Goal: Task Accomplishment & Management: Manage account settings

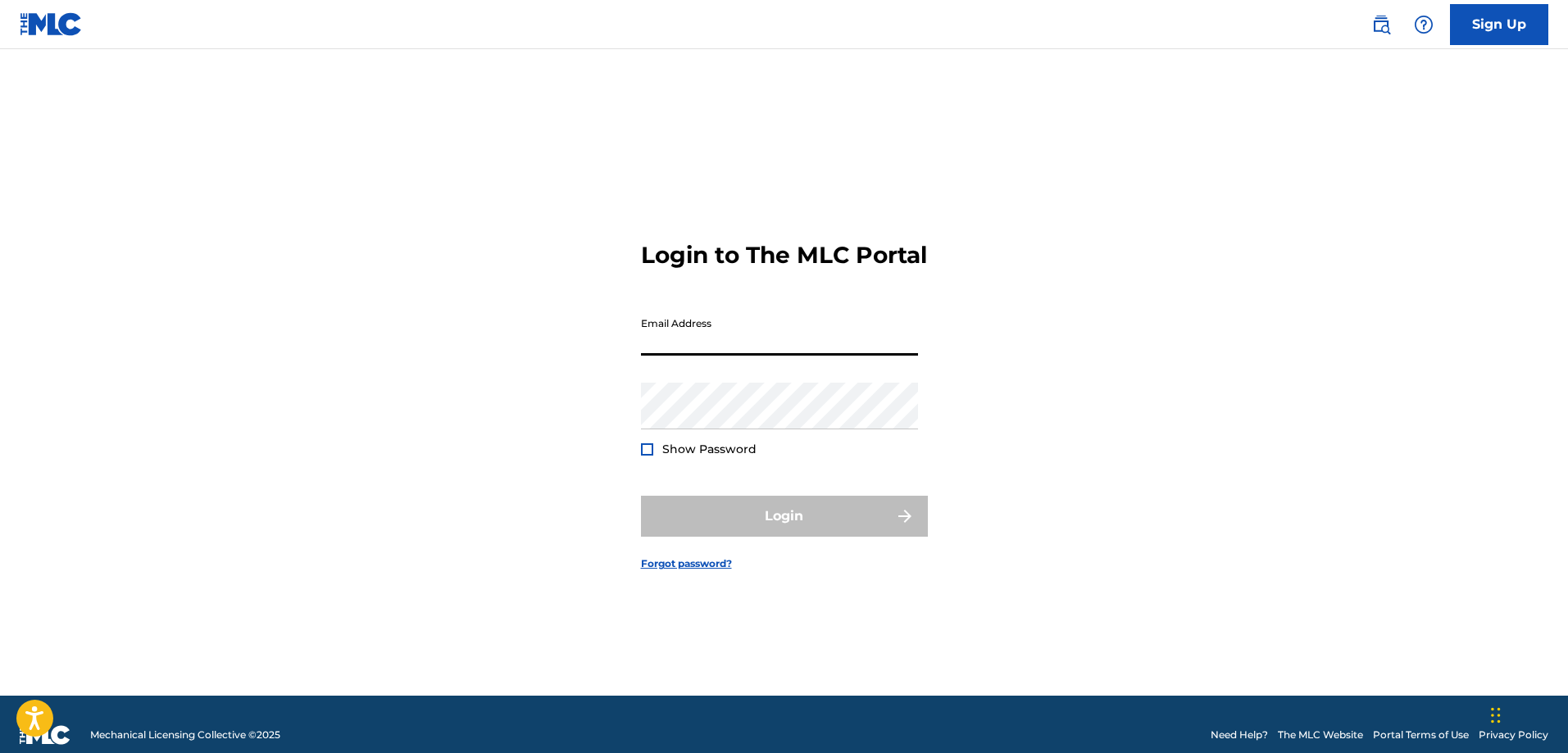
click at [806, 356] on input "Email Address" at bounding box center [779, 332] width 277 height 47
type input "[EMAIL_ADDRESS][DOMAIN_NAME]"
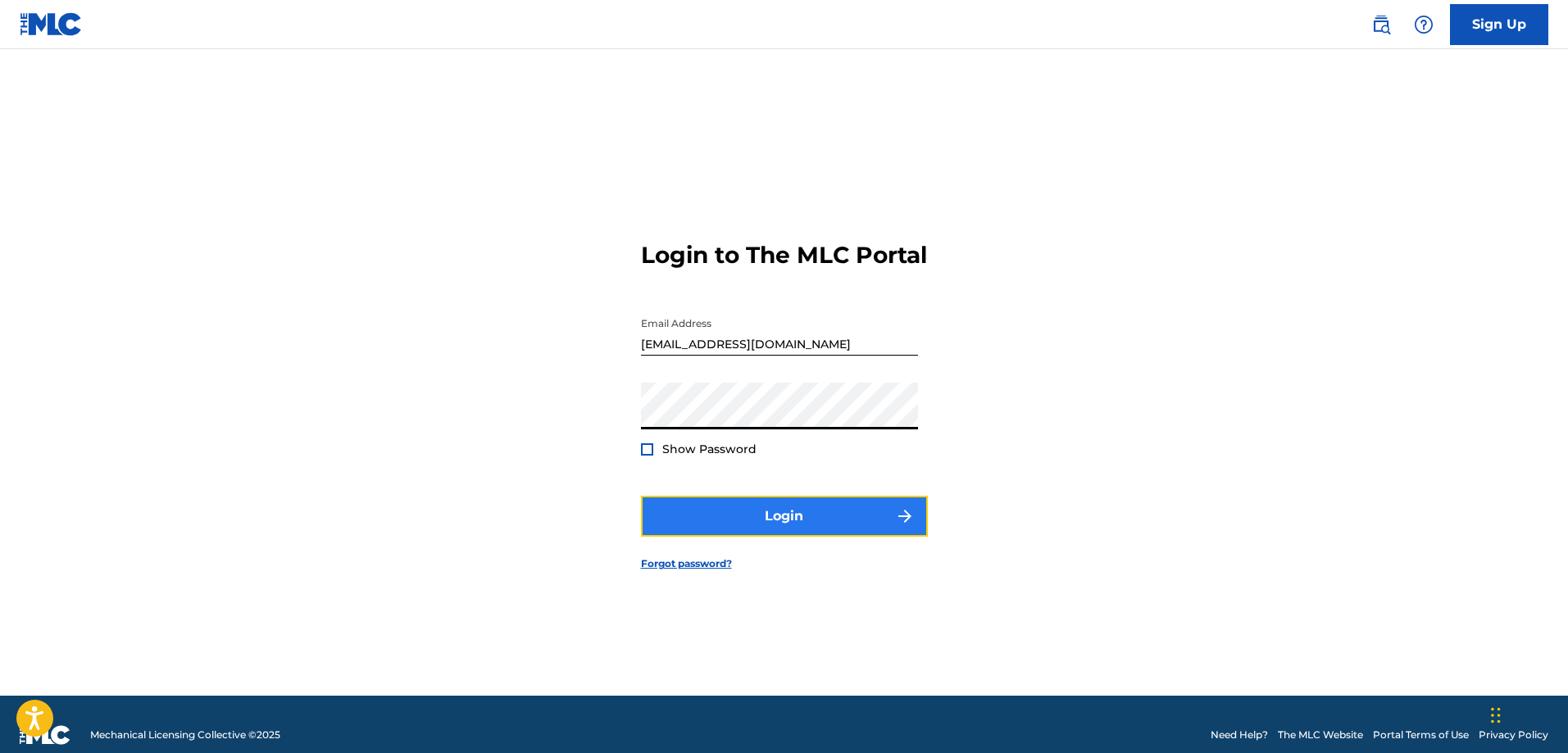
click at [706, 520] on button "Login" at bounding box center [784, 516] width 287 height 41
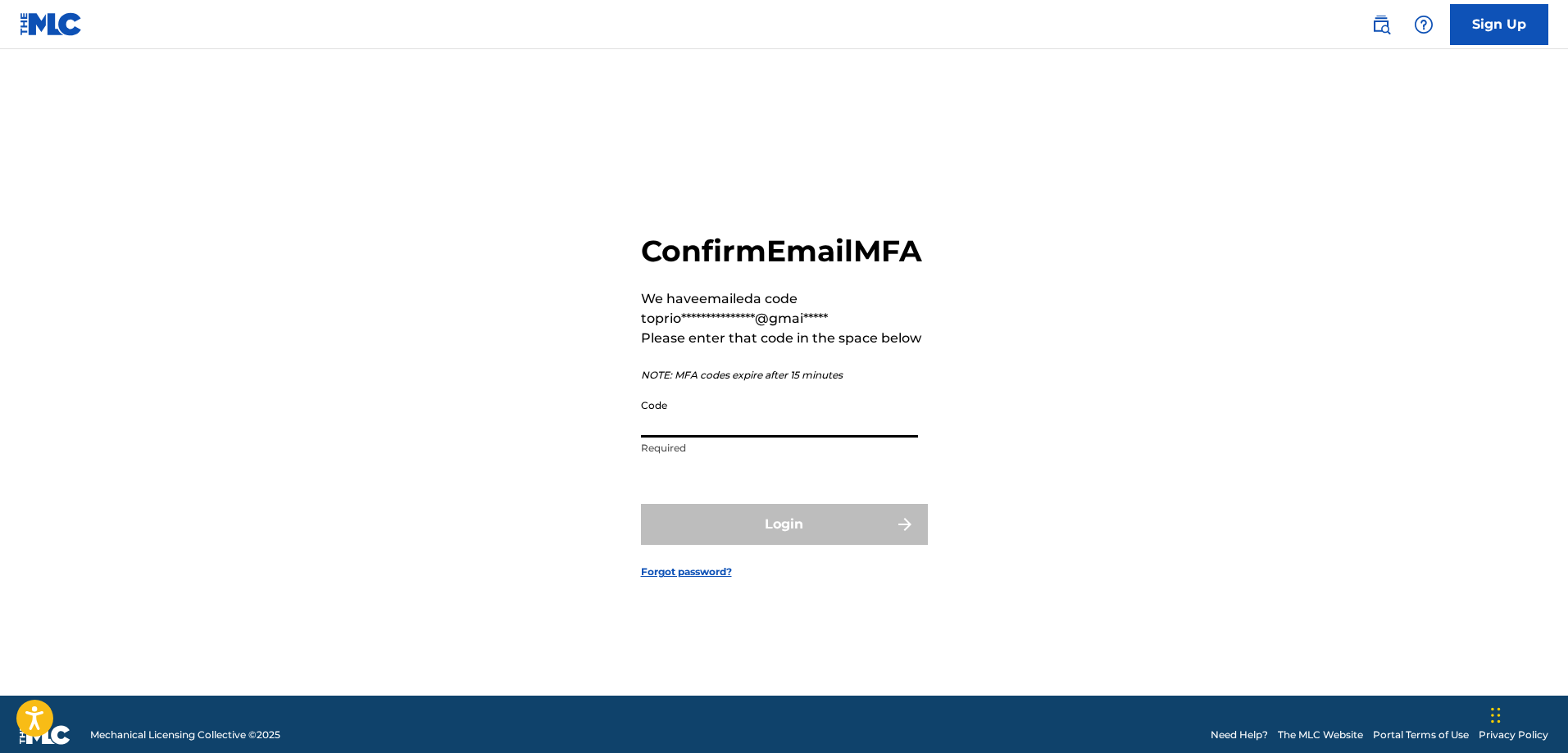
click at [788, 438] on input "Code" at bounding box center [779, 414] width 277 height 47
paste input "346833"
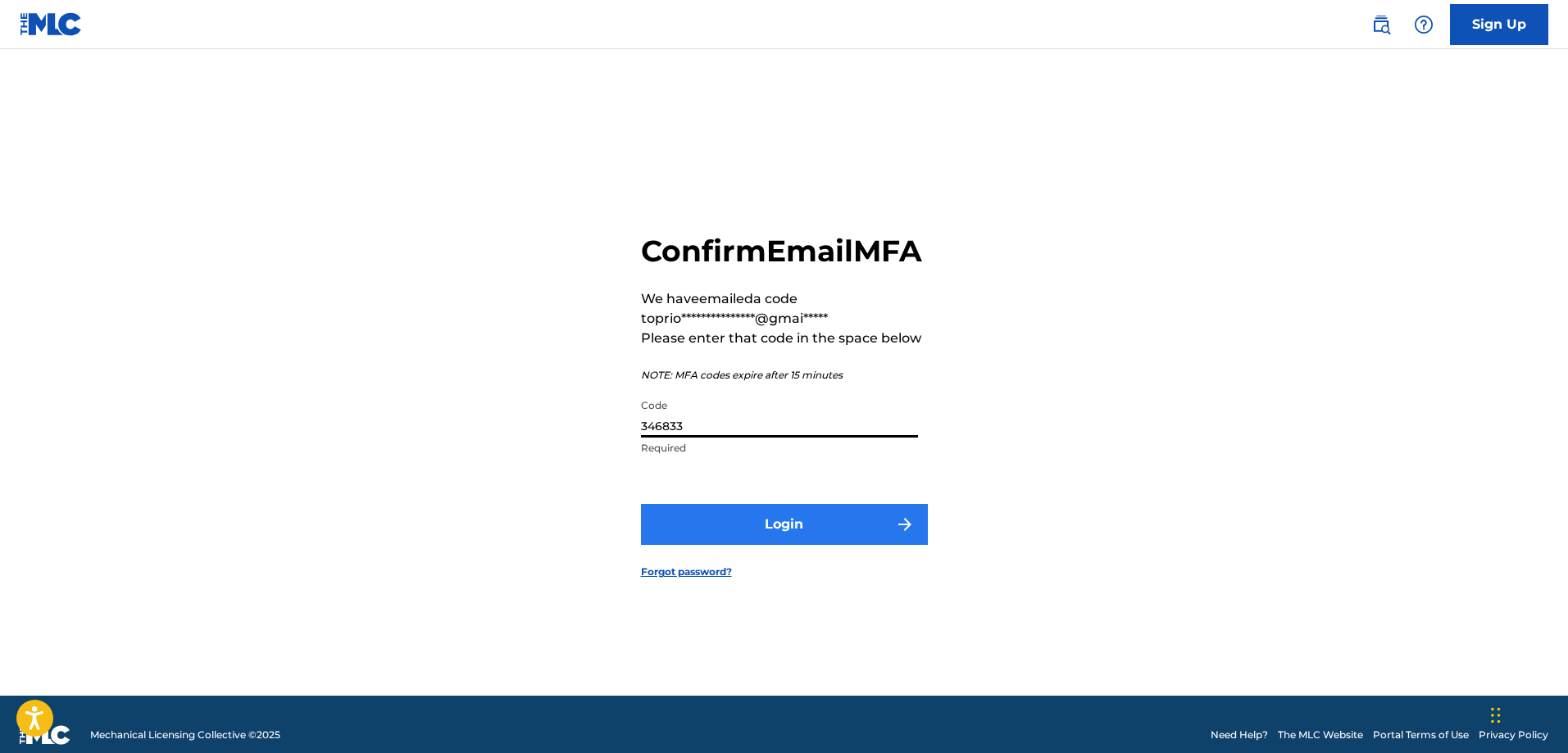
type input "346833"
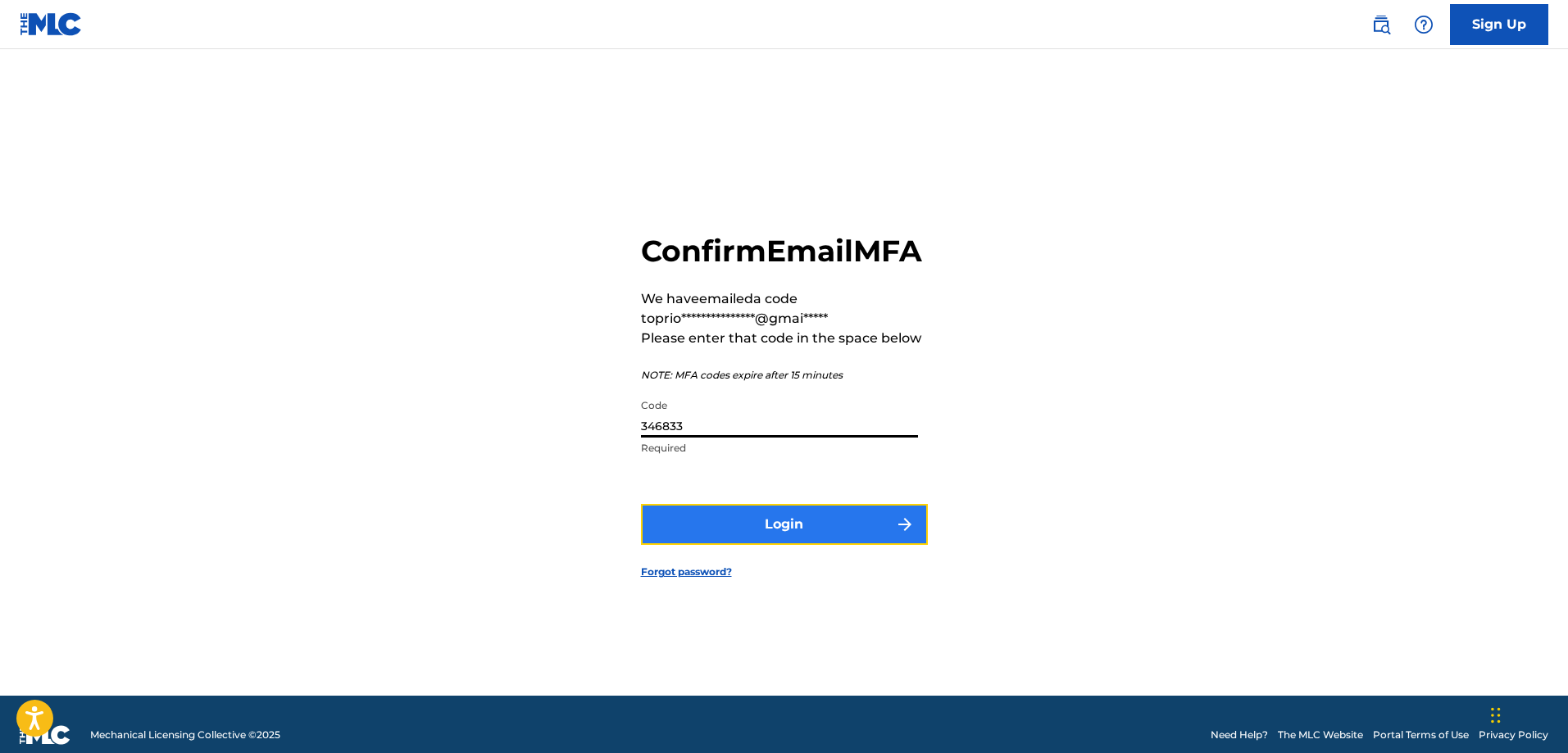
click at [780, 543] on button "Login" at bounding box center [784, 524] width 287 height 41
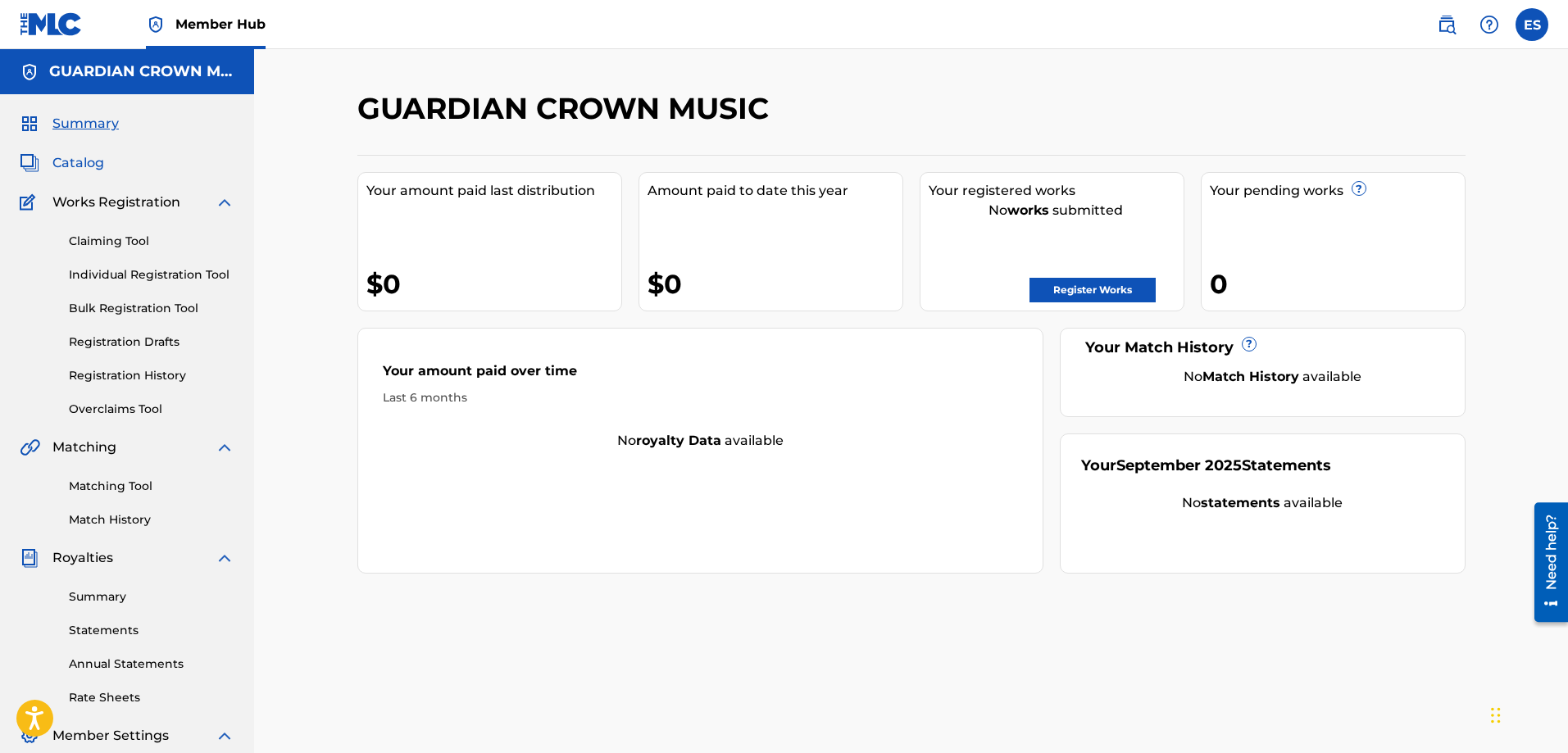
click at [85, 159] on span "Catalog" at bounding box center [78, 163] width 51 height 19
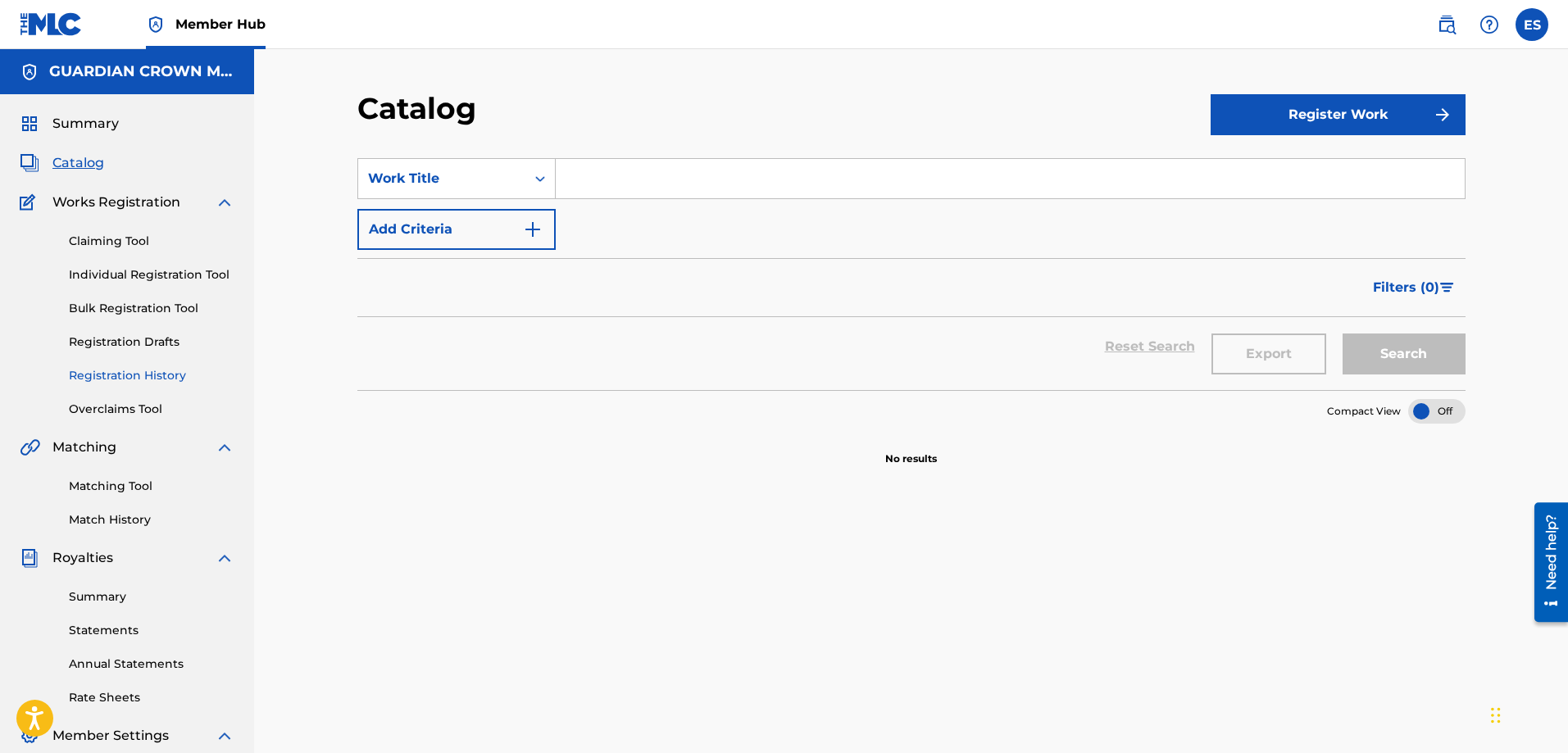
click at [159, 376] on link "Registration History" at bounding box center [151, 375] width 166 height 17
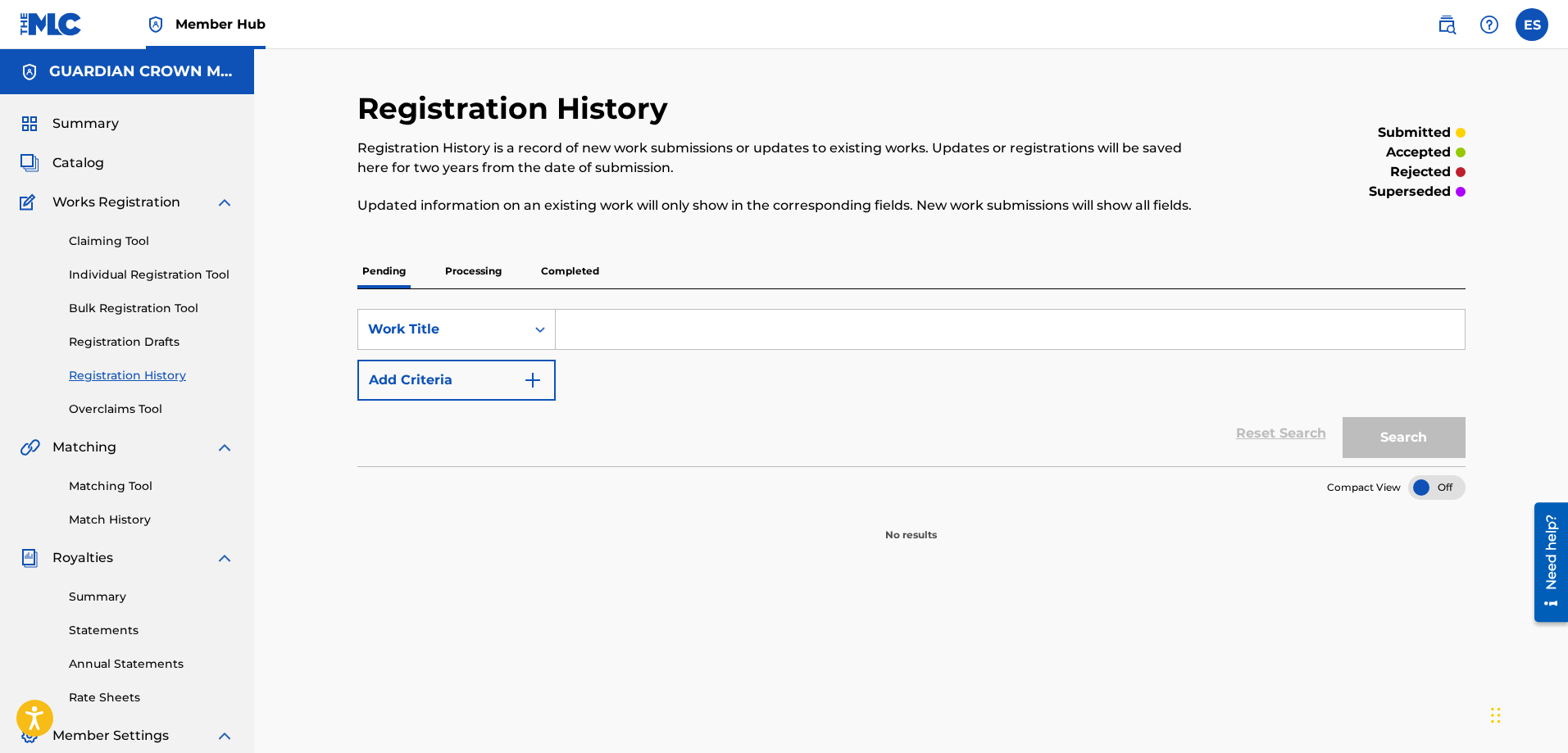
click at [496, 276] on p "Processing" at bounding box center [473, 271] width 66 height 35
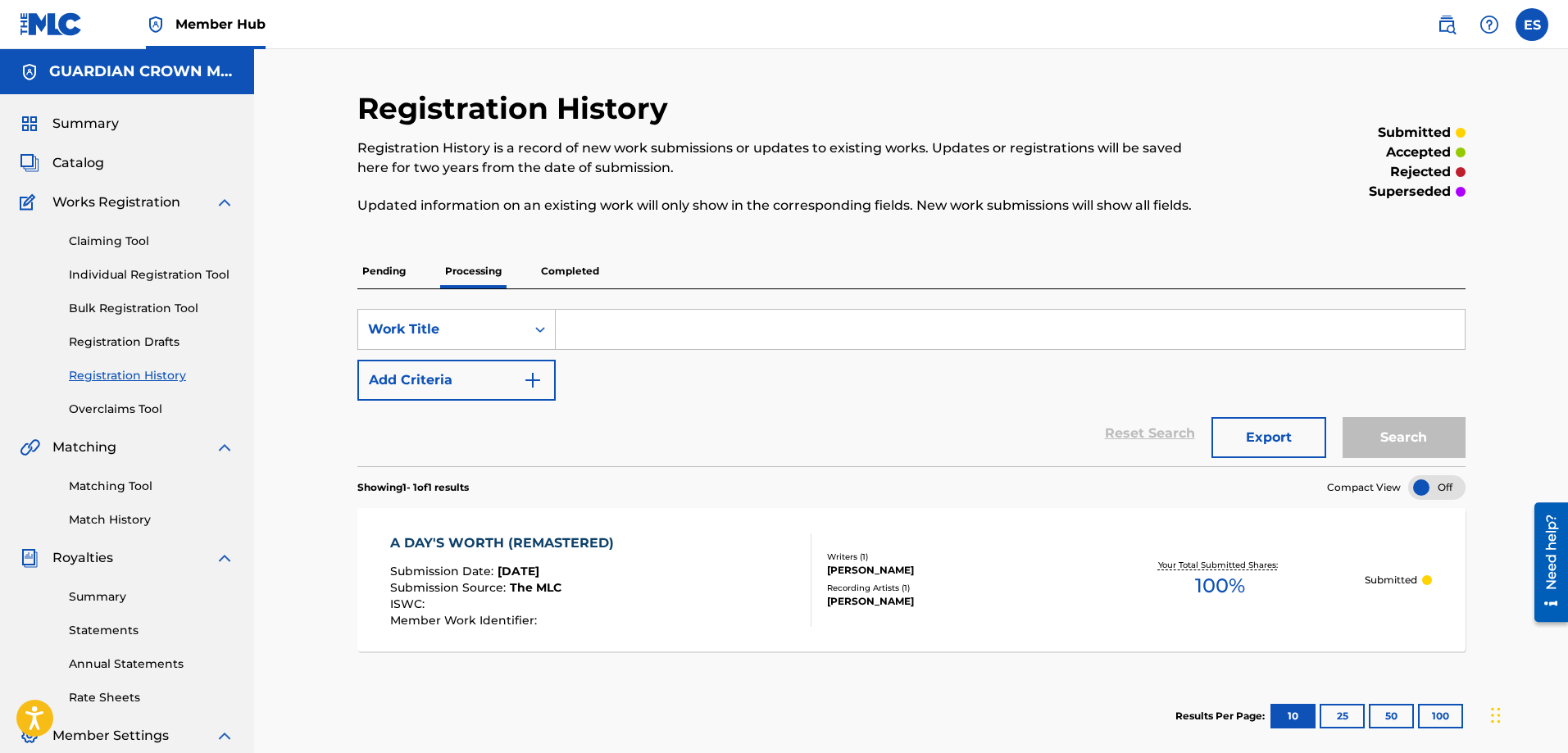
click at [571, 277] on p "Completed" at bounding box center [570, 271] width 68 height 35
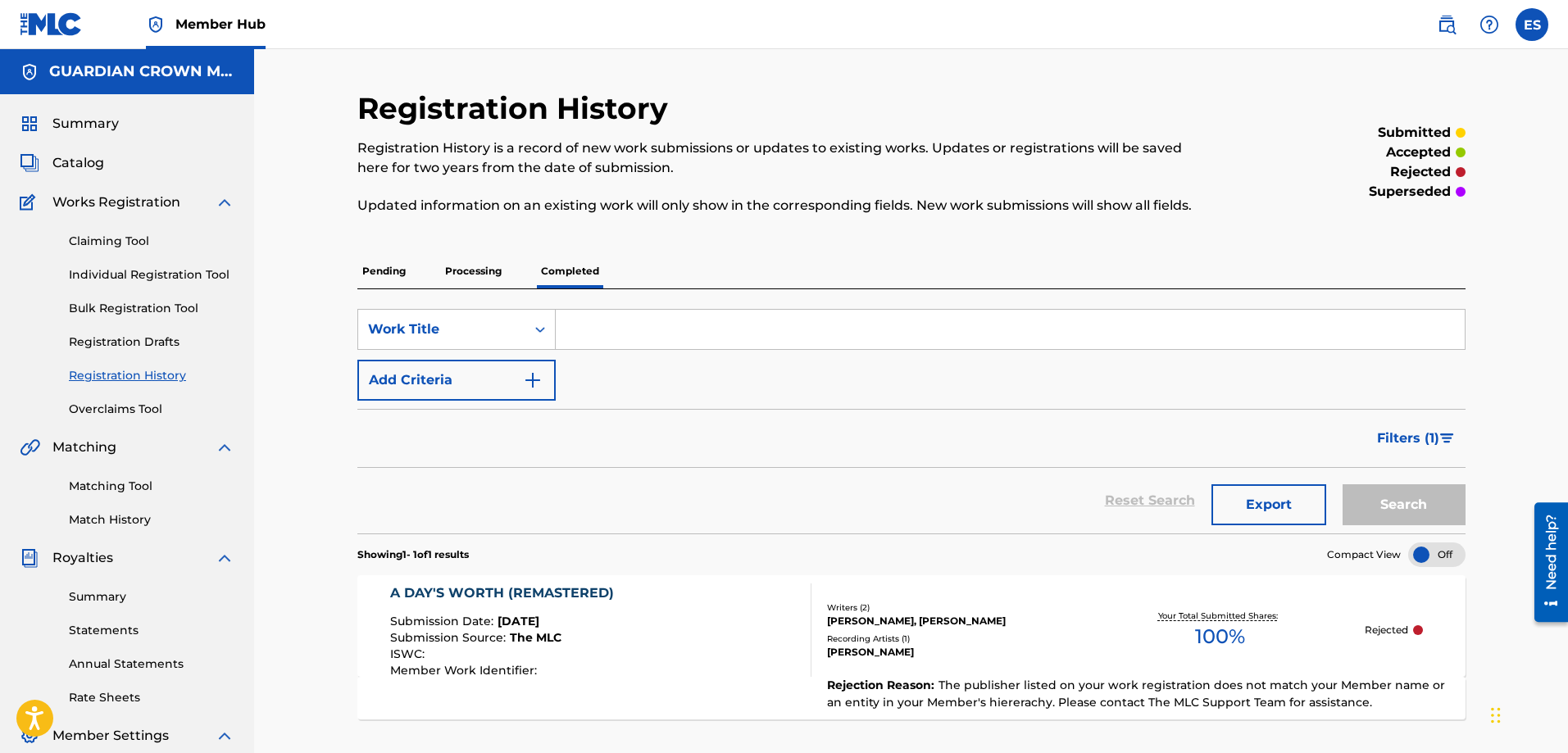
click at [474, 276] on p "Processing" at bounding box center [473, 271] width 66 height 35
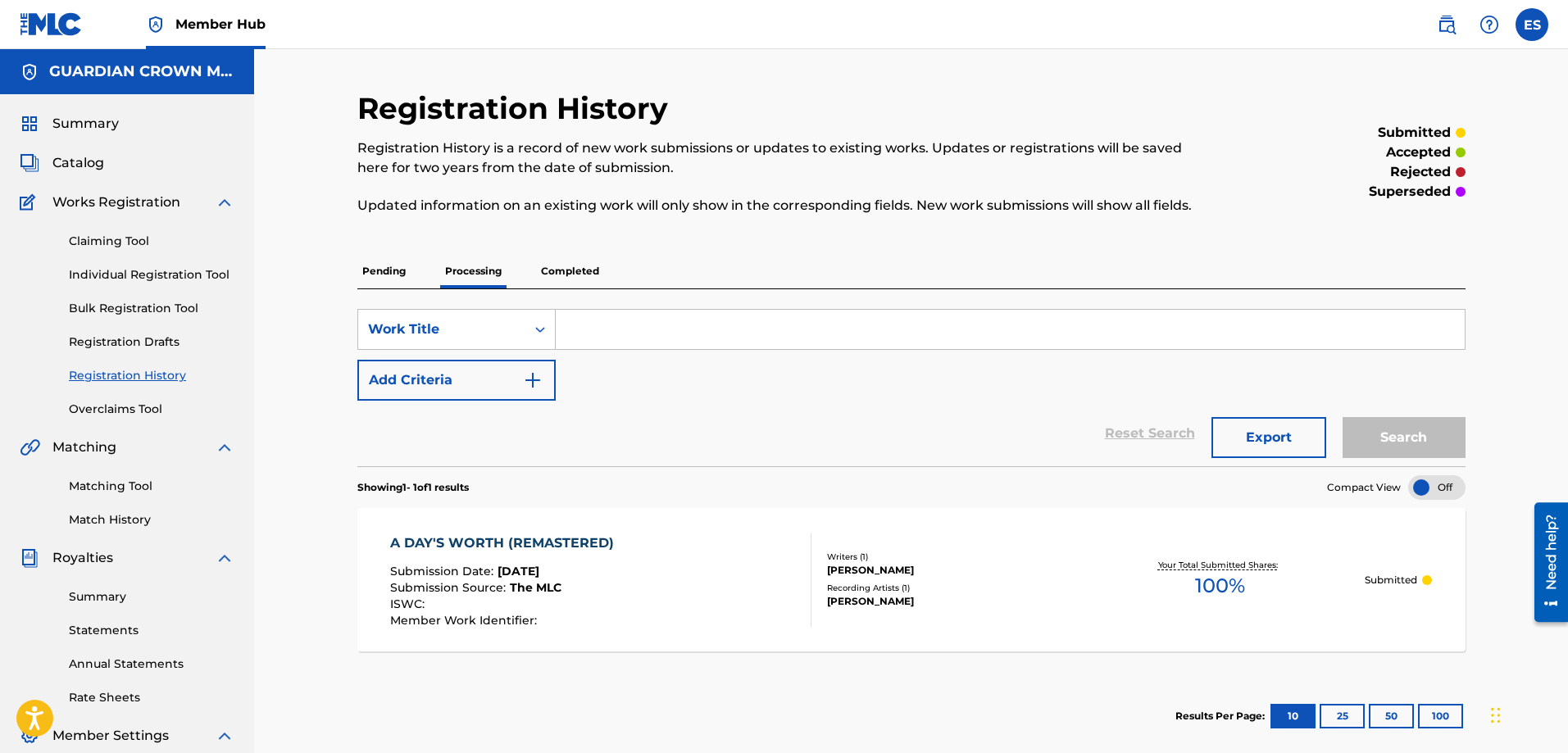
click at [458, 606] on div "ISWC :" at bounding box center [506, 606] width 232 height 17
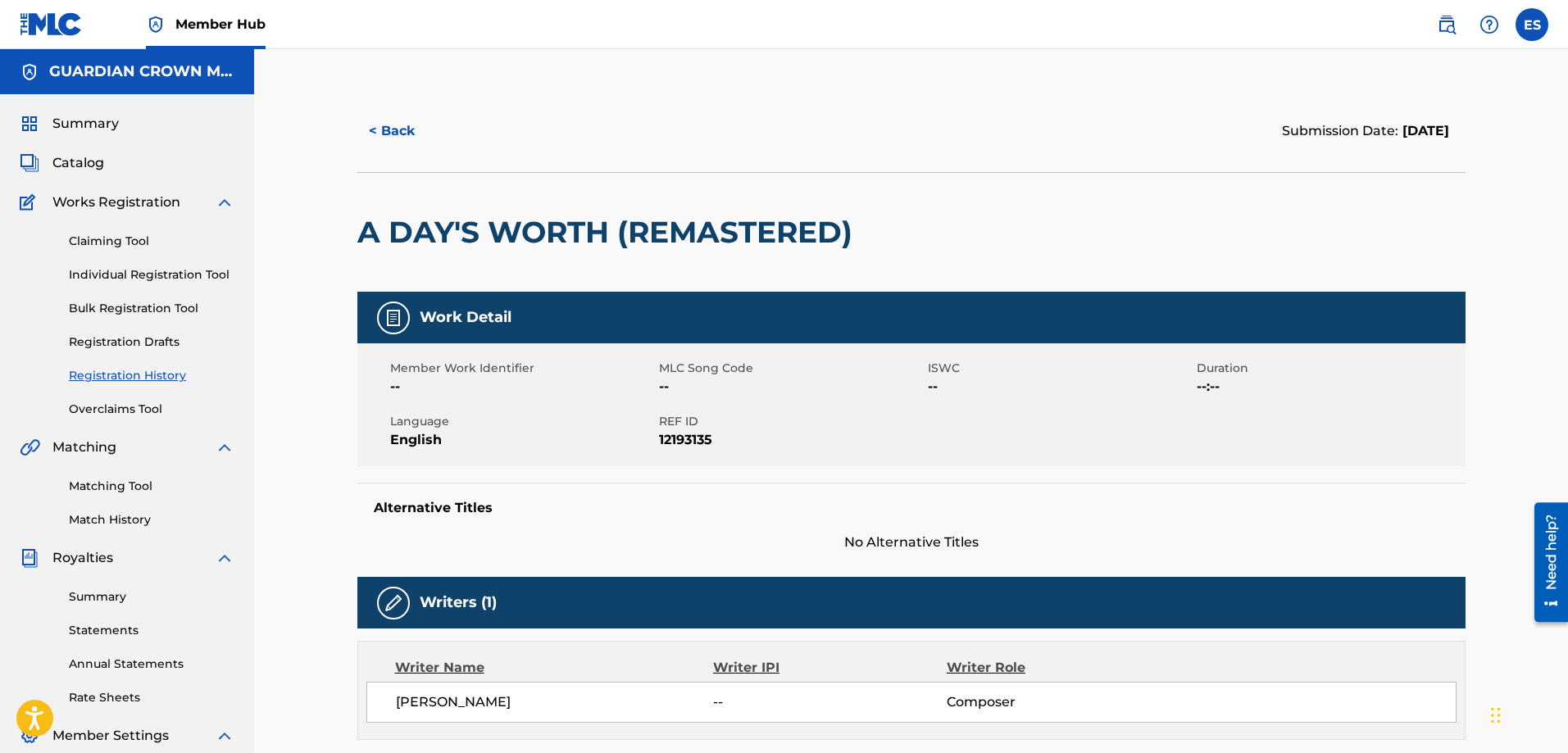
click at [384, 325] on img at bounding box center [393, 318] width 19 height 19
click at [401, 146] on button "< Back" at bounding box center [406, 131] width 98 height 41
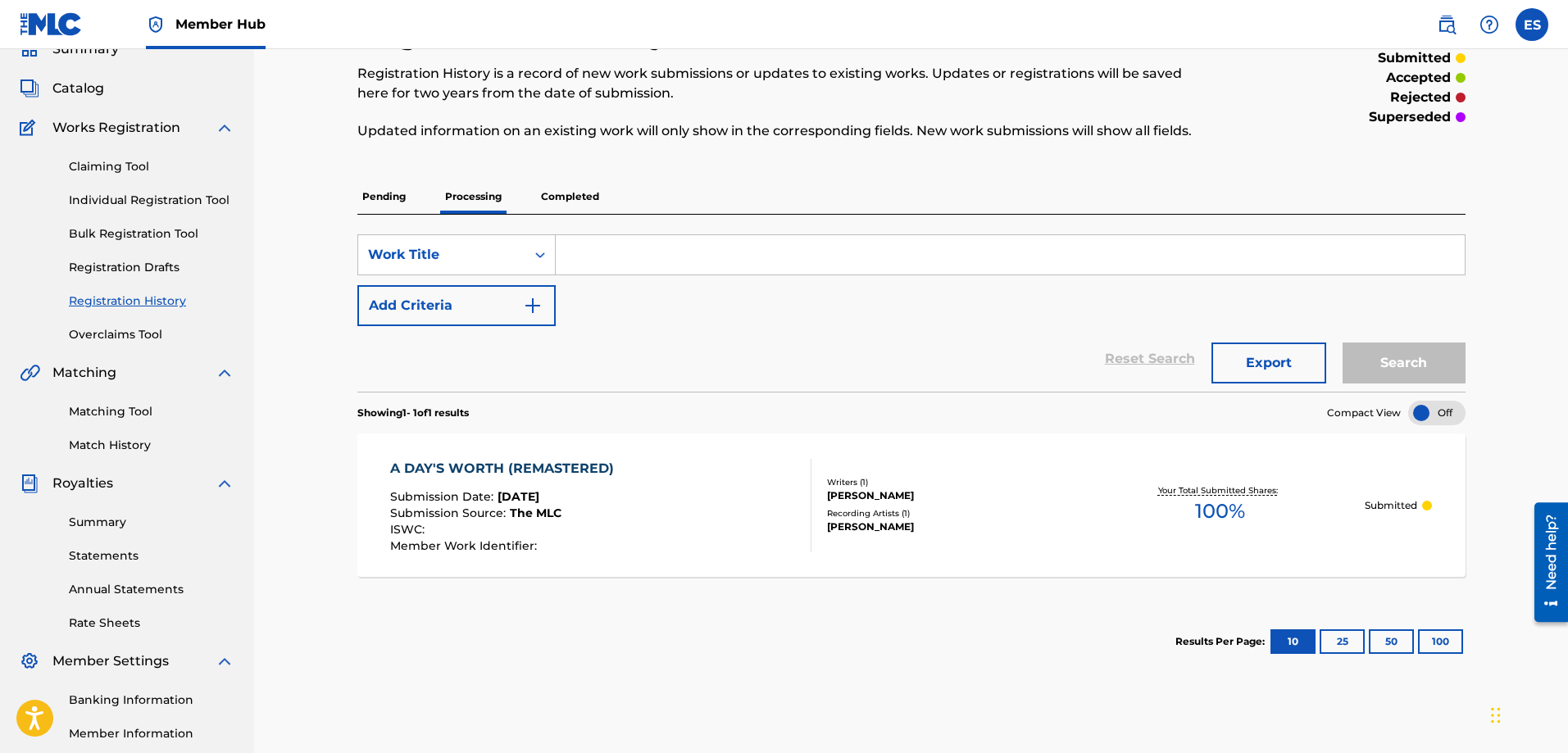
scroll to position [164, 0]
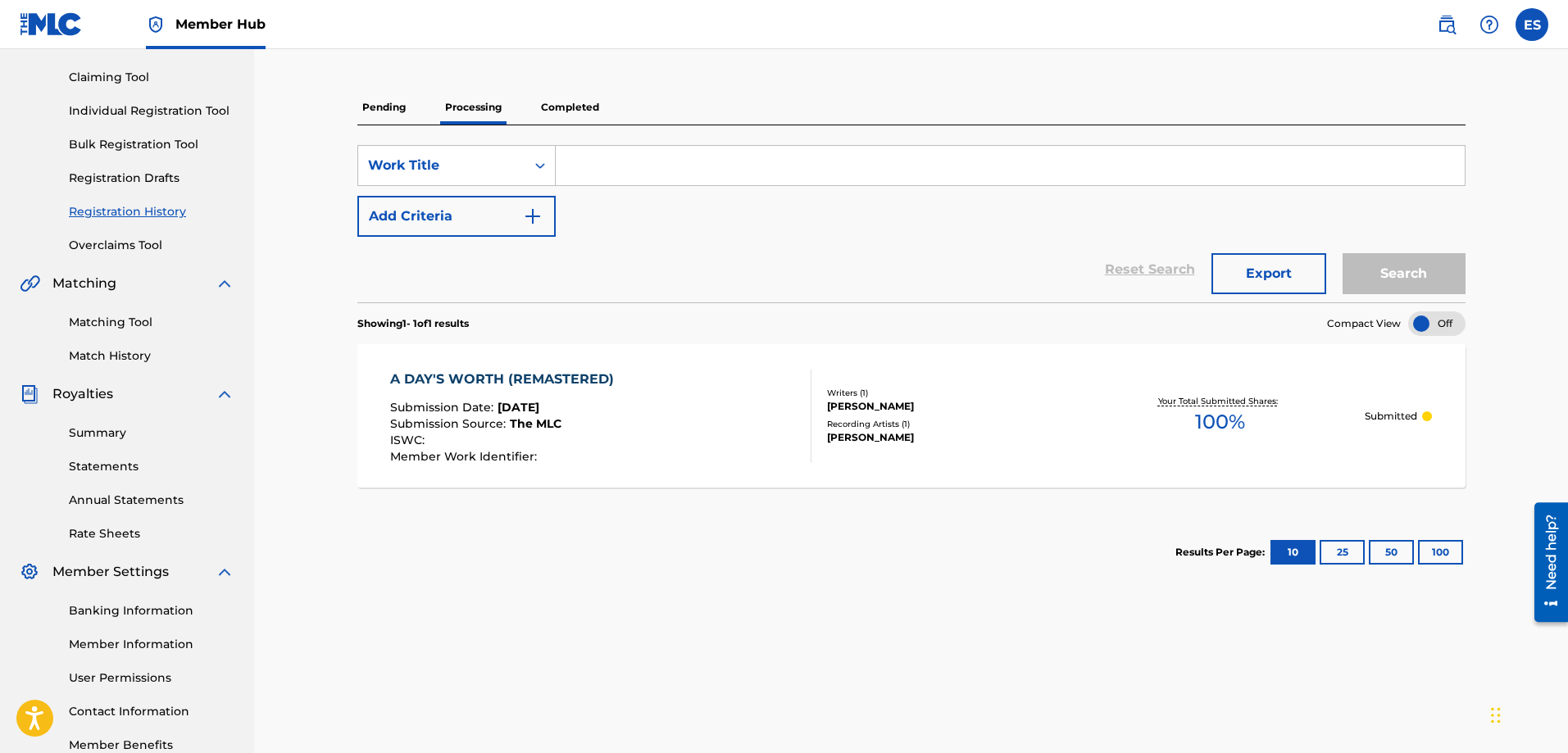
click at [623, 564] on section "Results Per Page: 10 25 50 100" at bounding box center [911, 552] width 1108 height 77
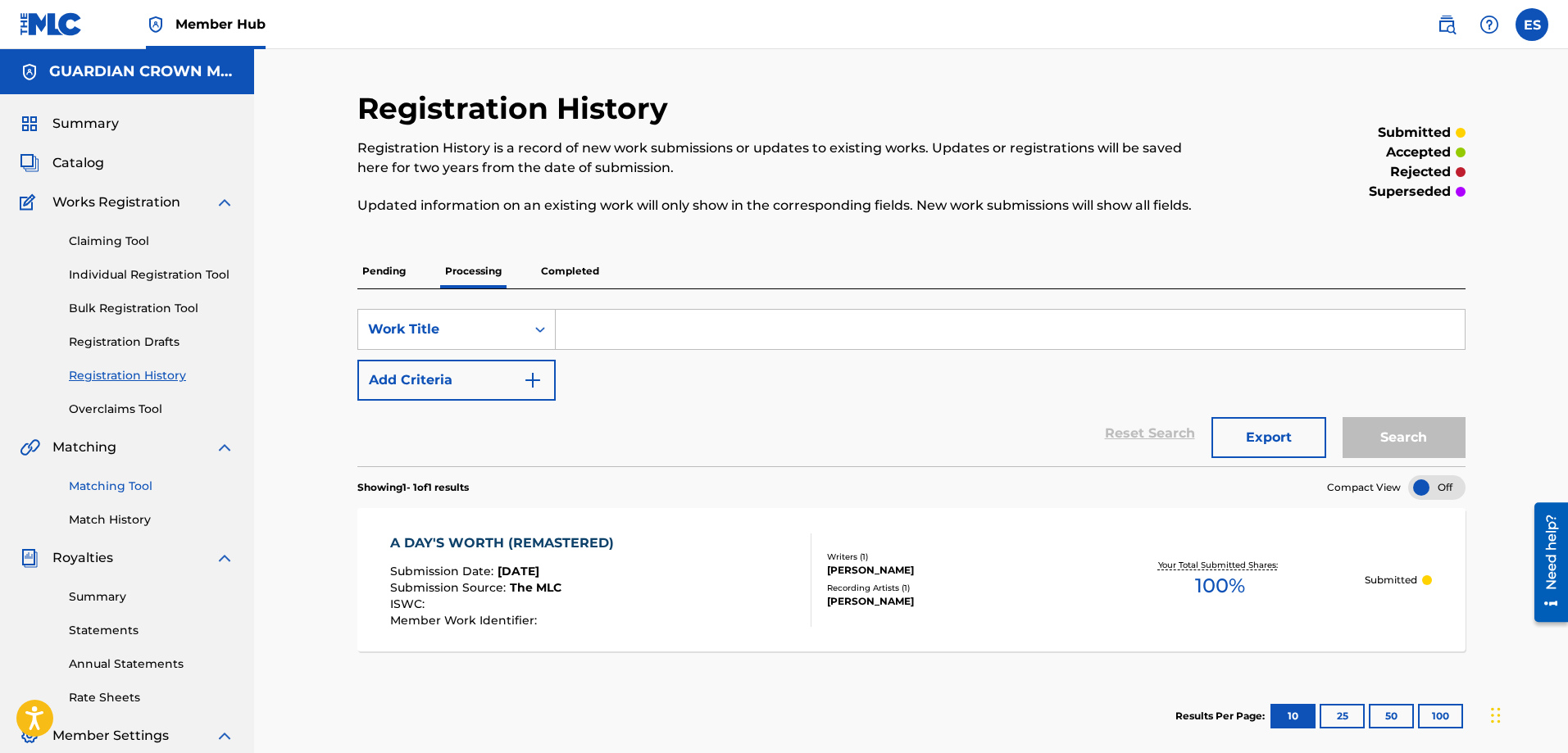
click at [118, 487] on link "Matching Tool" at bounding box center [151, 485] width 166 height 17
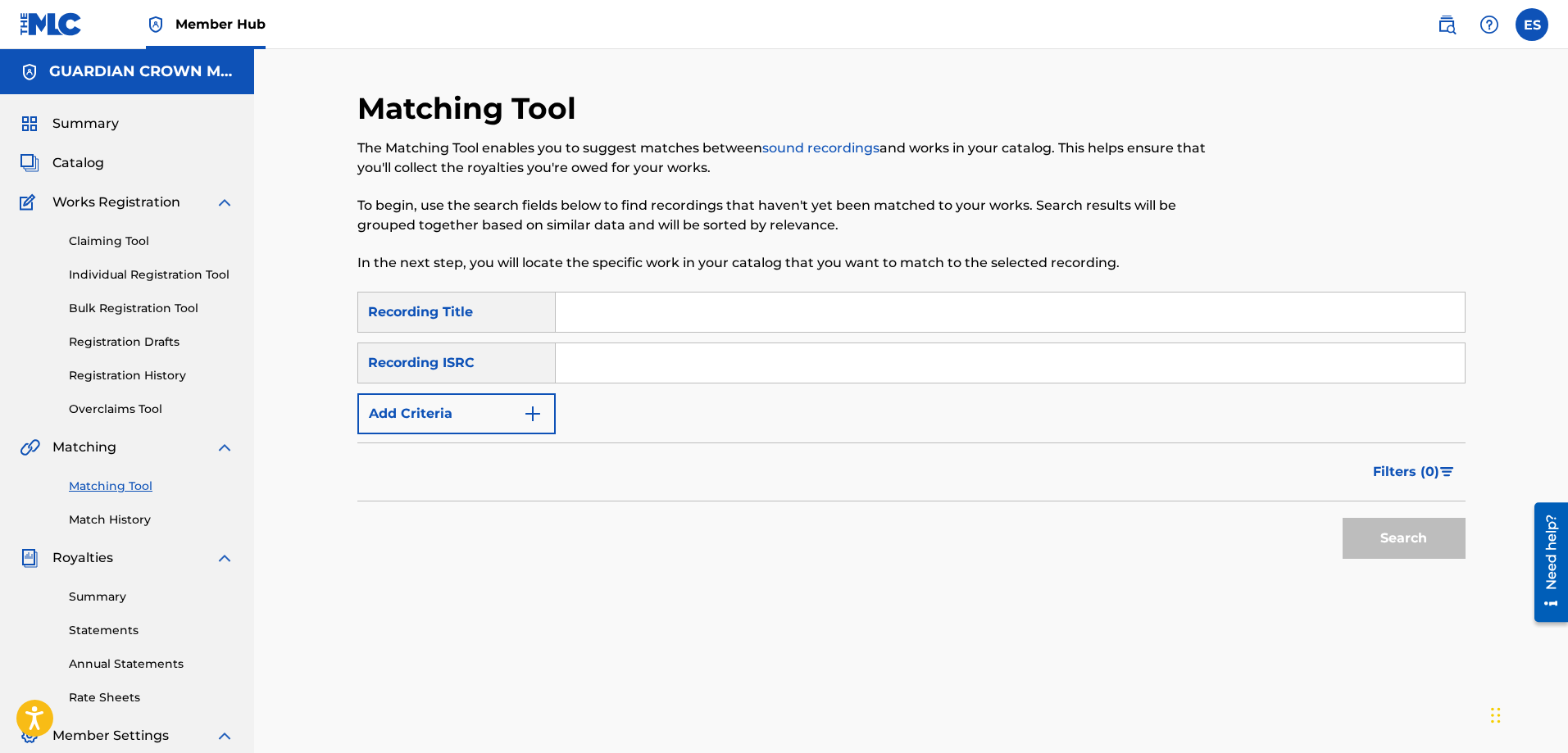
click at [627, 361] on input "Search Form" at bounding box center [1010, 363] width 909 height 39
type input "QZES81937278"
click at [625, 310] on input "Search Form" at bounding box center [1010, 312] width 909 height 39
type input "A Day's Worth (Remastered)"
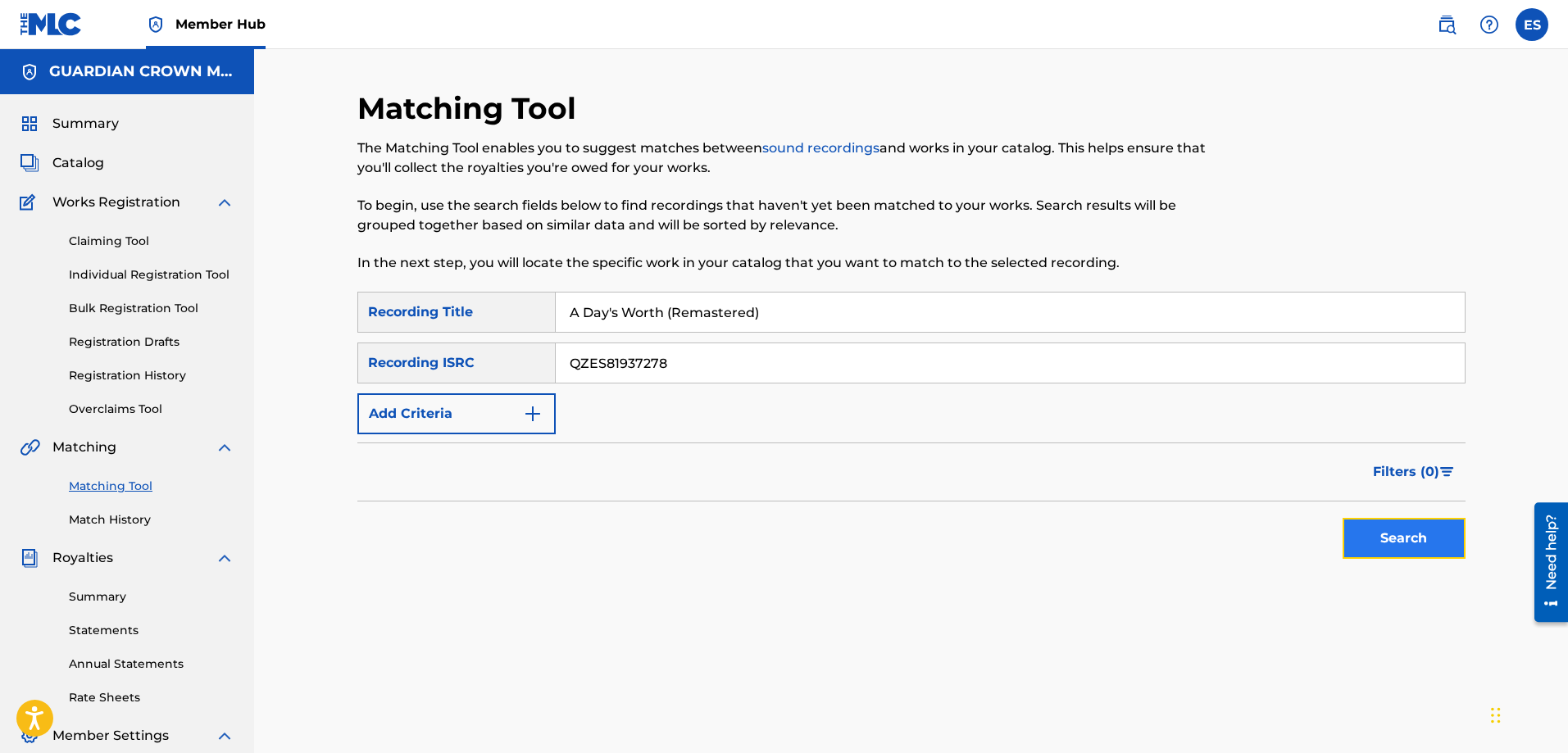
click at [1394, 531] on button "Search" at bounding box center [1403, 539] width 123 height 41
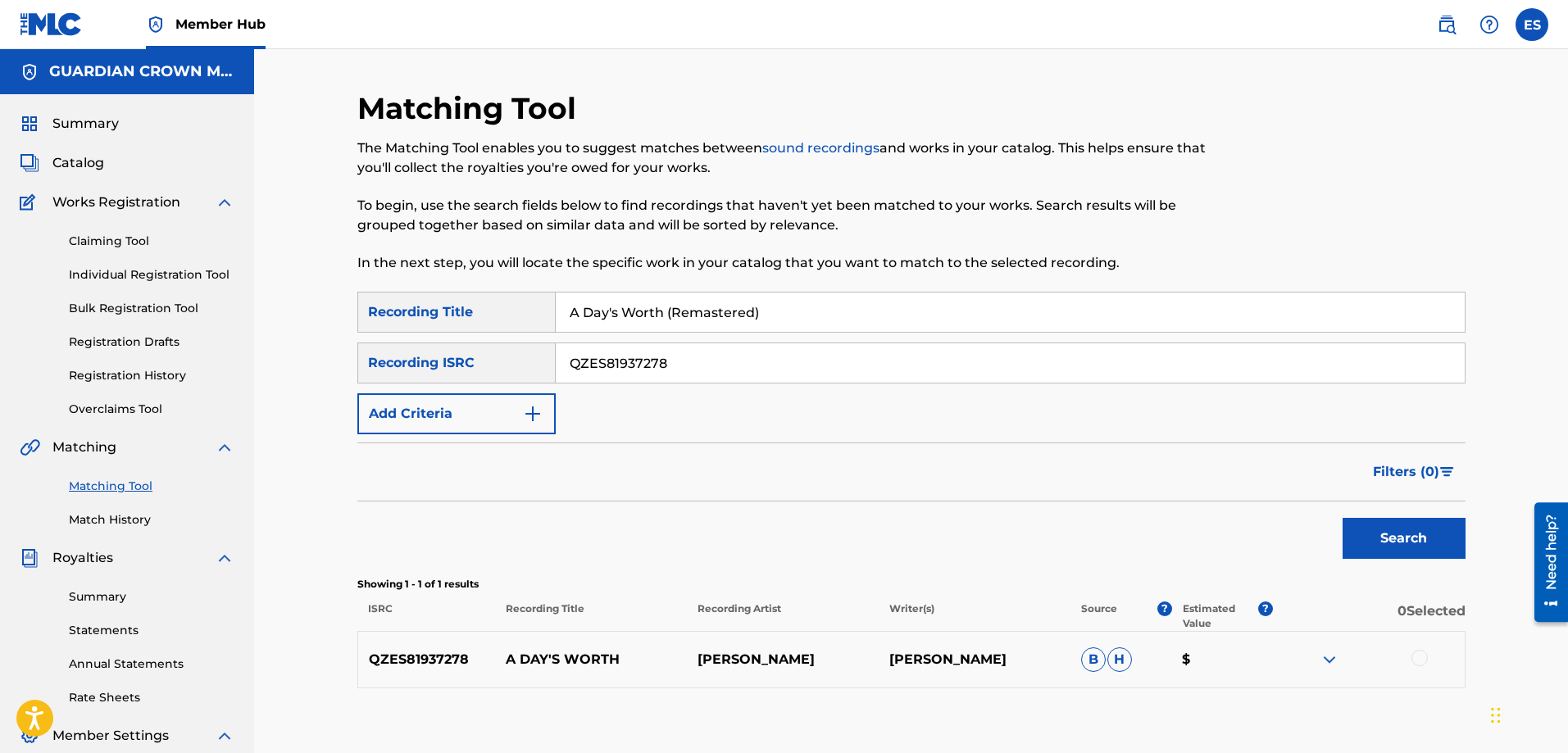
scroll to position [82, 0]
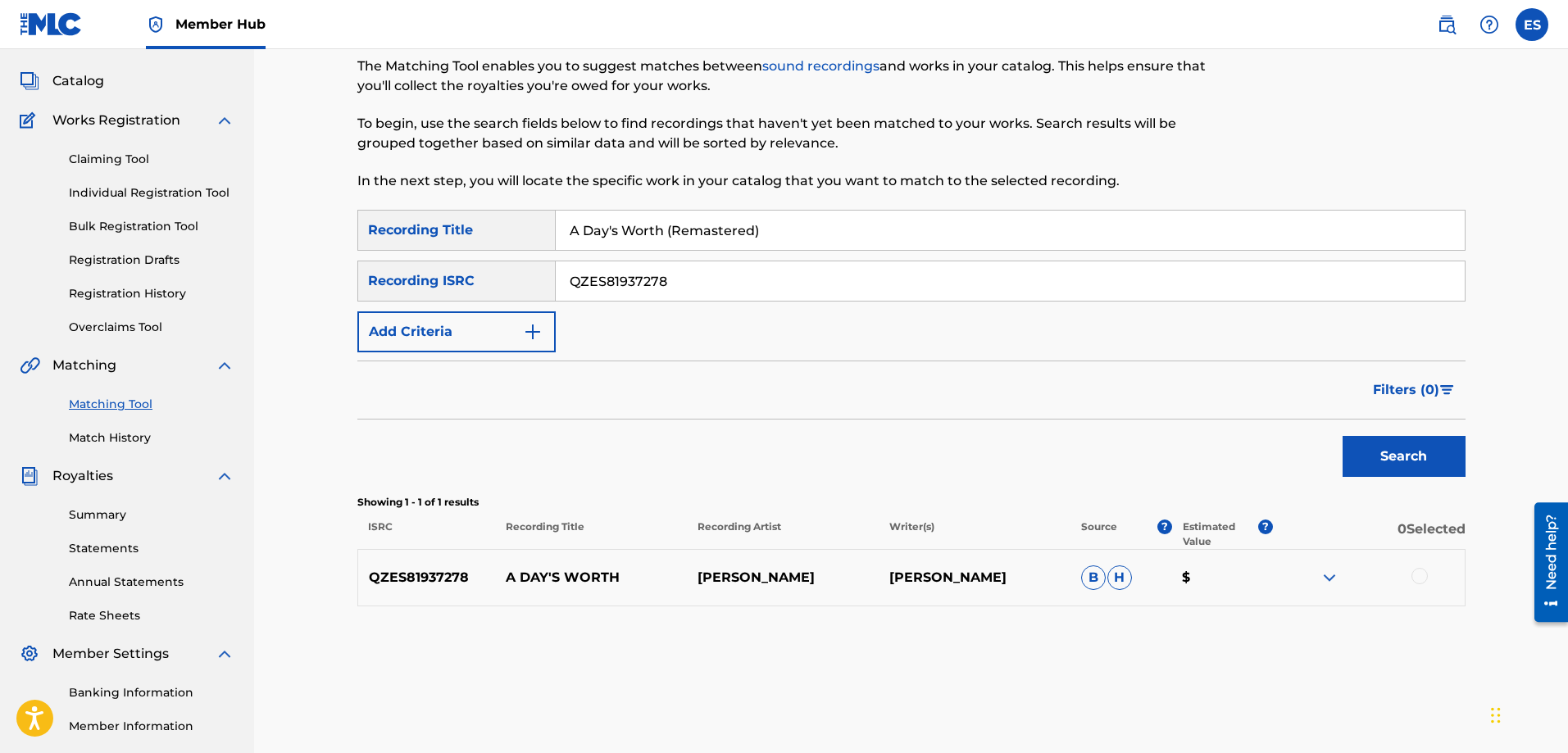
click at [812, 582] on p "GARDY CROW" at bounding box center [782, 578] width 191 height 19
click at [757, 571] on p "GARDY CROW" at bounding box center [782, 578] width 191 height 19
click at [1325, 576] on img at bounding box center [1329, 578] width 19 height 19
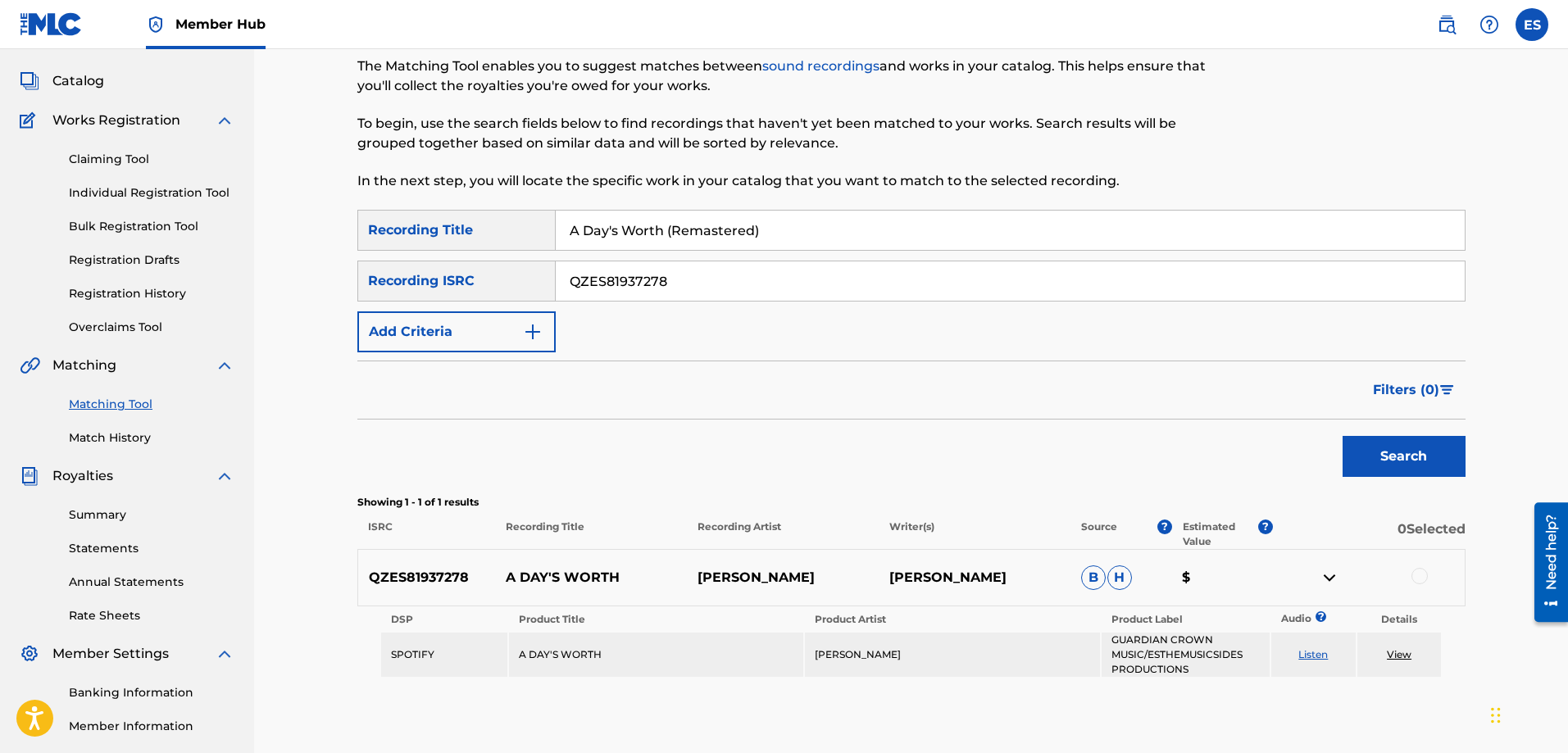
click at [1325, 576] on img at bounding box center [1329, 578] width 19 height 19
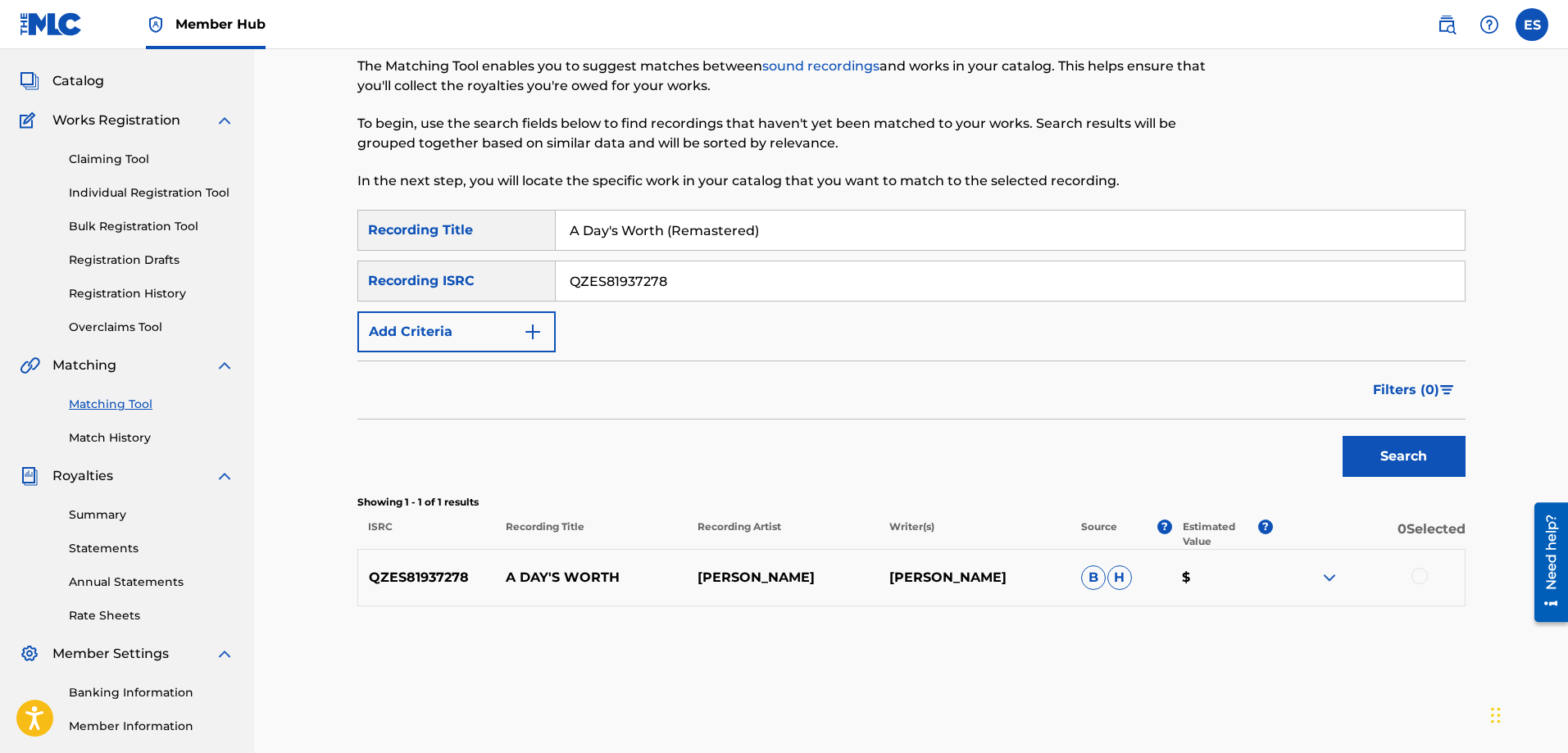
scroll to position [0, 0]
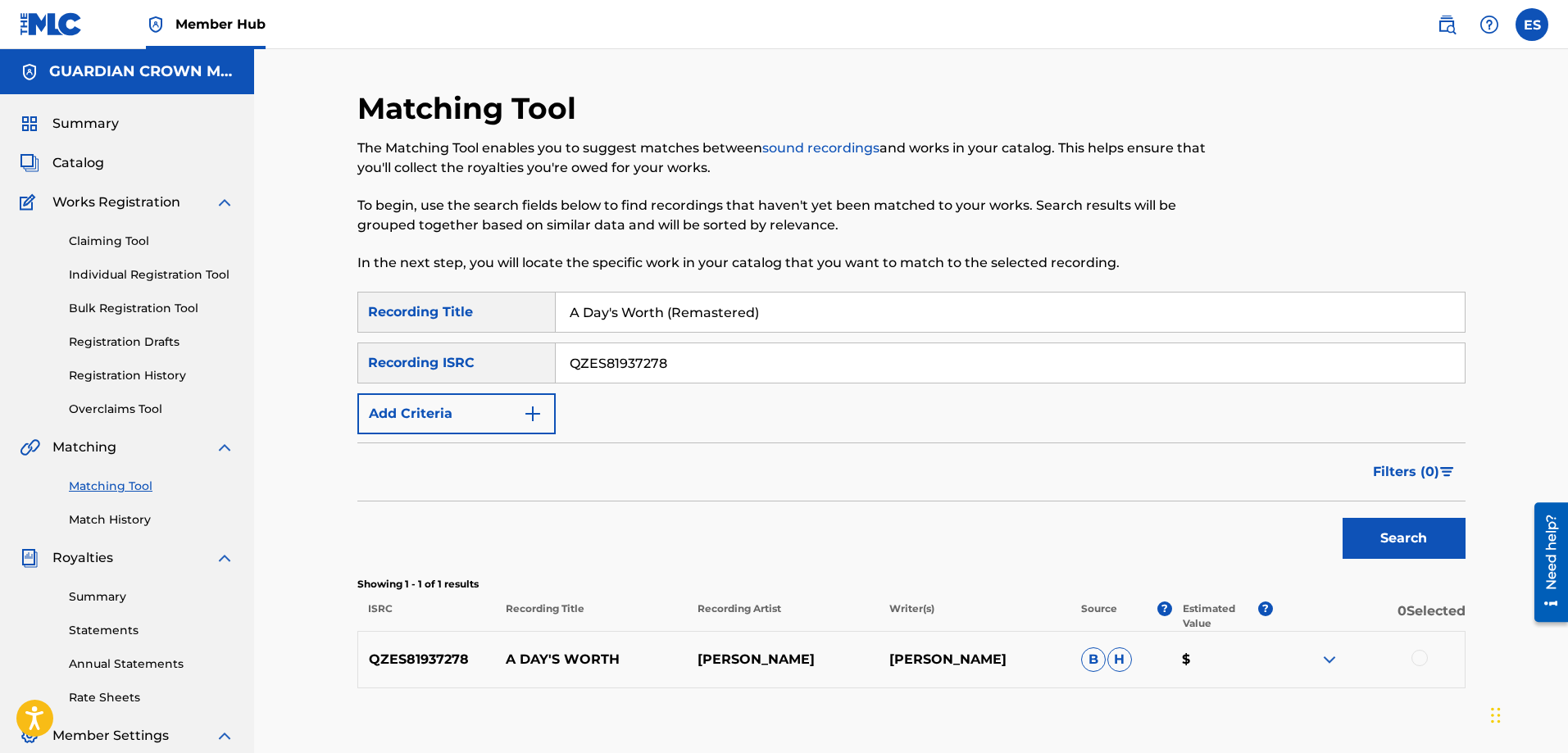
click at [743, 668] on p "GARDY CROW" at bounding box center [782, 660] width 191 height 19
click at [1098, 670] on span "B" at bounding box center [1093, 660] width 25 height 25
click at [1122, 664] on span "H" at bounding box center [1120, 660] width 25 height 25
click at [737, 509] on div "Search" at bounding box center [911, 534] width 1108 height 66
click at [481, 408] on button "Add Criteria" at bounding box center [456, 414] width 198 height 41
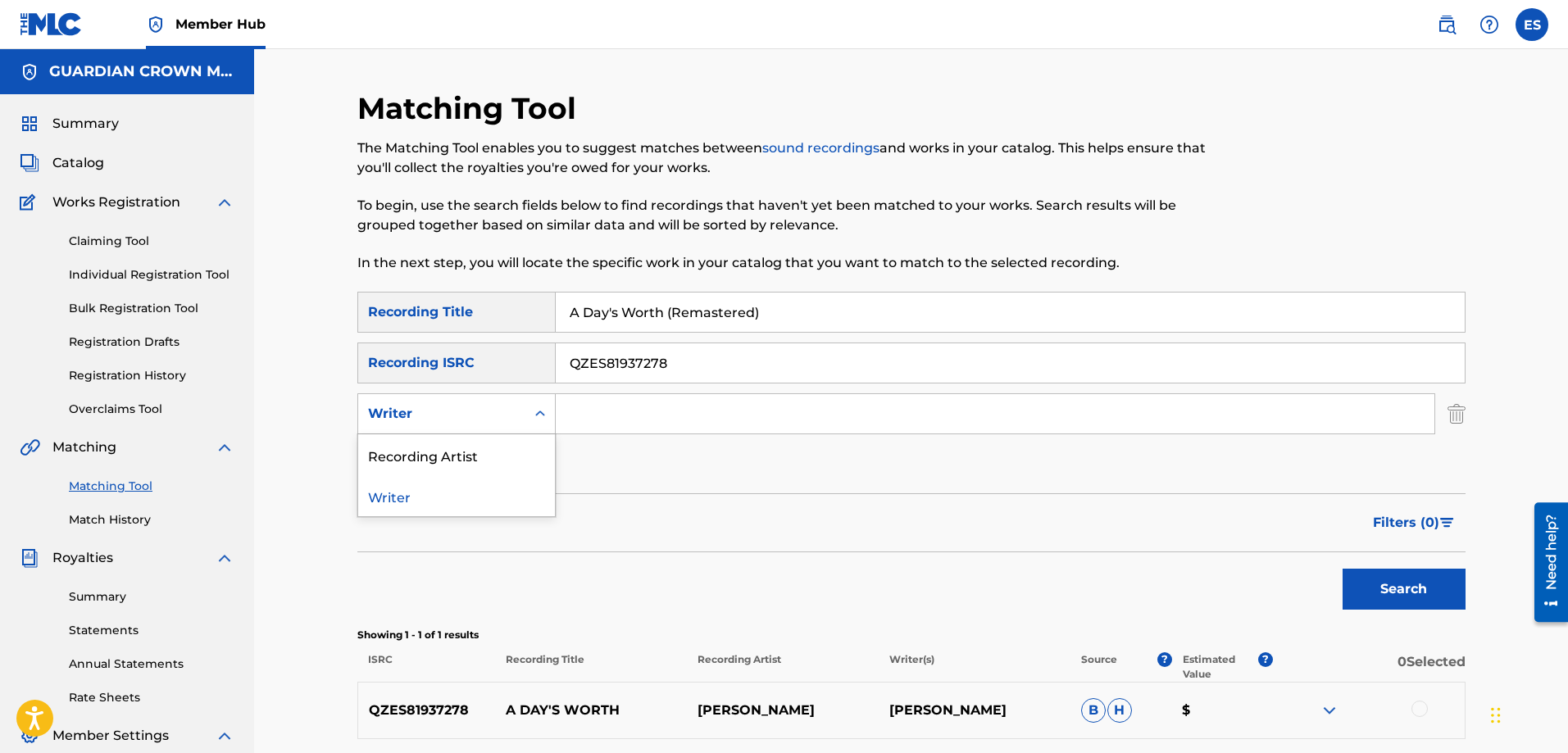
click at [542, 416] on icon "Search Form" at bounding box center [539, 414] width 17 height 17
click at [691, 526] on div "Filters ( 0 )" at bounding box center [911, 523] width 1108 height 59
click at [143, 241] on link "Claiming Tool" at bounding box center [151, 241] width 166 height 17
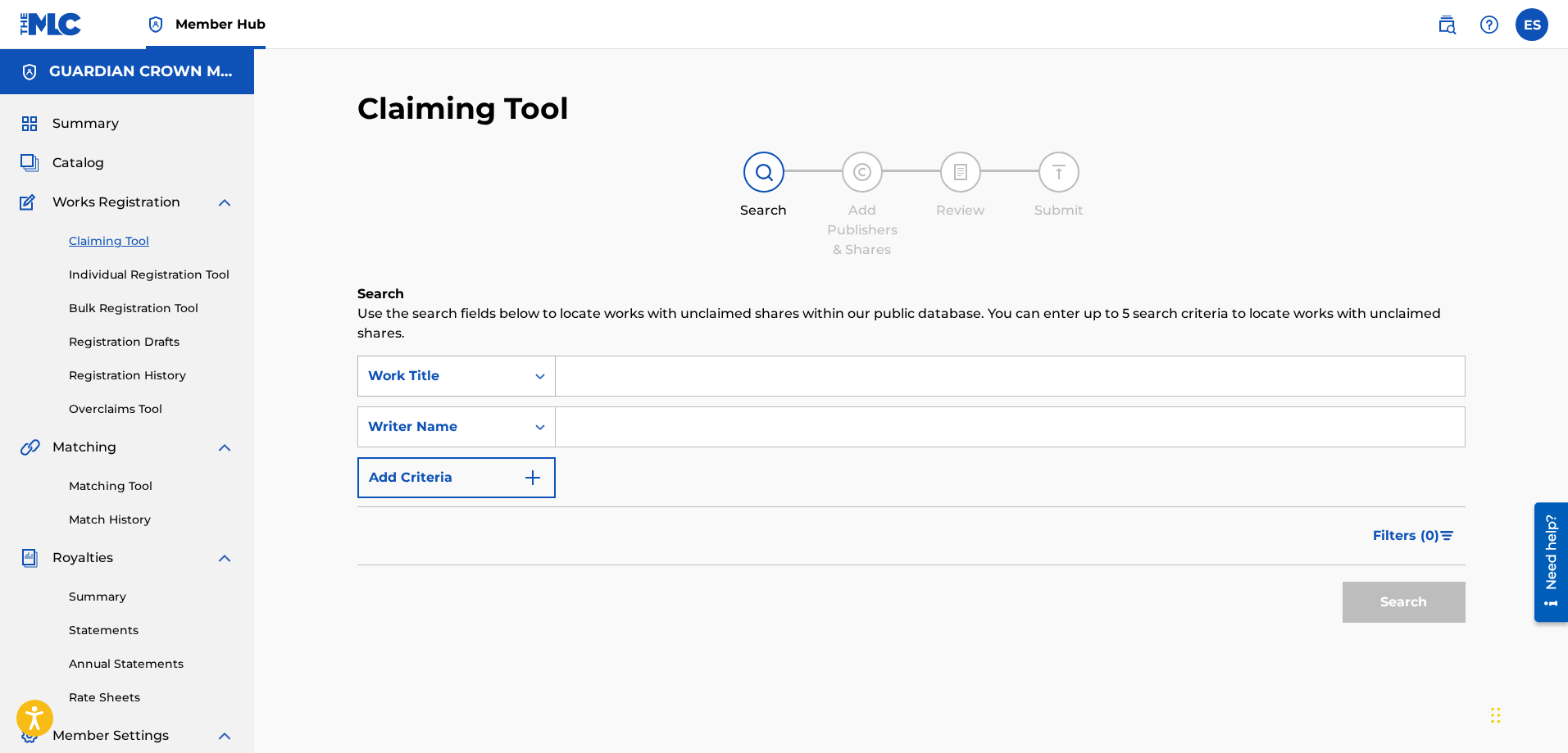
click at [508, 372] on div "Work Title" at bounding box center [441, 376] width 148 height 19
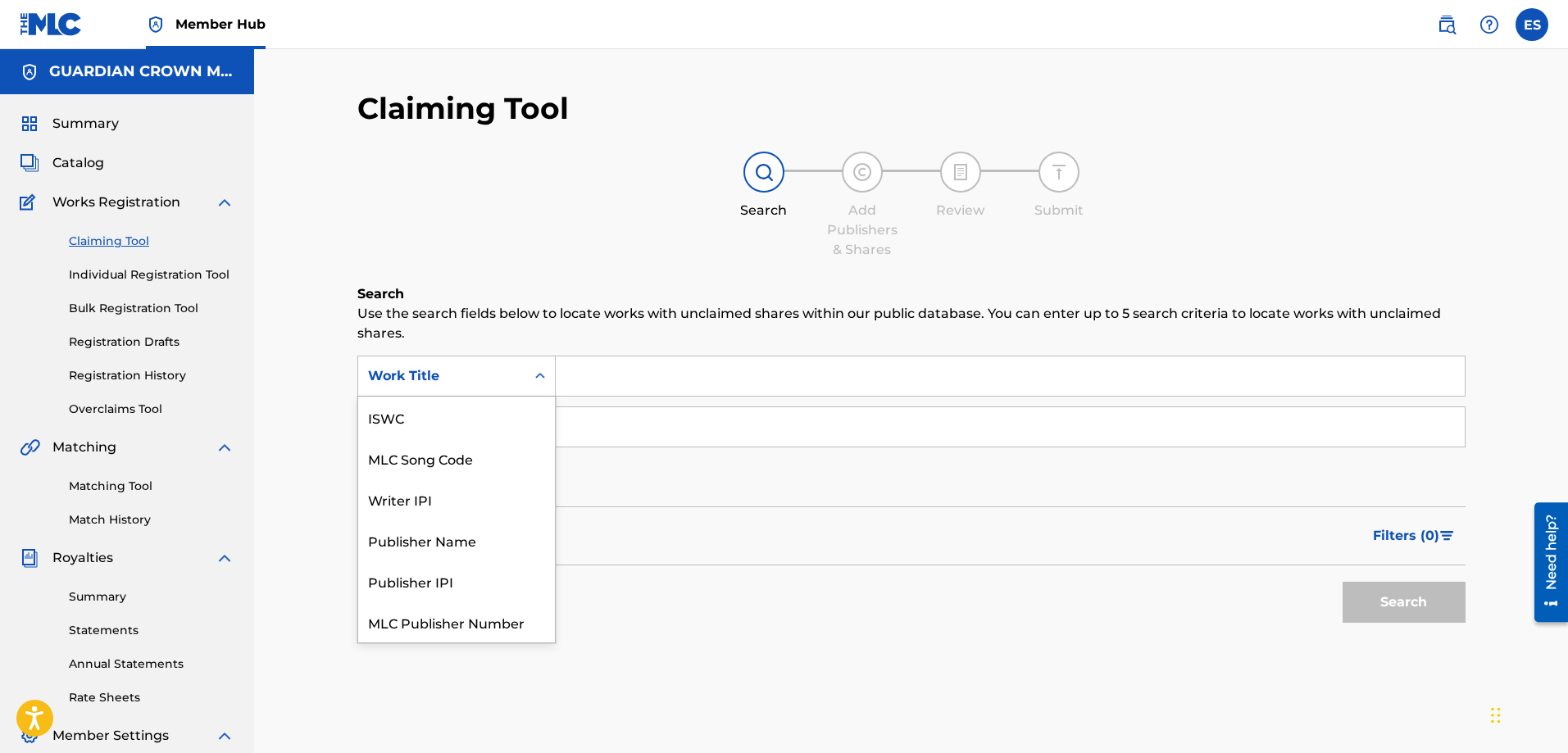
scroll to position [41, 0]
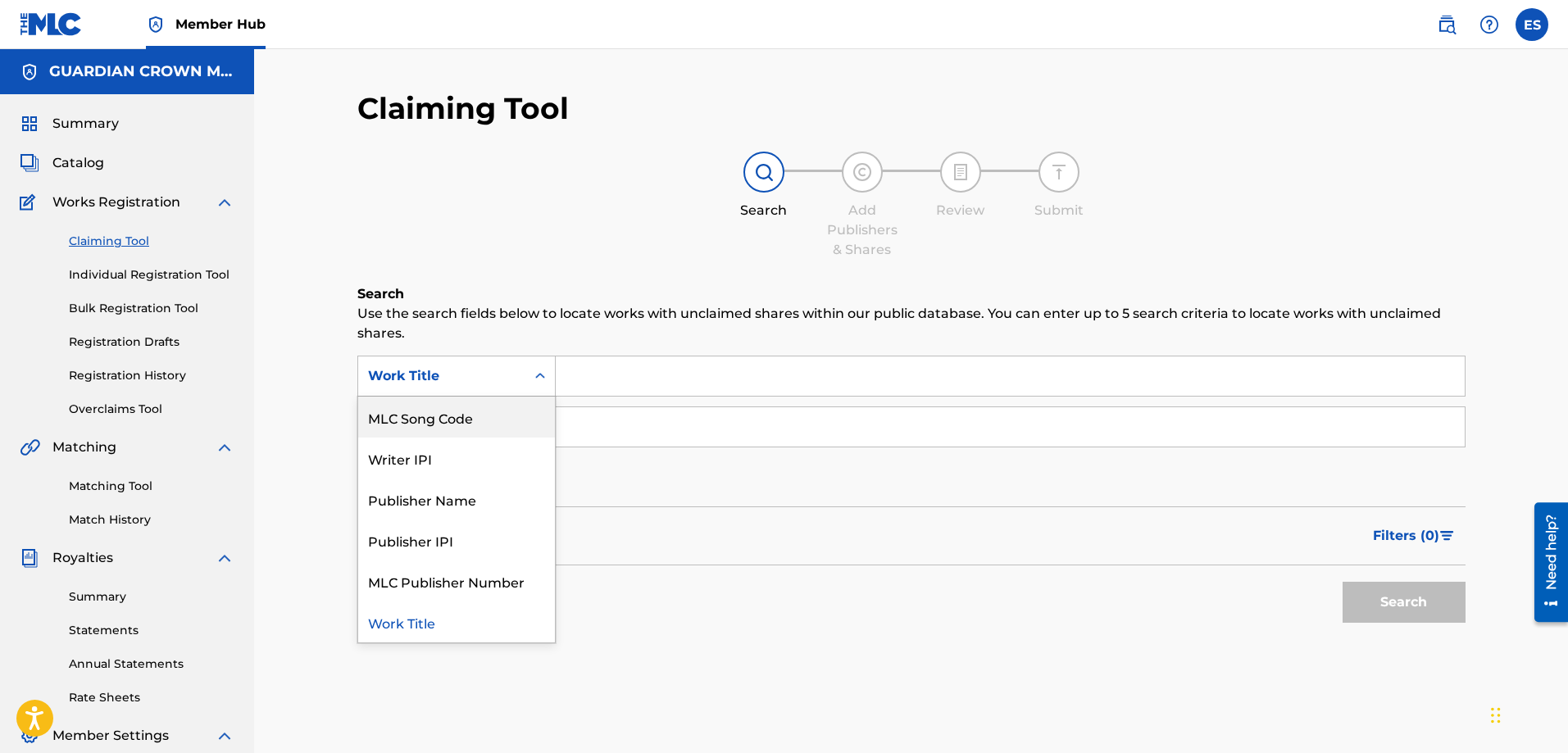
click at [492, 431] on div "MLC Song Code" at bounding box center [456, 417] width 197 height 41
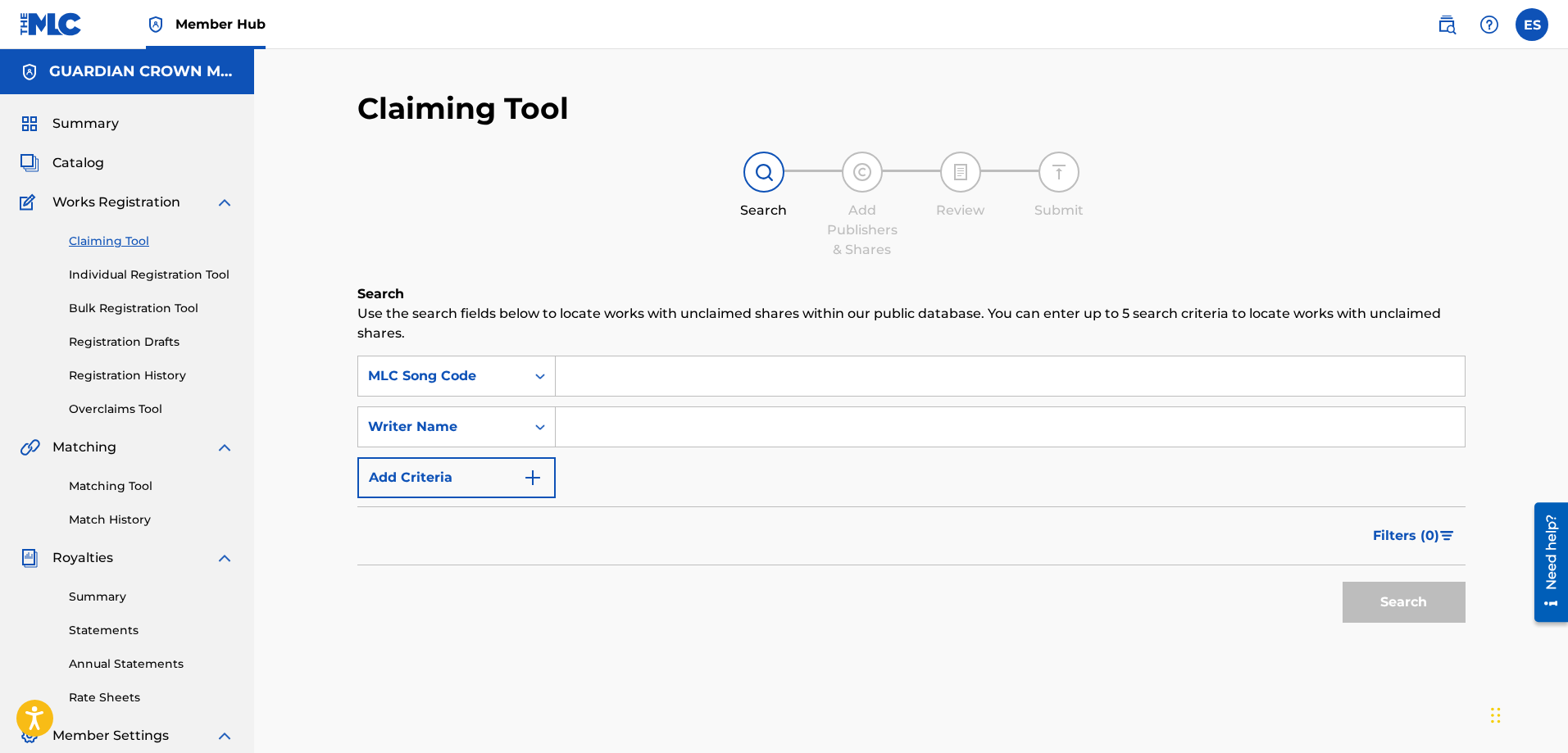
click at [610, 397] on div "SearchWithCriteria4df87138-f6e6-4724-b6bf-46704f0ee191 MLC Song Code SearchWith…" at bounding box center [911, 427] width 1108 height 143
click at [542, 388] on div "Search Form" at bounding box center [539, 376] width 29 height 29
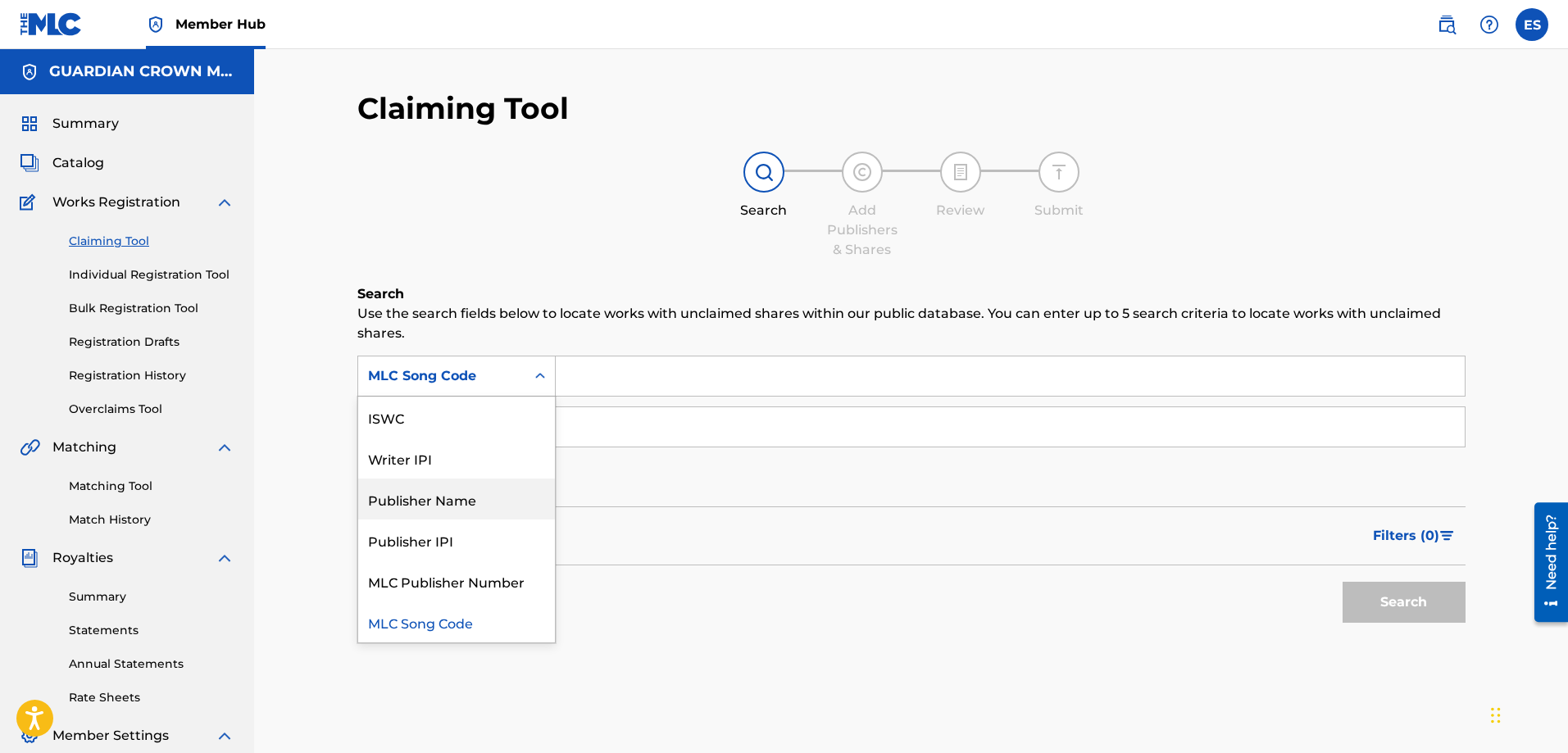
click at [491, 508] on div "Publisher Name" at bounding box center [456, 499] width 197 height 41
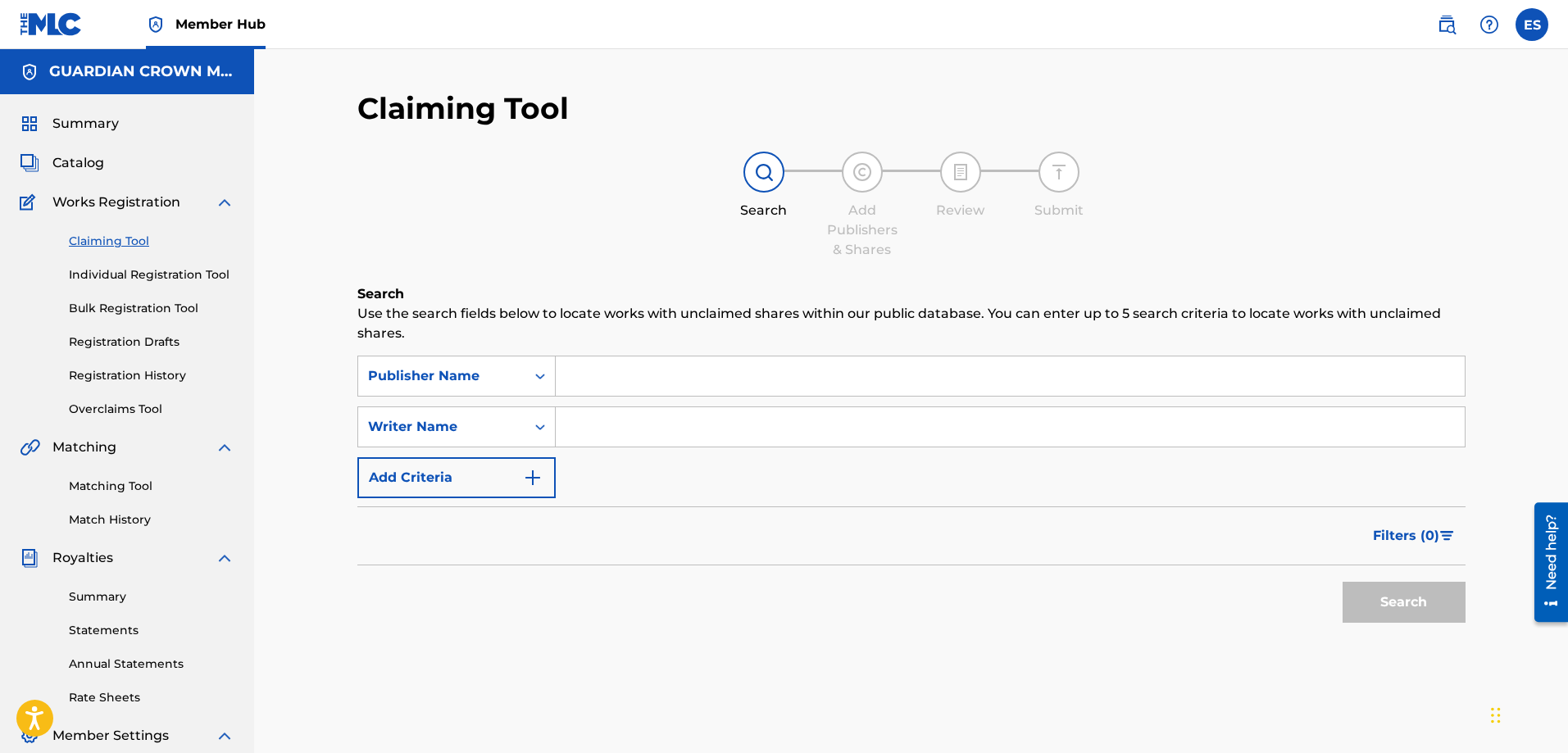
click at [623, 373] on input "Search Form" at bounding box center [1010, 376] width 909 height 39
type input "Guardian Crown Music"
click at [545, 431] on icon "Search Form" at bounding box center [539, 427] width 17 height 17
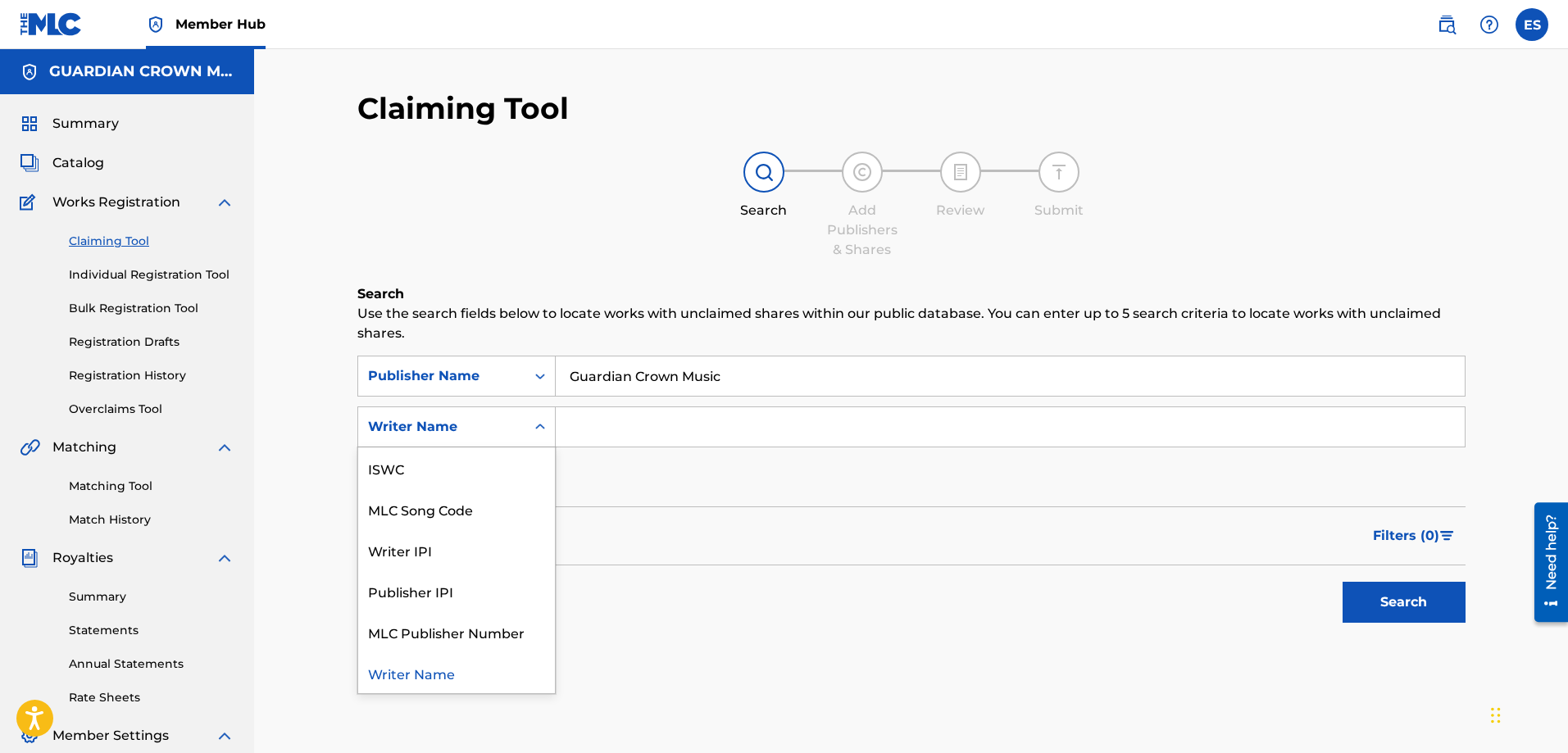
click at [470, 673] on div "Writer Name" at bounding box center [456, 672] width 197 height 41
click at [548, 431] on div "Search Form" at bounding box center [539, 426] width 29 height 29
click at [490, 640] on div "MLC Publisher Number" at bounding box center [456, 632] width 197 height 41
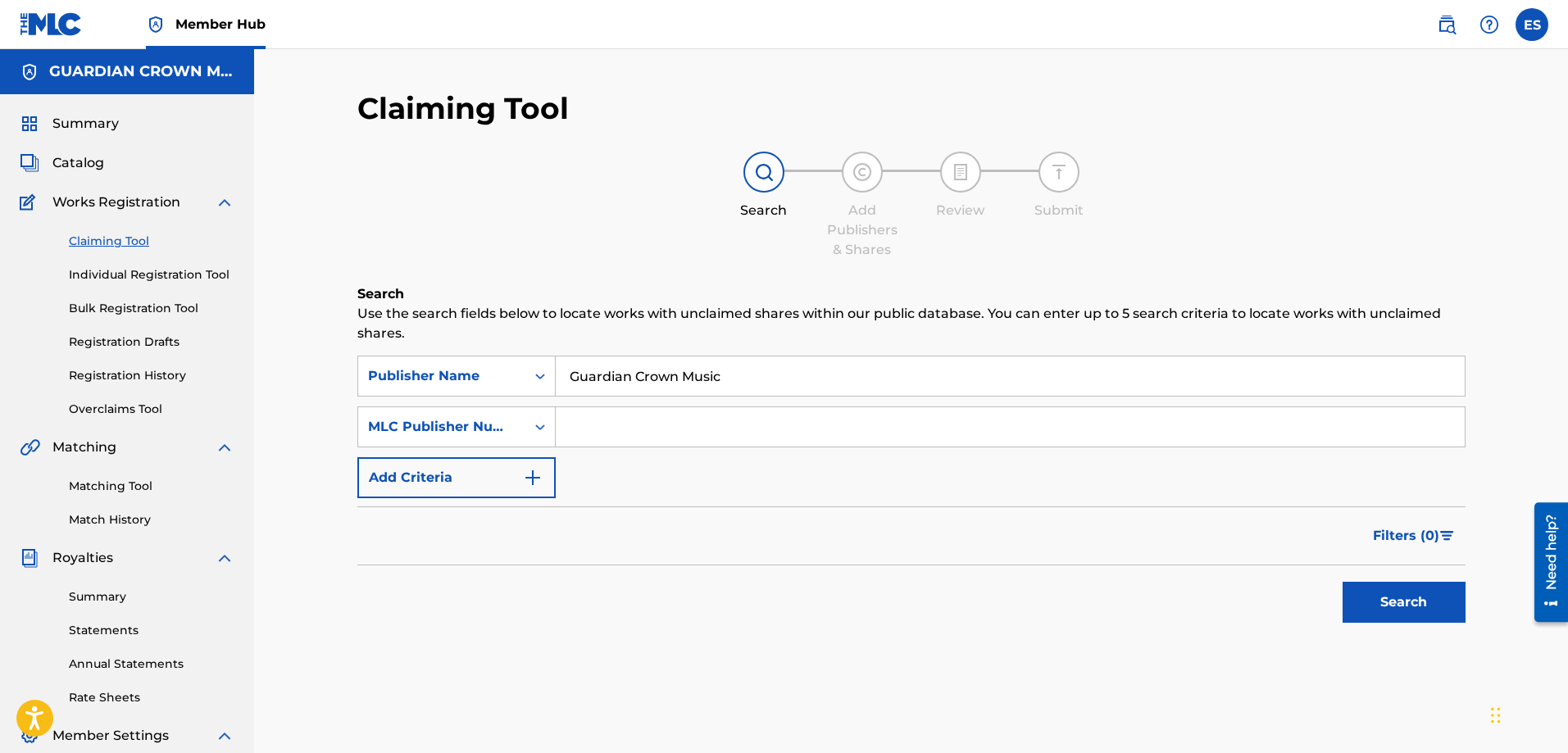
click at [618, 423] on input "Search Form" at bounding box center [1010, 427] width 909 height 39
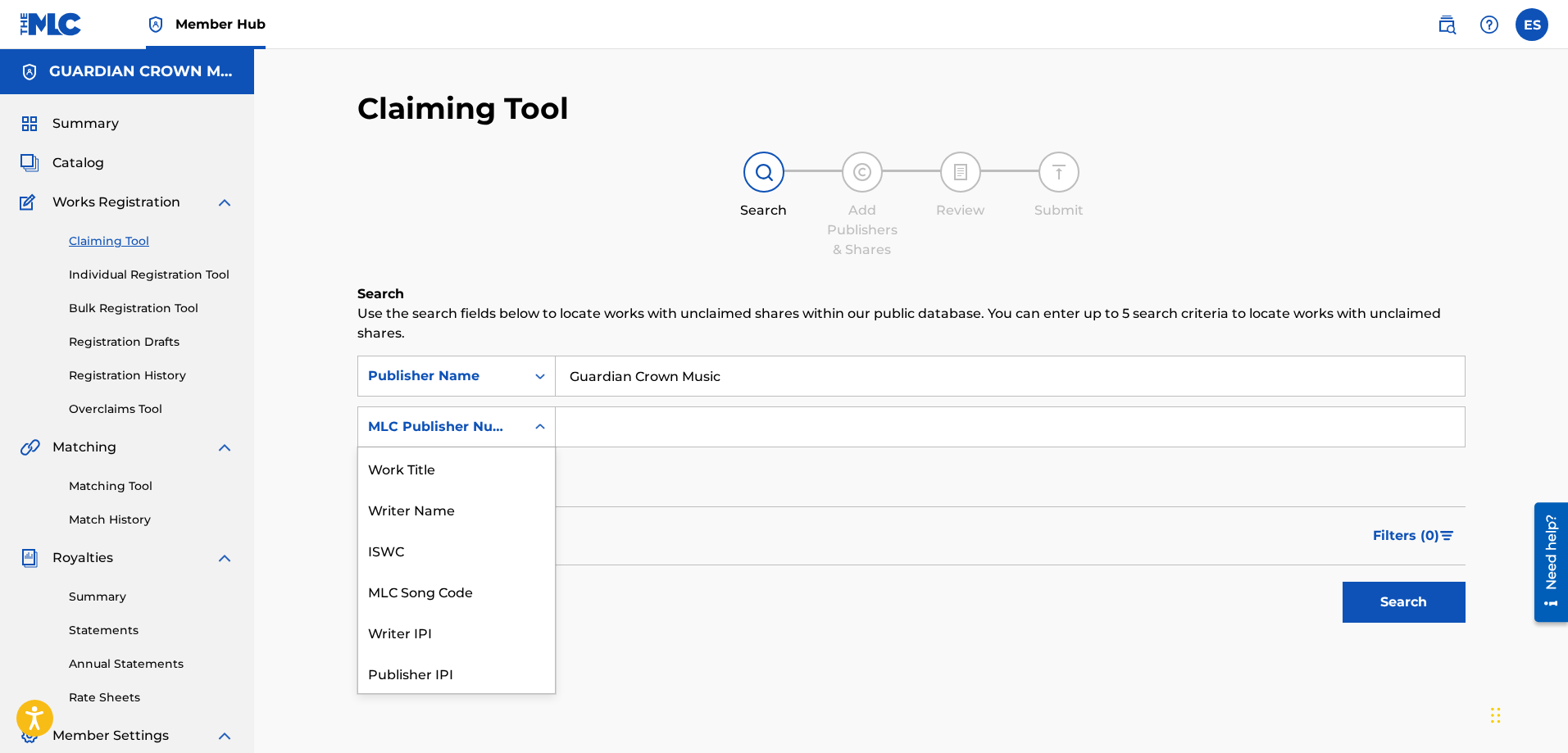
click at [524, 433] on div "MLC Publisher Number" at bounding box center [441, 426] width 167 height 31
click at [477, 638] on div "Publisher IPI" at bounding box center [456, 632] width 197 height 41
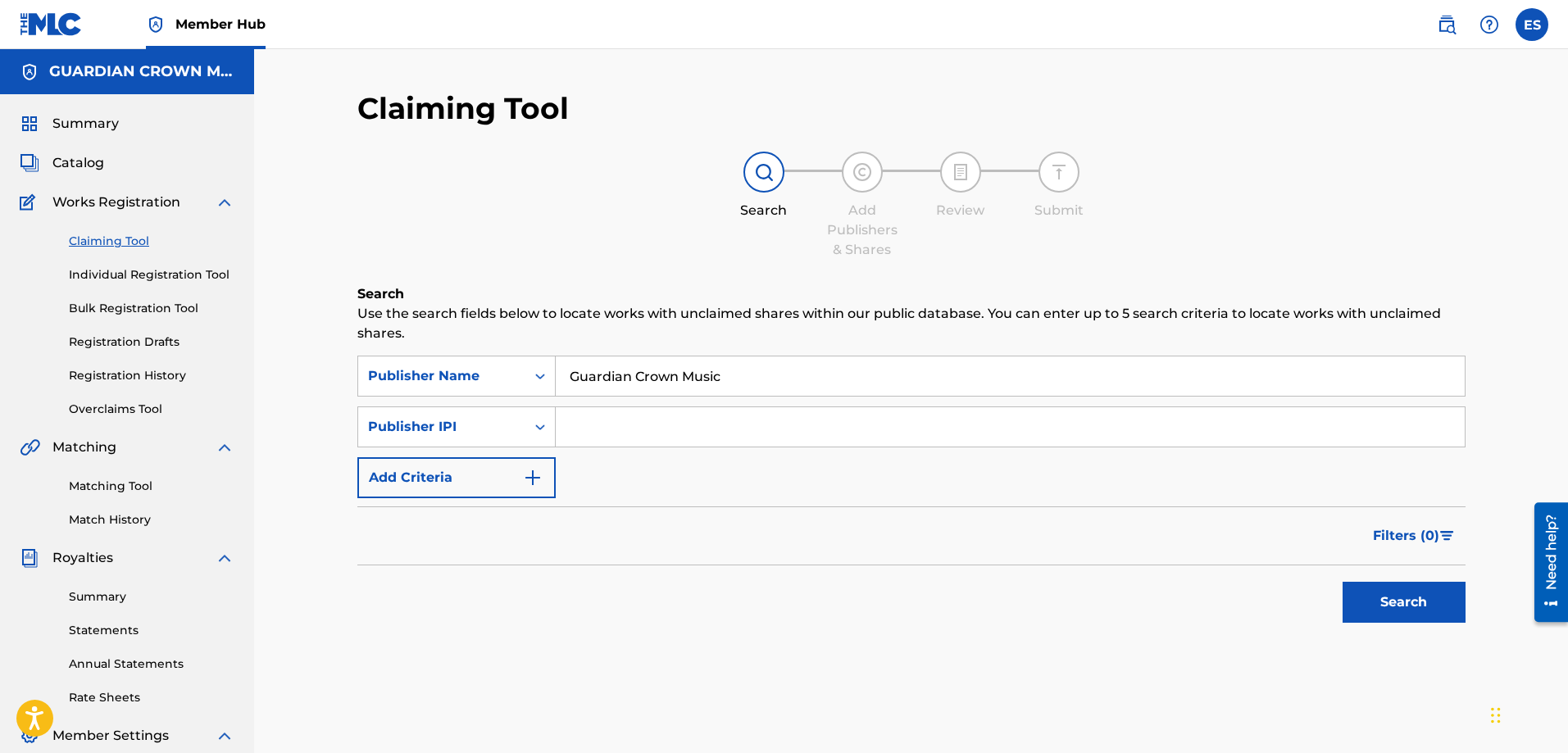
click at [602, 428] on input "Search Form" at bounding box center [1010, 427] width 909 height 39
type input "01194828516"
click at [634, 490] on div "SearchWithCriteriaefe1ef78-e2b8-42f7-bfad-8afb2c05e26b Publisher Name Guardian …" at bounding box center [911, 427] width 1108 height 143
click at [1415, 595] on button "Search" at bounding box center [1403, 602] width 123 height 41
click at [657, 422] on input "01194828516" at bounding box center [1010, 427] width 909 height 39
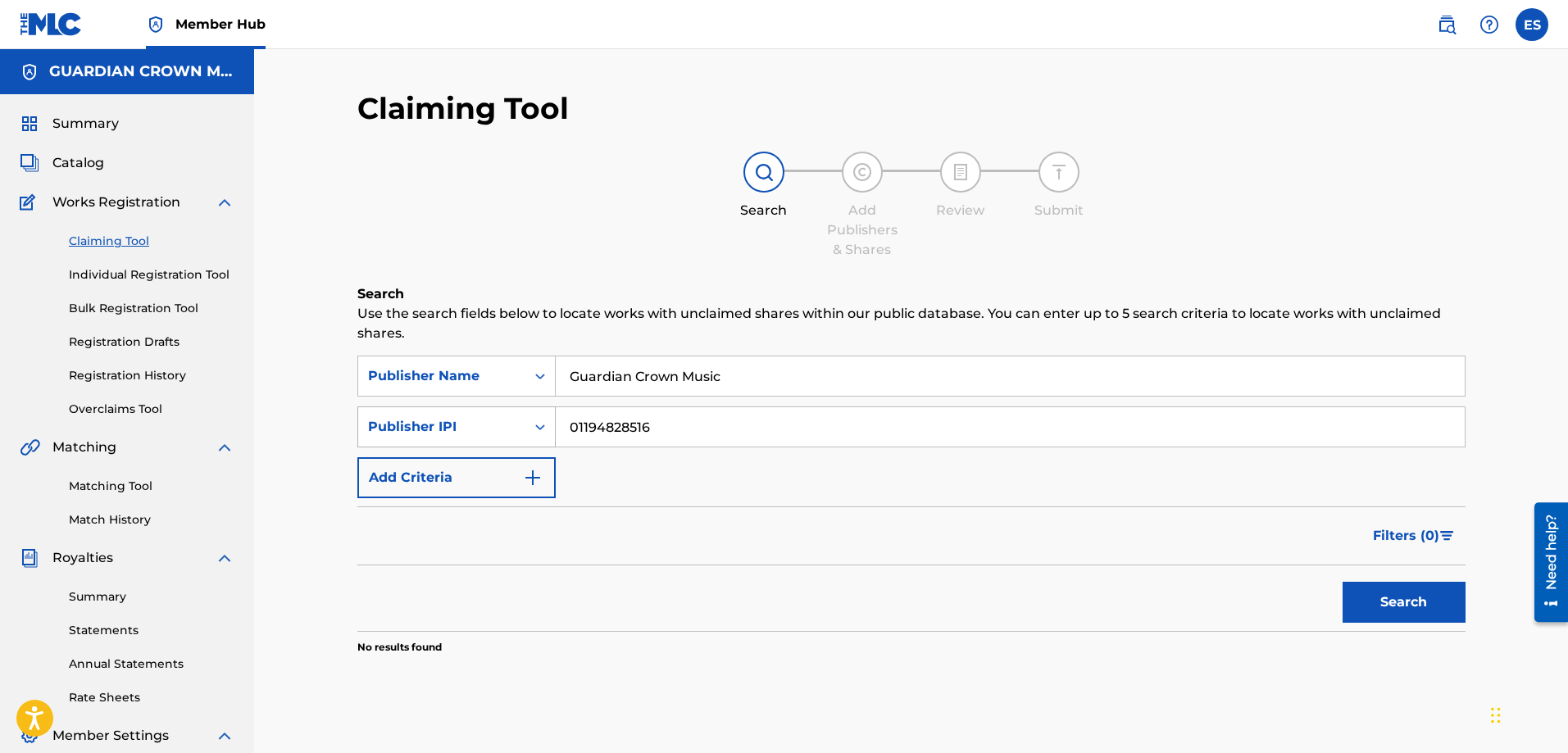
drag, startPoint x: 679, startPoint y: 431, endPoint x: 436, endPoint y: 434, distance: 243.0
click at [436, 434] on div "SearchWithCriteriaf84493f9-797a-4e64-9285-89b58e0a090c Publisher IPI 01194828516" at bounding box center [911, 427] width 1108 height 41
click at [635, 432] on input "Search Form" at bounding box center [1010, 427] width 909 height 39
type input "00841347640"
click at [1399, 608] on button "Search" at bounding box center [1403, 602] width 123 height 41
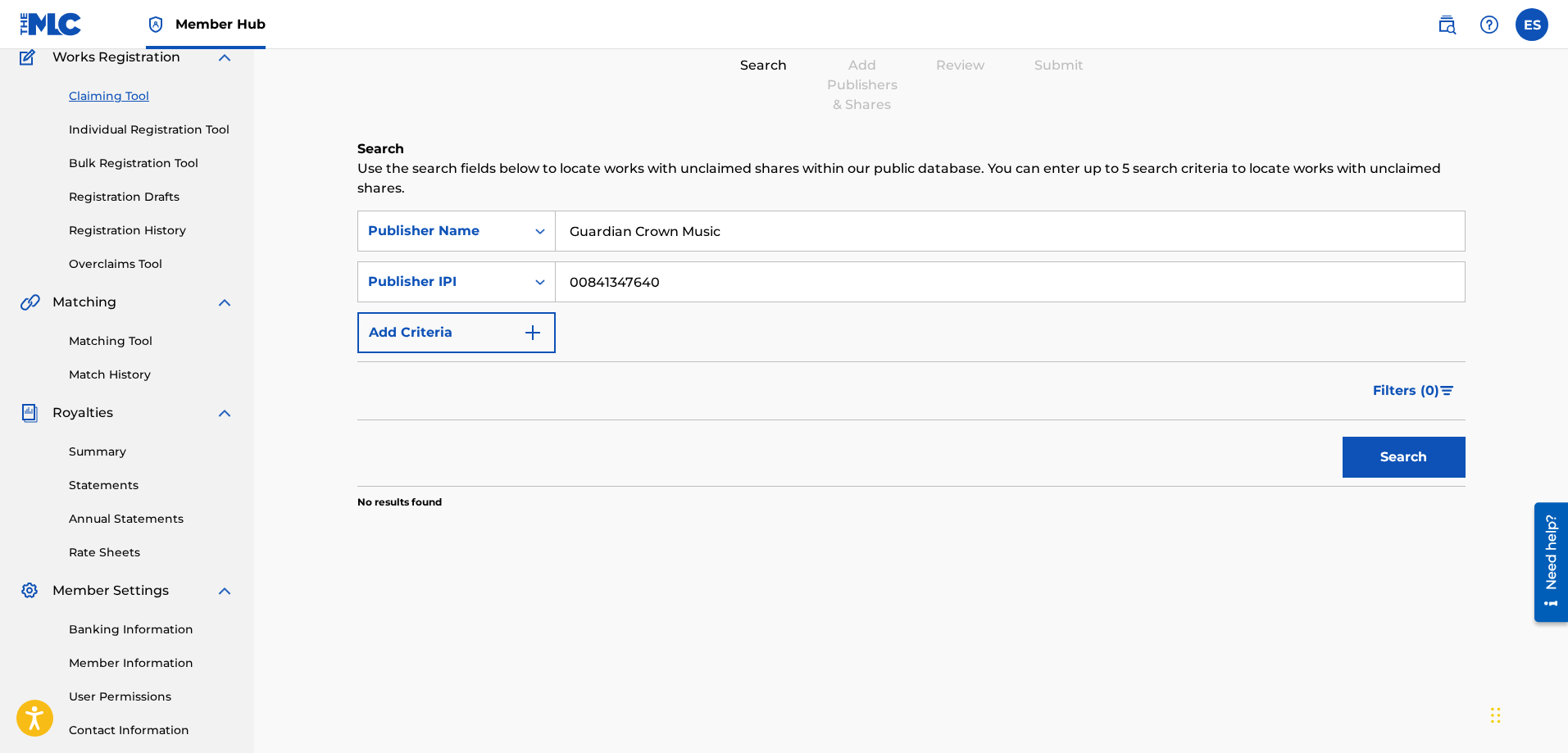
scroll to position [0, 0]
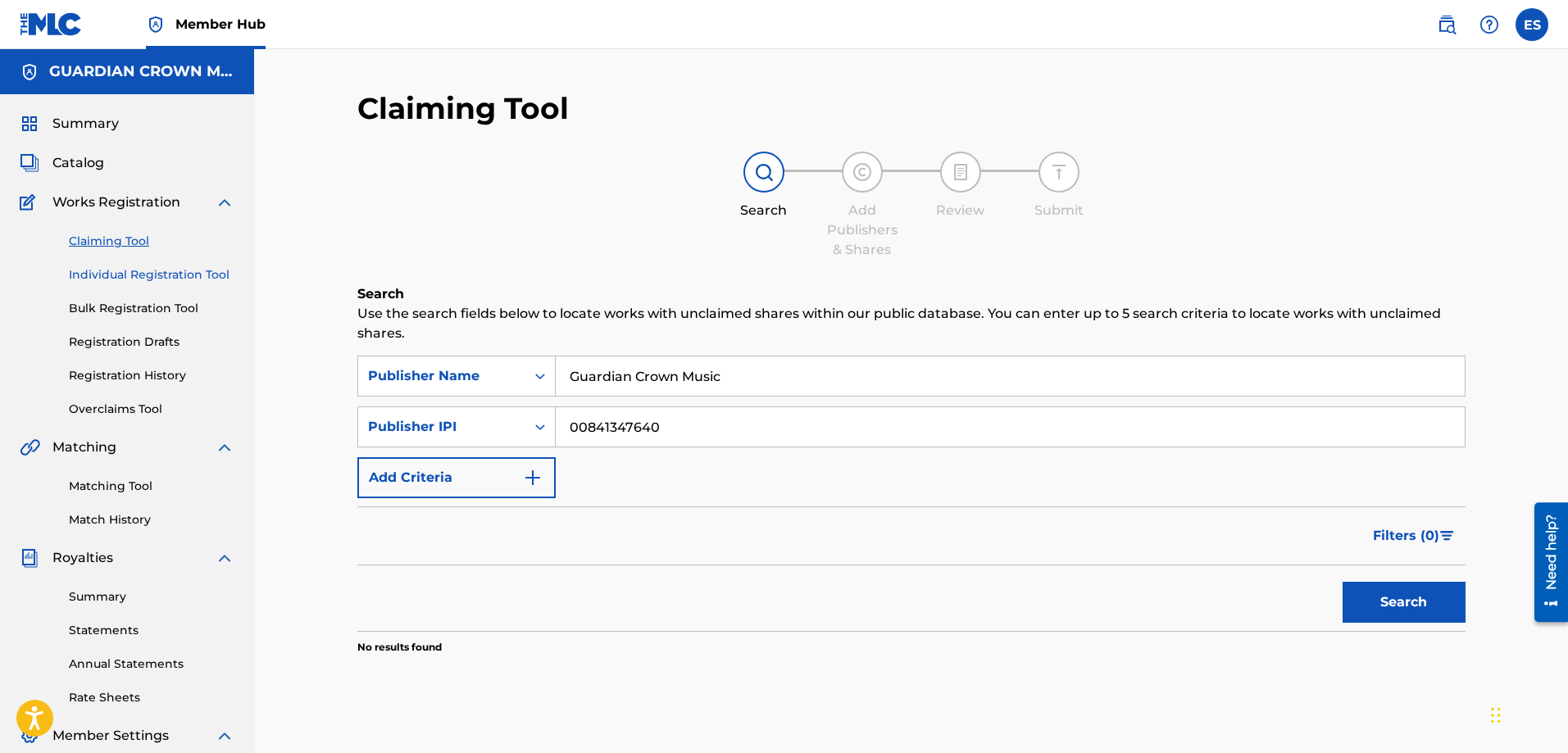
click at [129, 272] on link "Individual Registration Tool" at bounding box center [151, 275] width 166 height 17
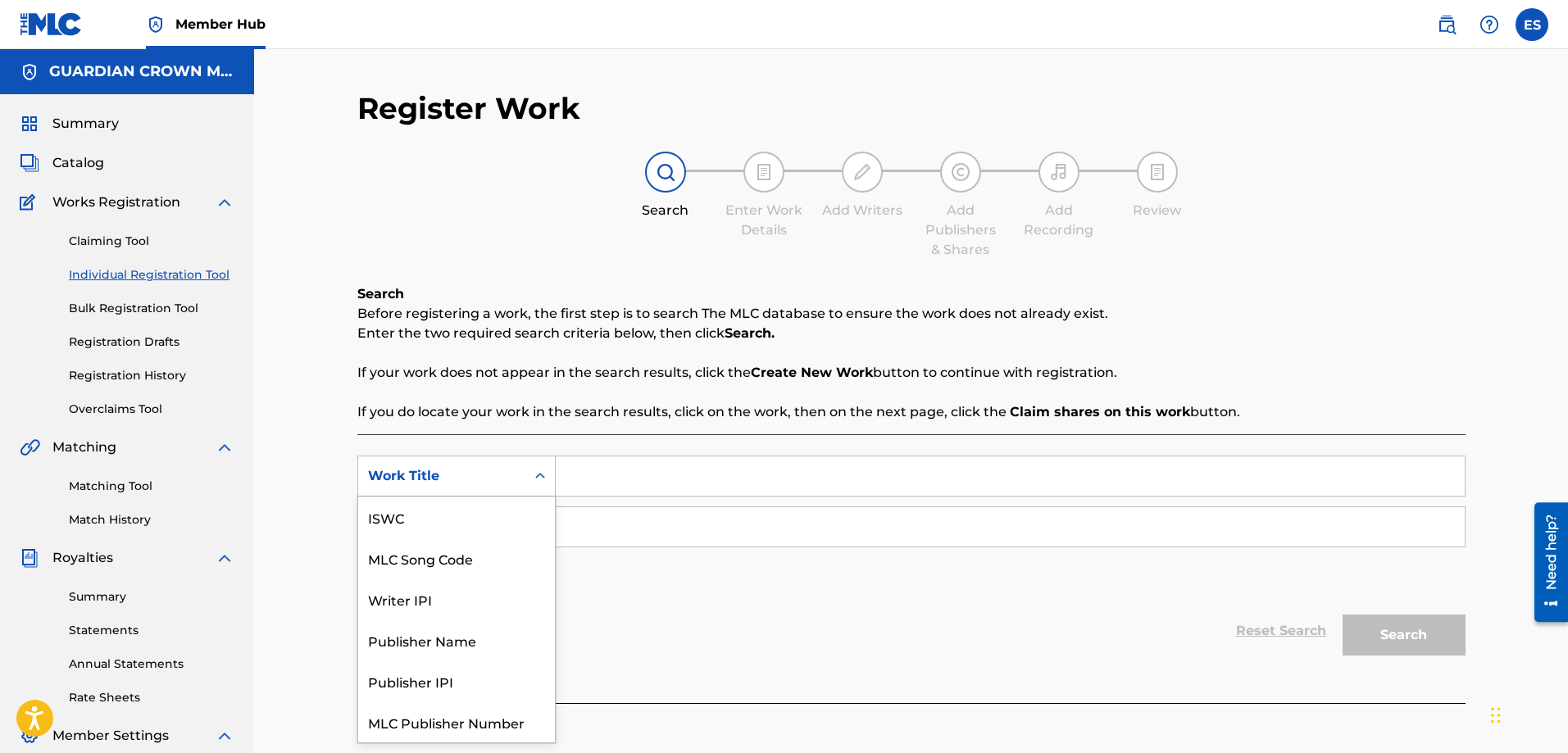
click at [539, 475] on icon "Search Form" at bounding box center [539, 476] width 17 height 17
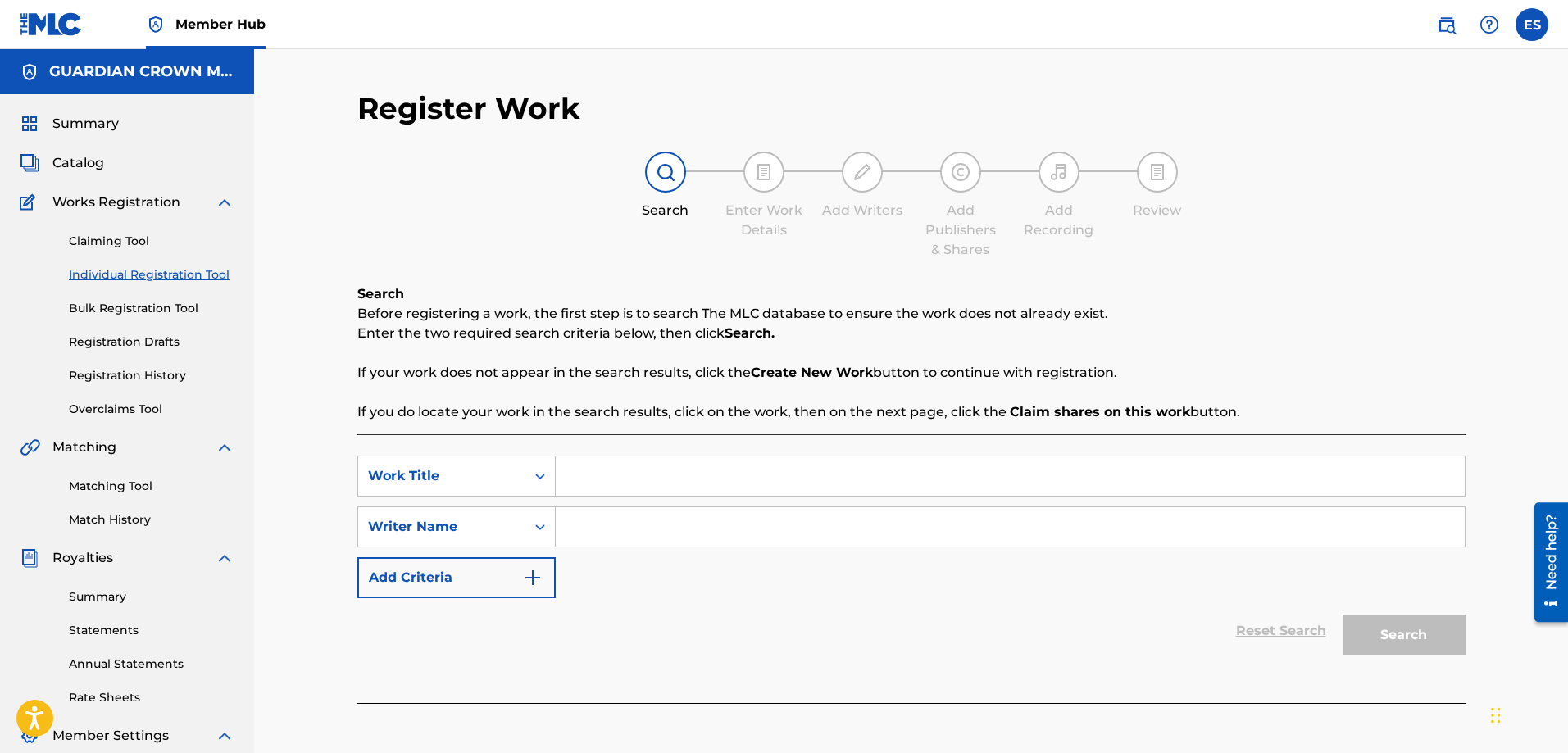
click at [625, 477] on input "Search Form" at bounding box center [1010, 476] width 909 height 39
drag, startPoint x: 625, startPoint y: 477, endPoint x: 602, endPoint y: 493, distance: 28.0
click at [625, 477] on input "Search Form" at bounding box center [1010, 476] width 909 height 39
click at [580, 527] on input "Search Form" at bounding box center [1010, 527] width 909 height 39
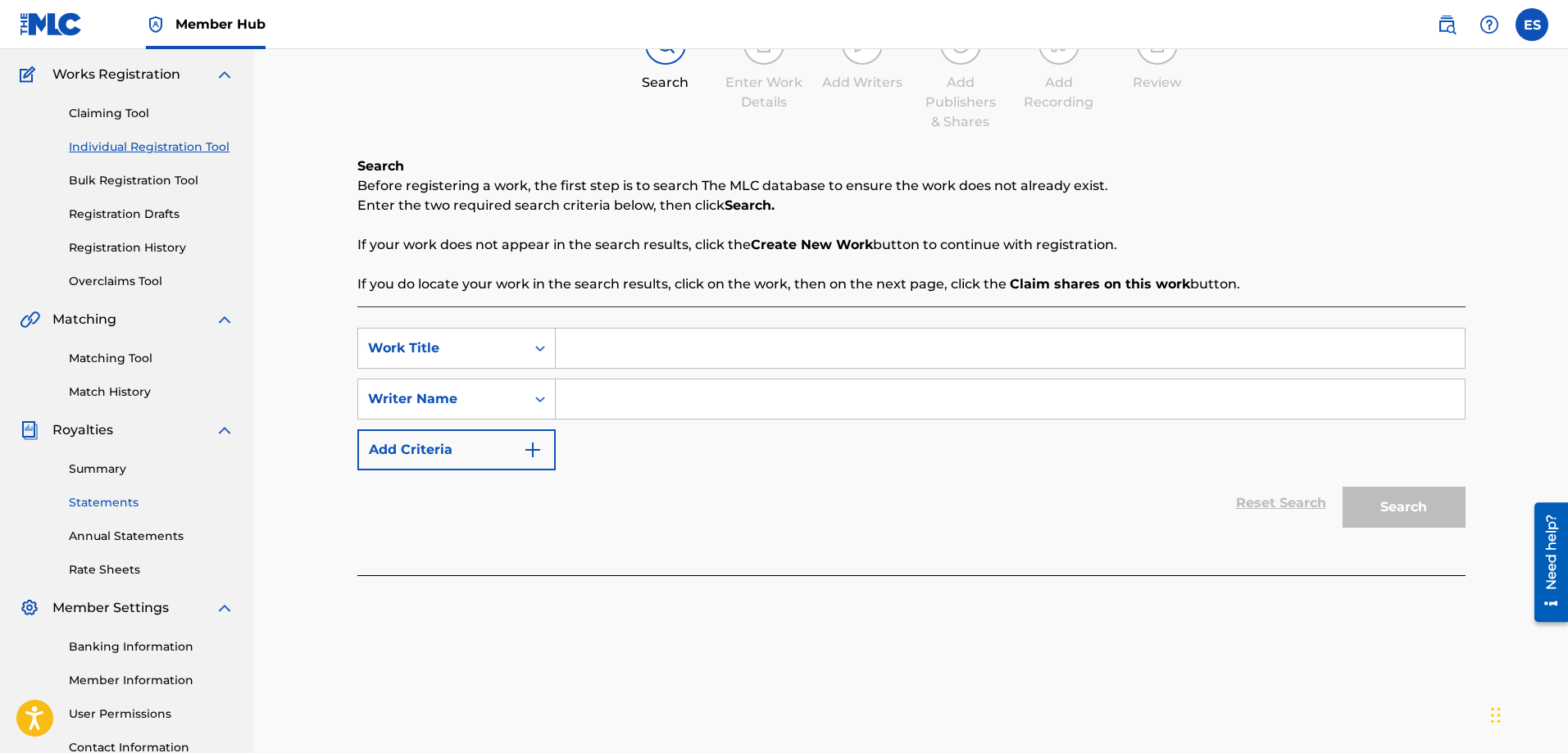
scroll to position [0, 0]
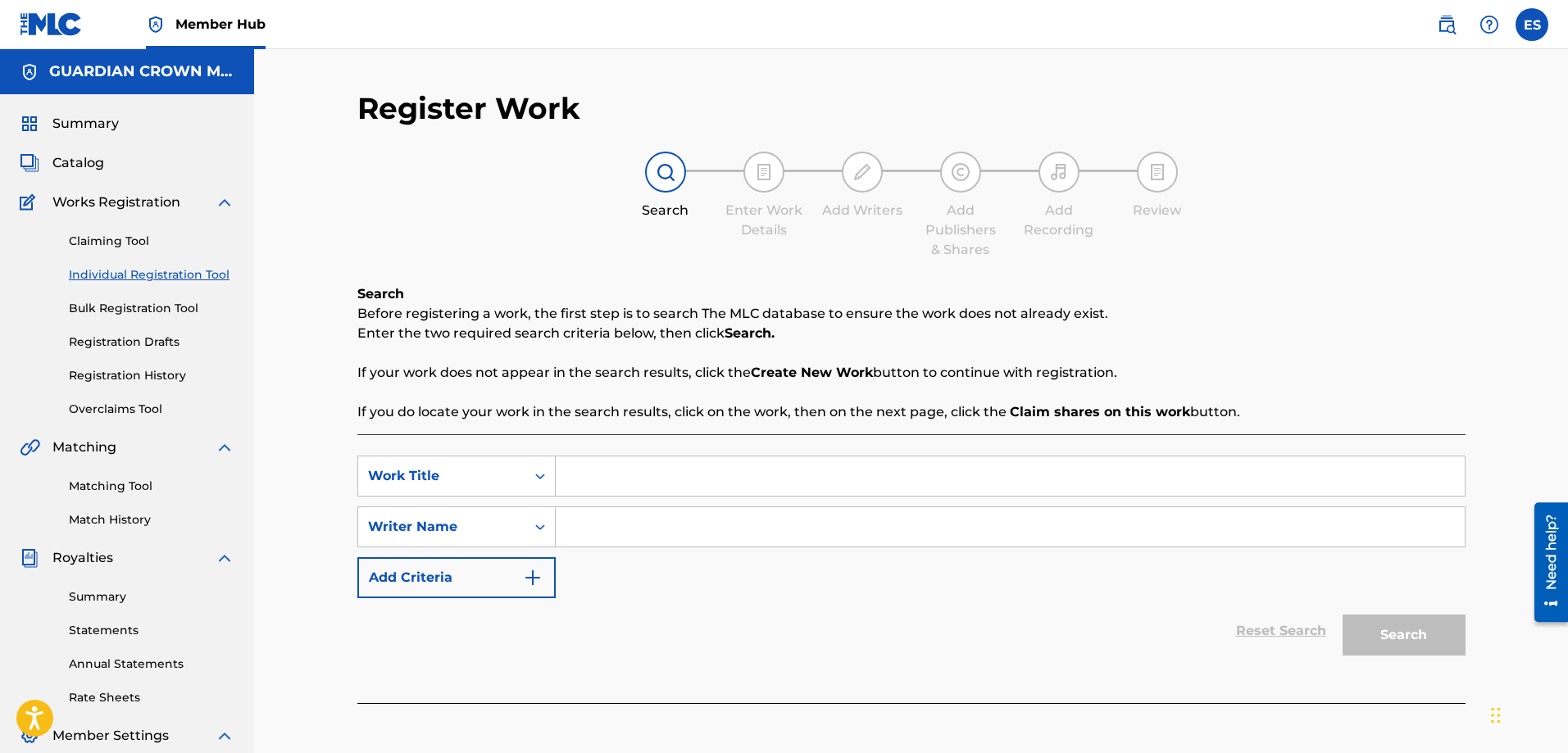
click at [74, 176] on div "Summary Catalog Works Registration Claiming Tool Individual Registration Tool B…" at bounding box center [127, 516] width 254 height 843
click at [82, 165] on span "Catalog" at bounding box center [78, 163] width 51 height 19
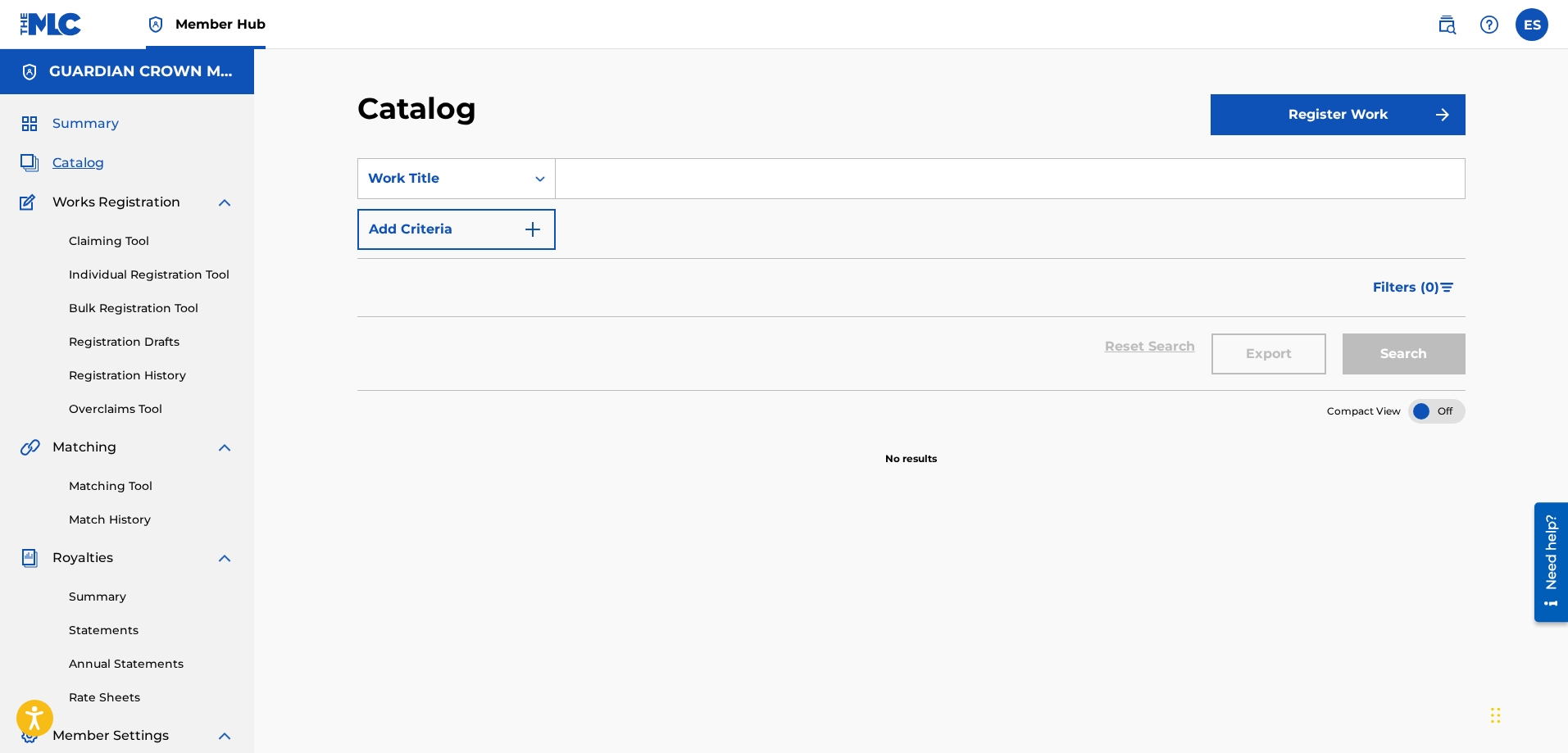
click at [102, 114] on span "Summary" at bounding box center [85, 124] width 66 height 19
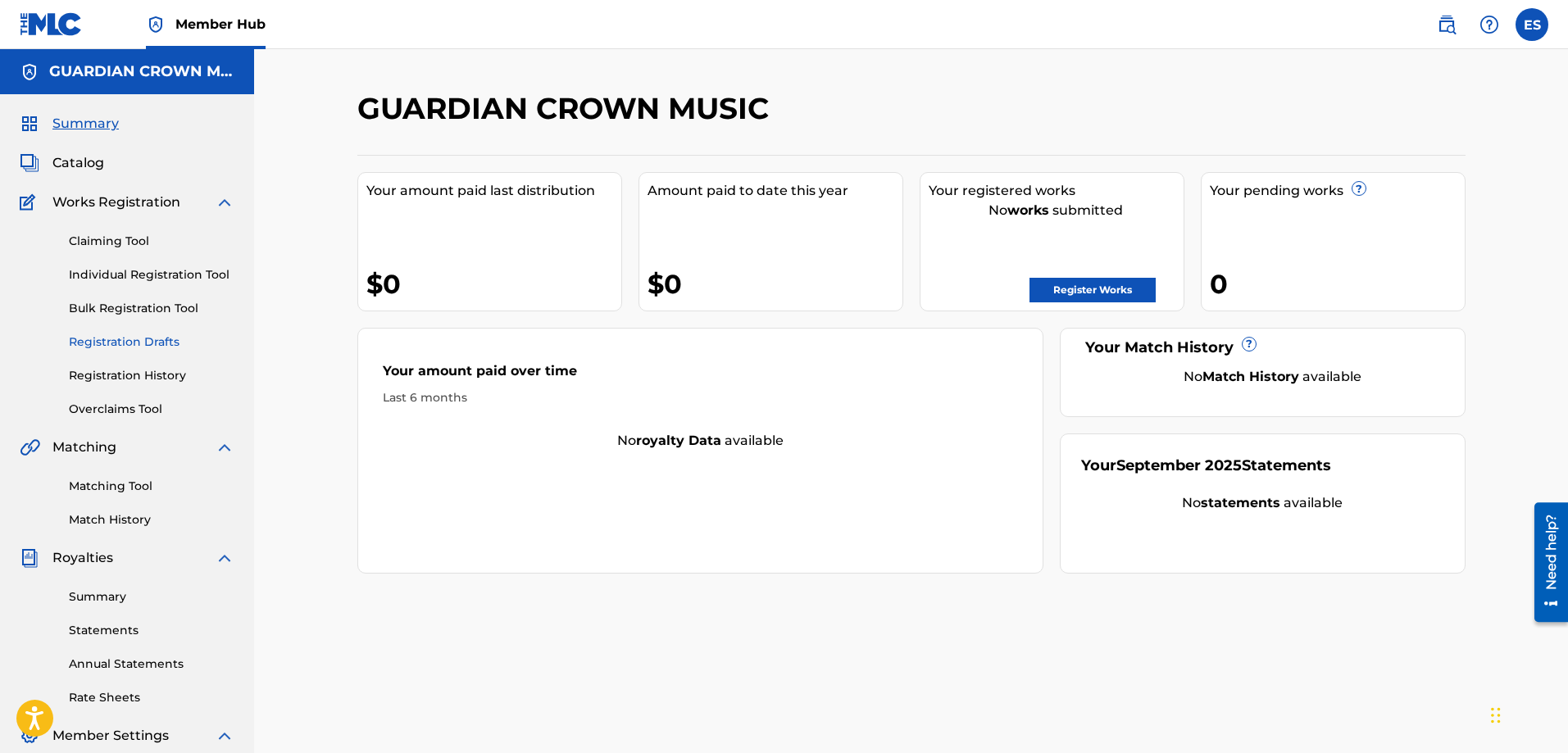
click at [158, 340] on link "Registration Drafts" at bounding box center [151, 342] width 166 height 17
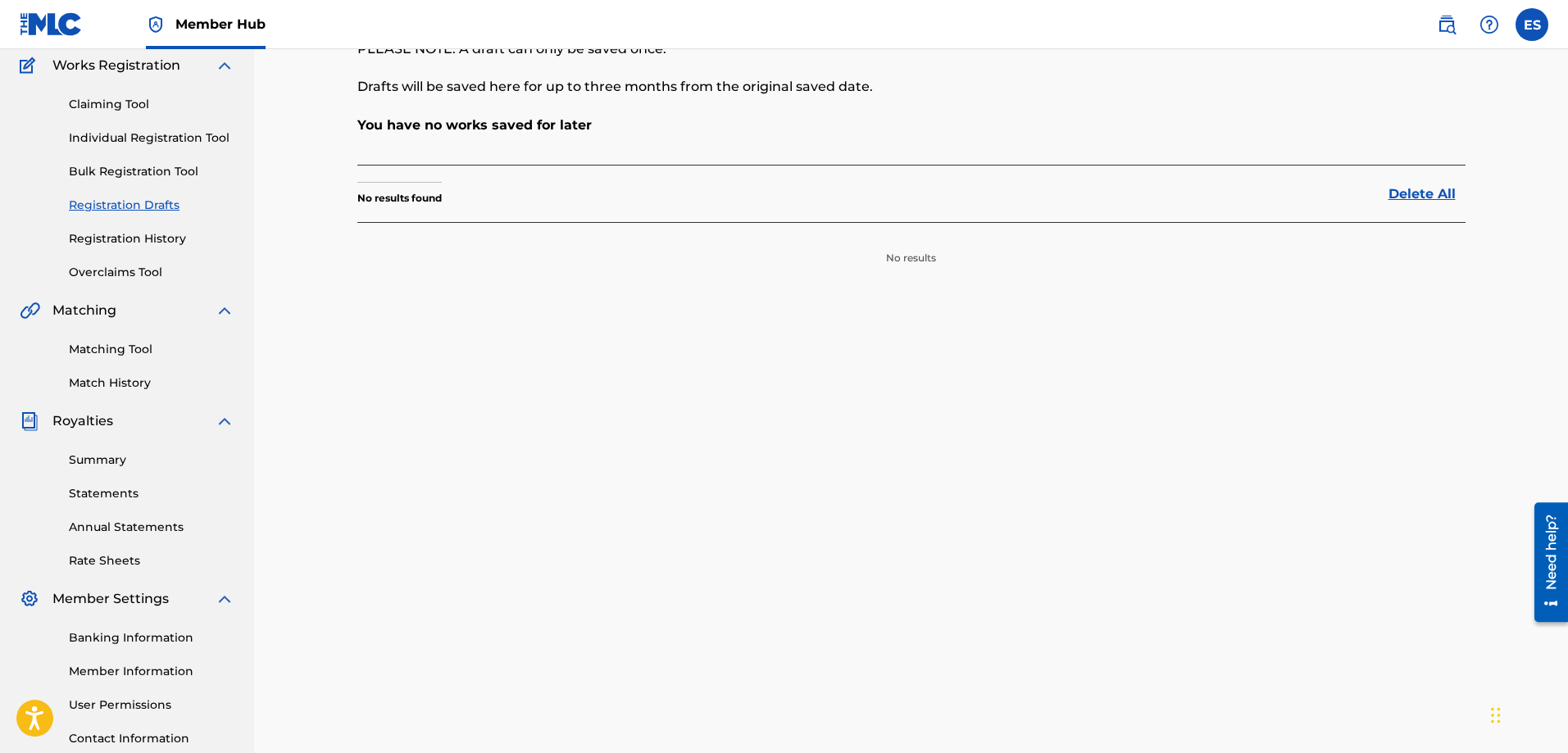
scroll to position [164, 0]
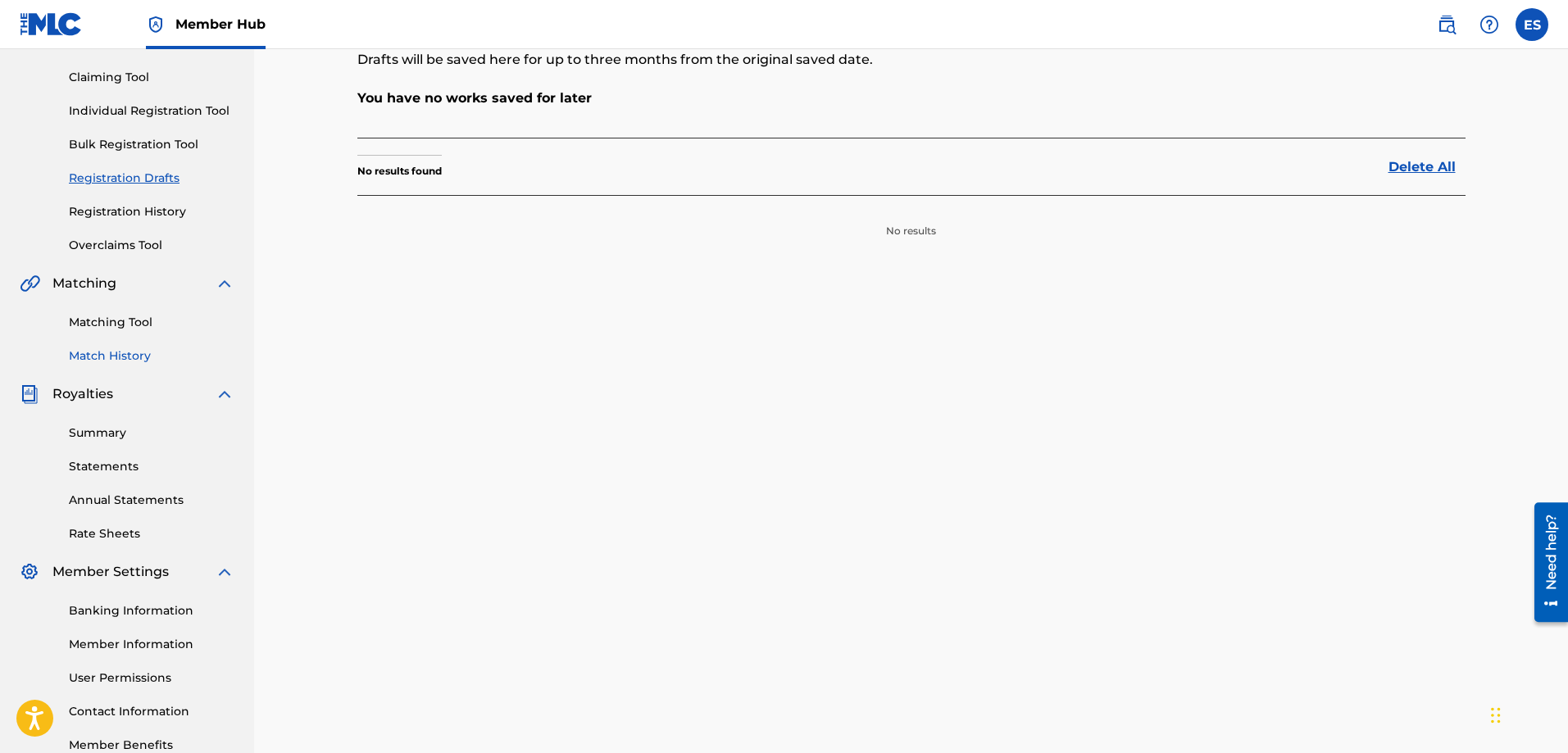
click at [112, 358] on link "Match History" at bounding box center [151, 355] width 166 height 17
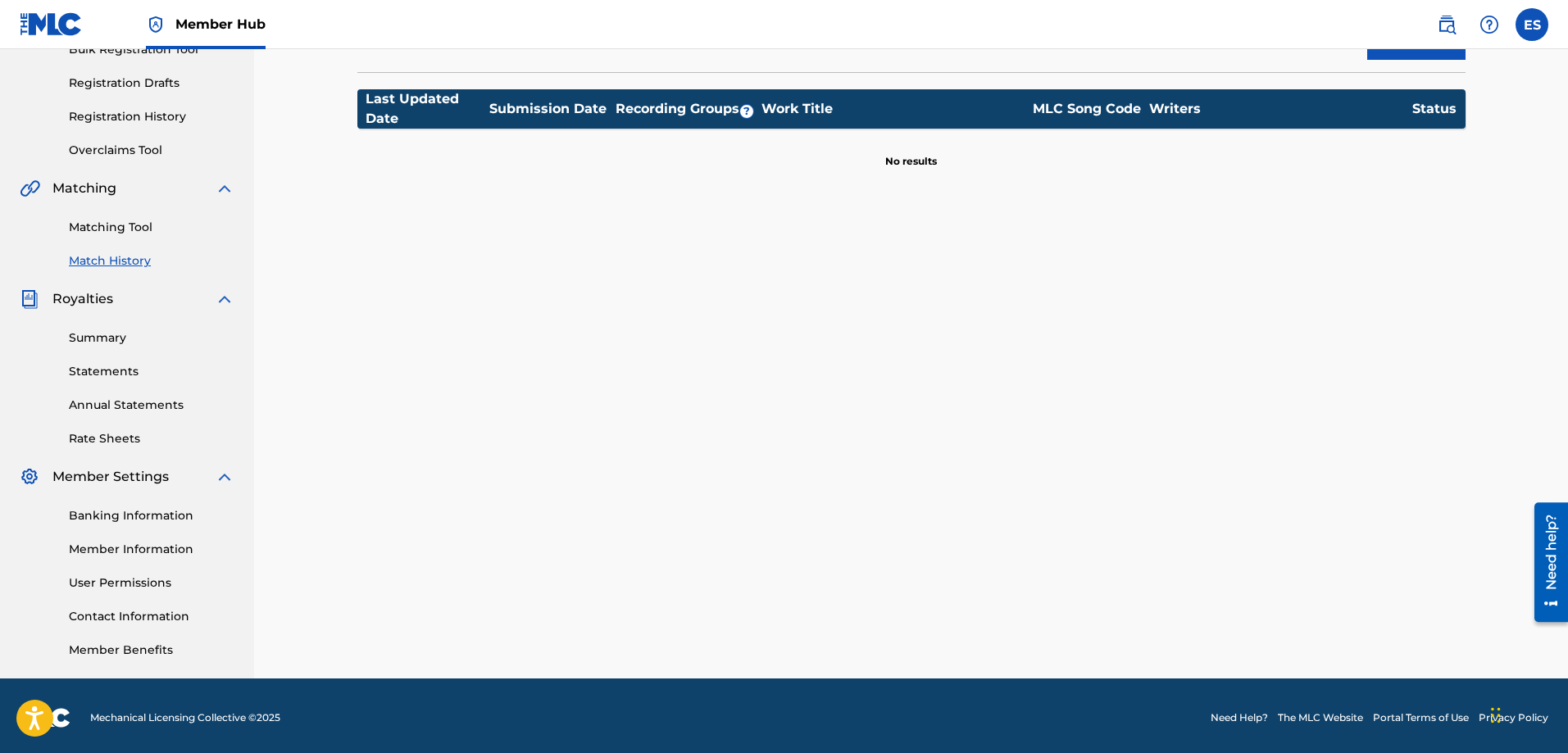
scroll to position [263, 0]
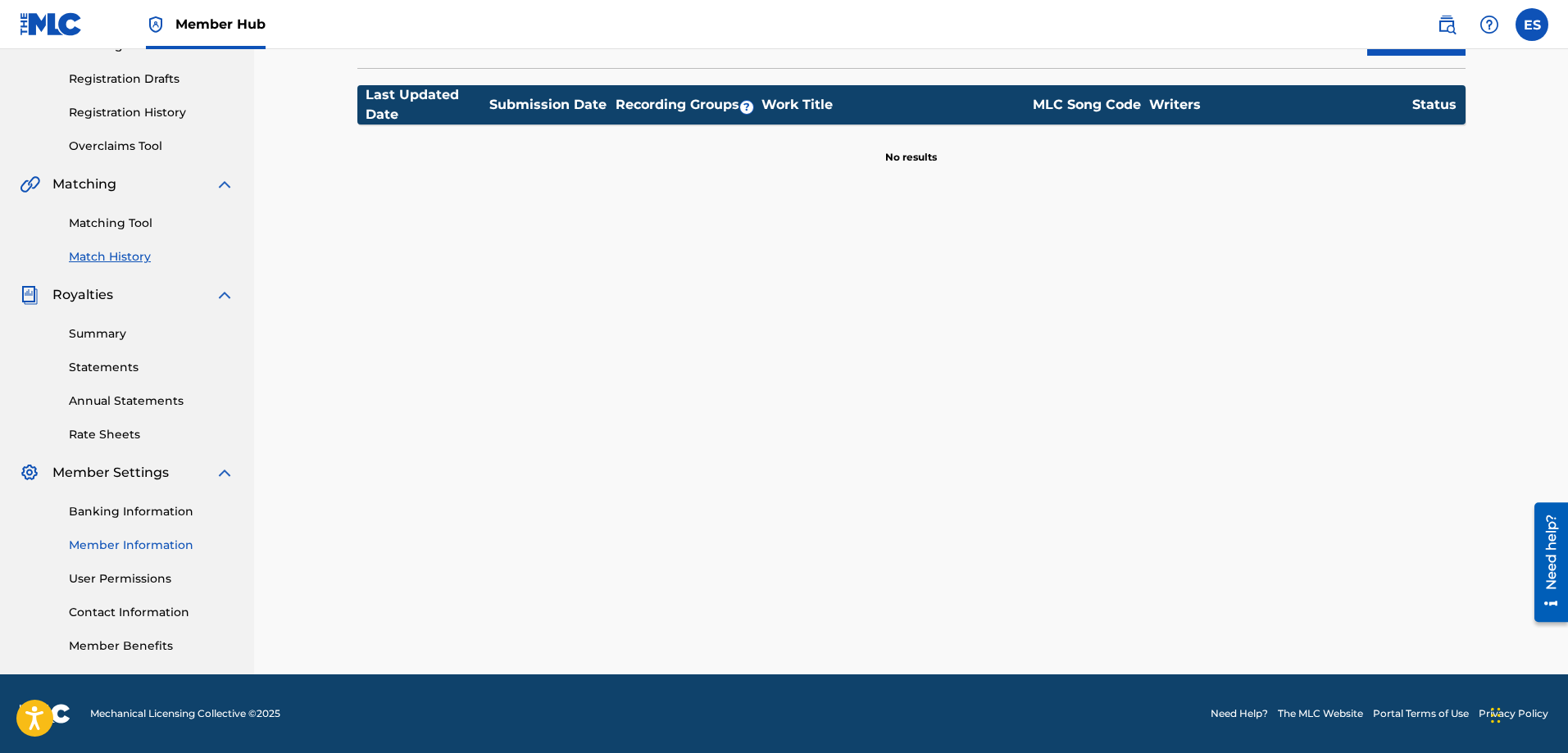
click at [146, 553] on link "Member Information" at bounding box center [151, 545] width 166 height 17
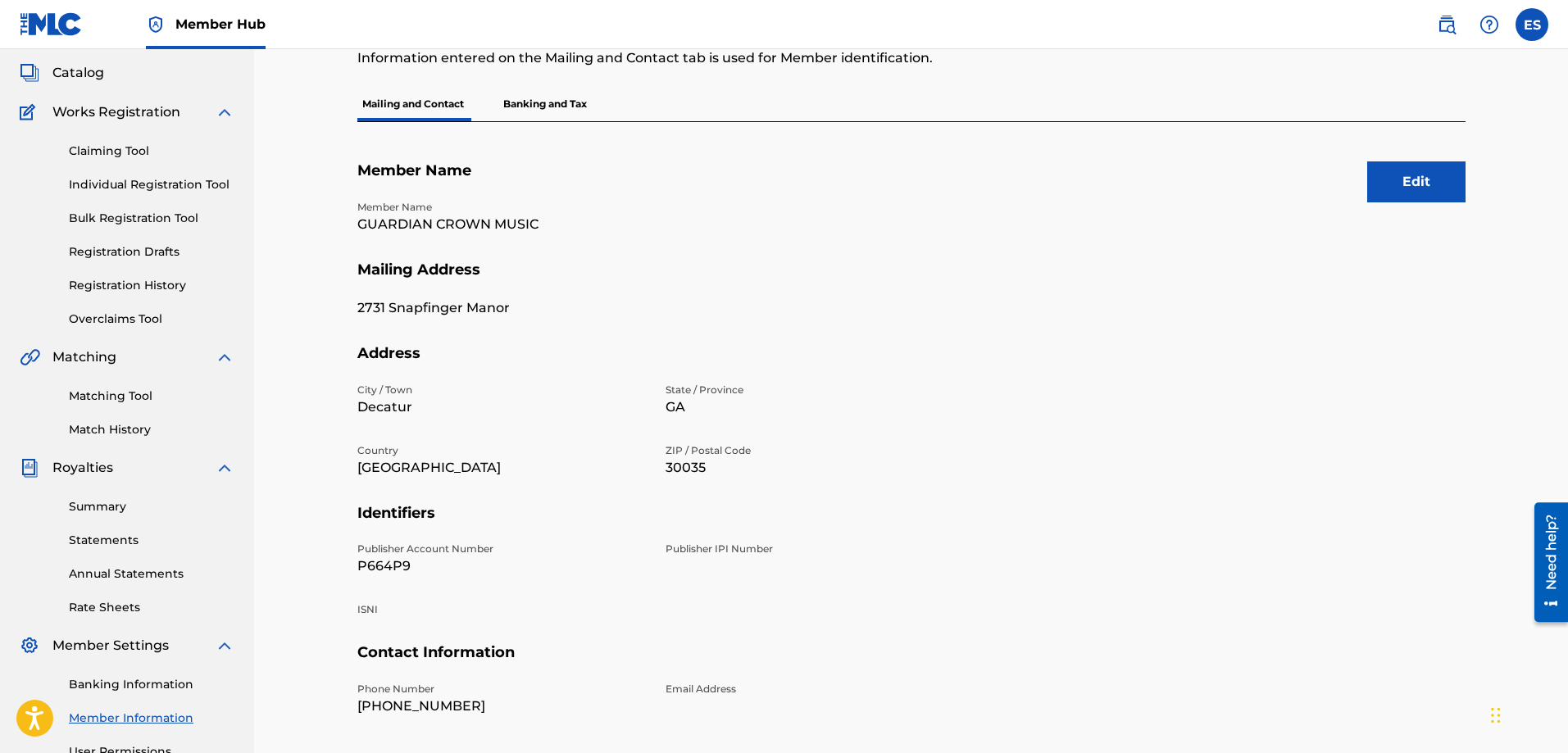
scroll to position [164, 0]
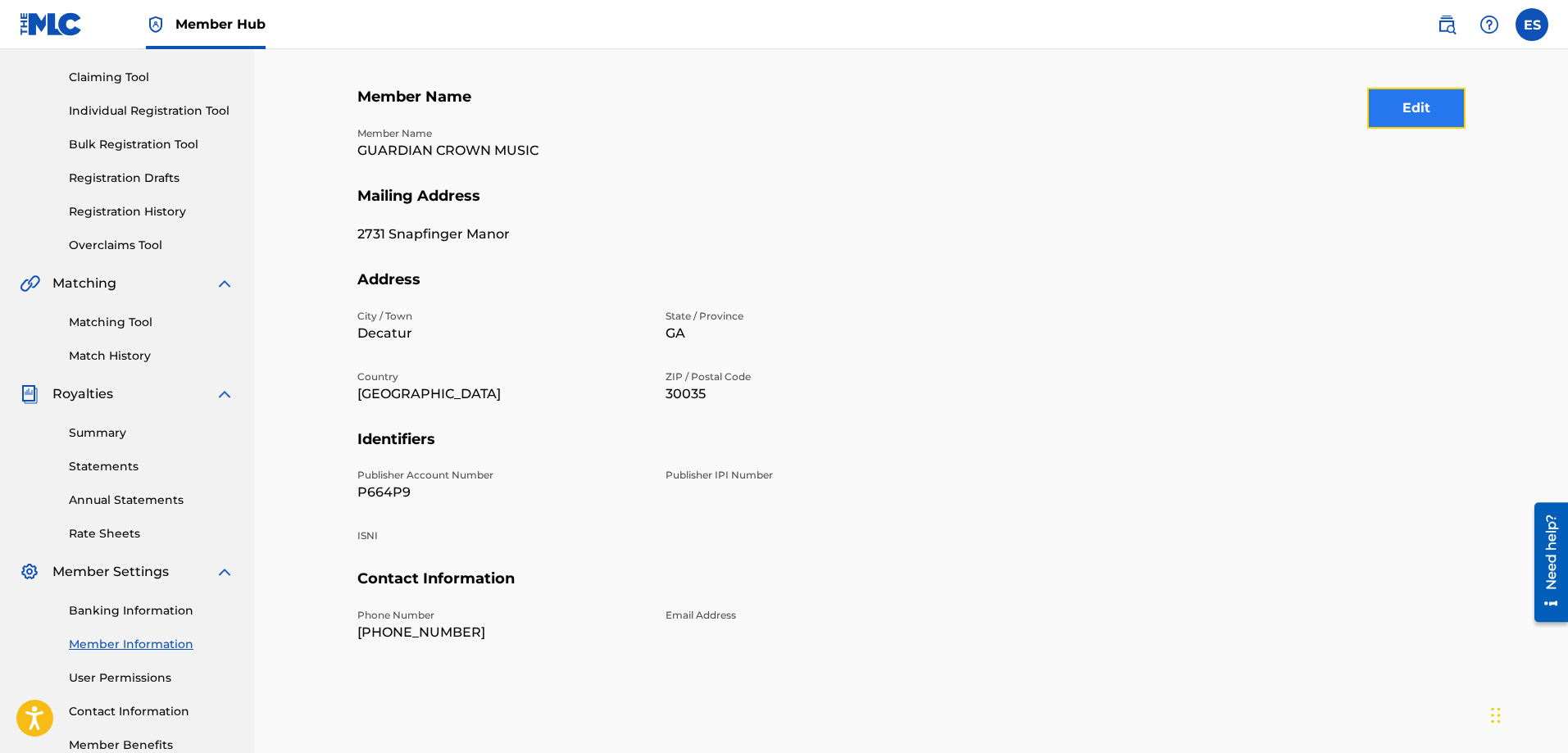
click at [1417, 98] on button "Edit" at bounding box center [1416, 108] width 98 height 41
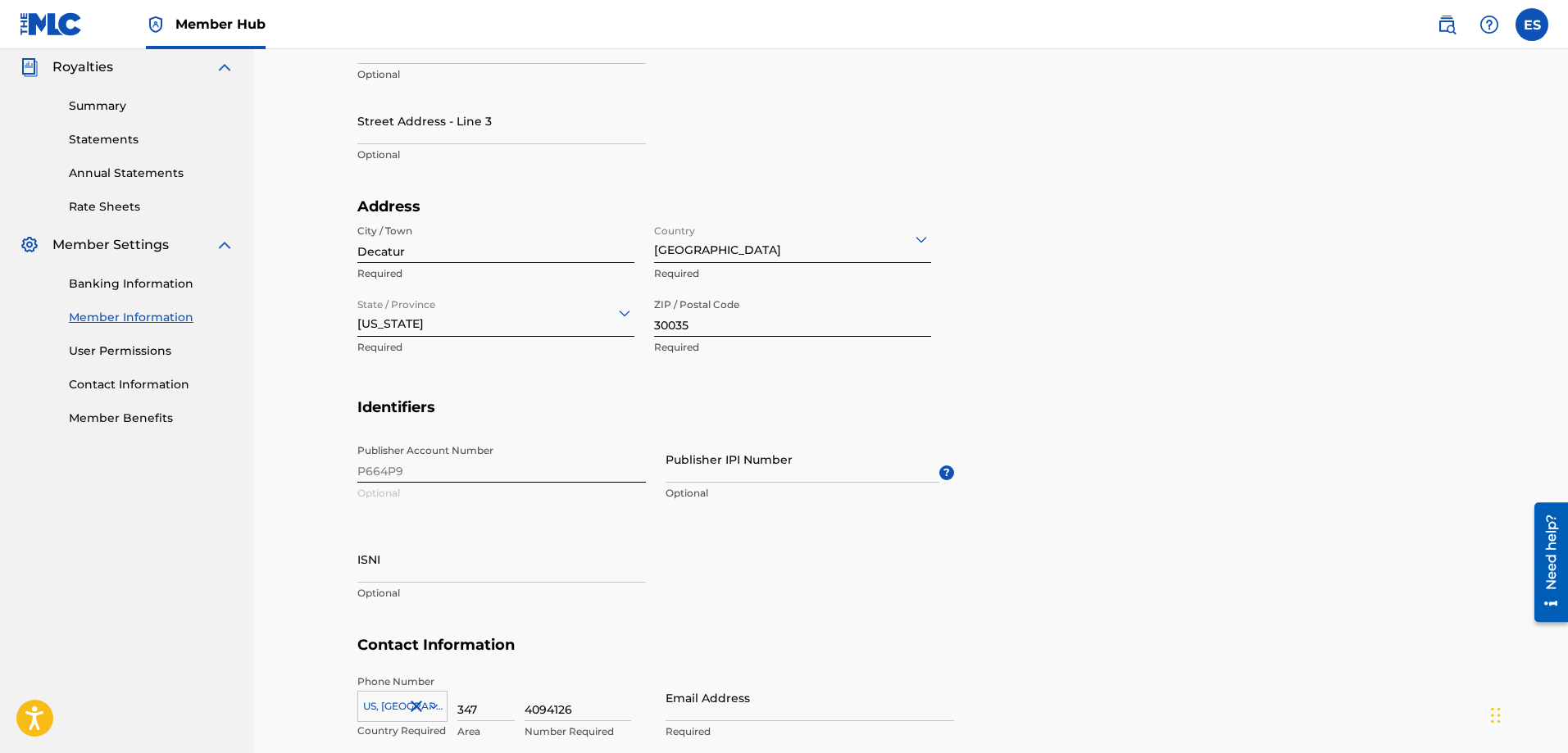
scroll to position [492, 0]
click at [756, 472] on input "Publisher IPI Number" at bounding box center [802, 458] width 274 height 47
paste input "01194828516"
click at [778, 534] on div "Publisher Account Number P664P9 Optional Publisher IPI Number 01194828516 Publi…" at bounding box center [656, 535] width 597 height 200
click at [687, 468] on input "01194828516" at bounding box center [802, 458] width 274 height 47
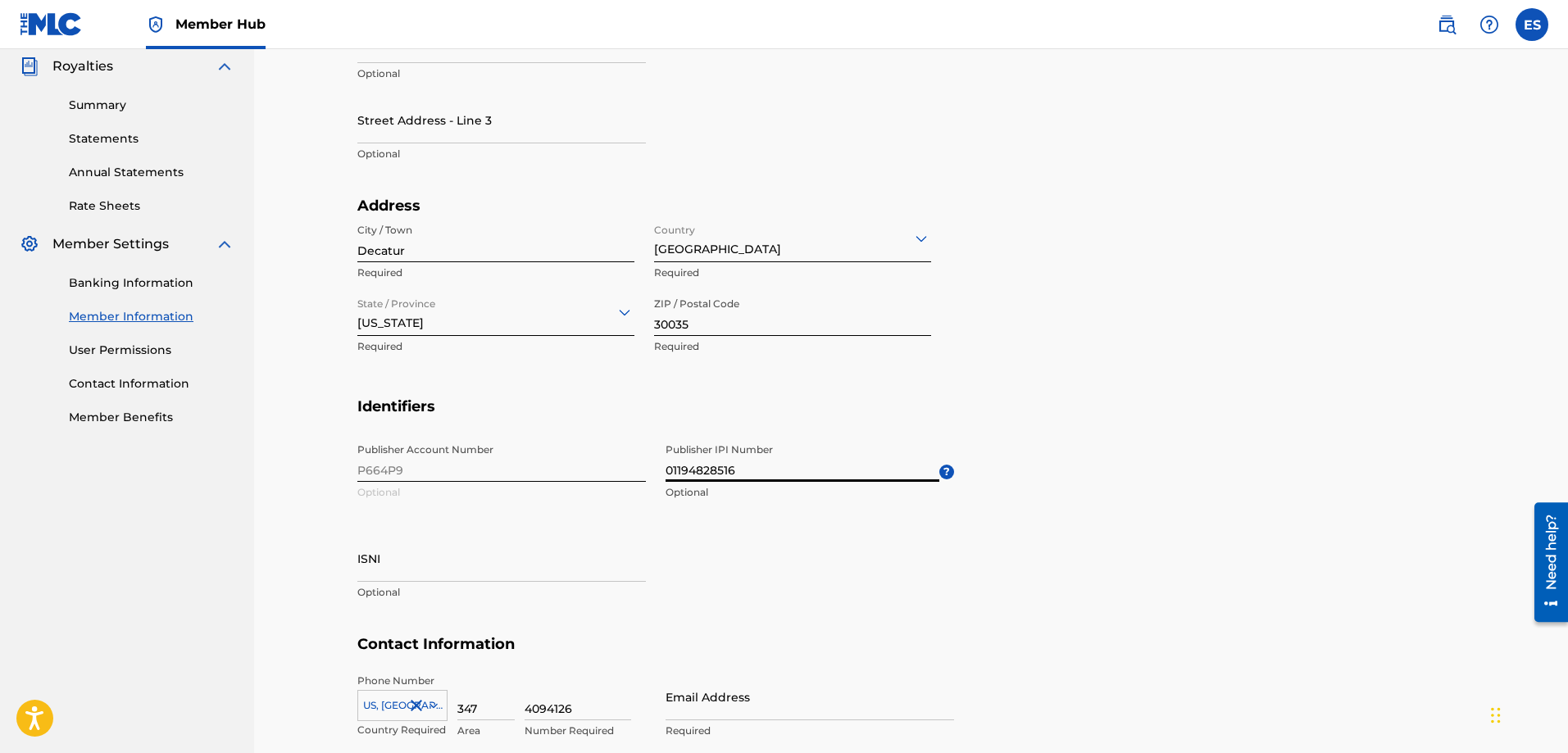
type input "01194828516"
click at [792, 510] on div "Publisher Account Number P664P9 Optional Publisher IPI Number 01194828516 Optio…" at bounding box center [656, 535] width 597 height 200
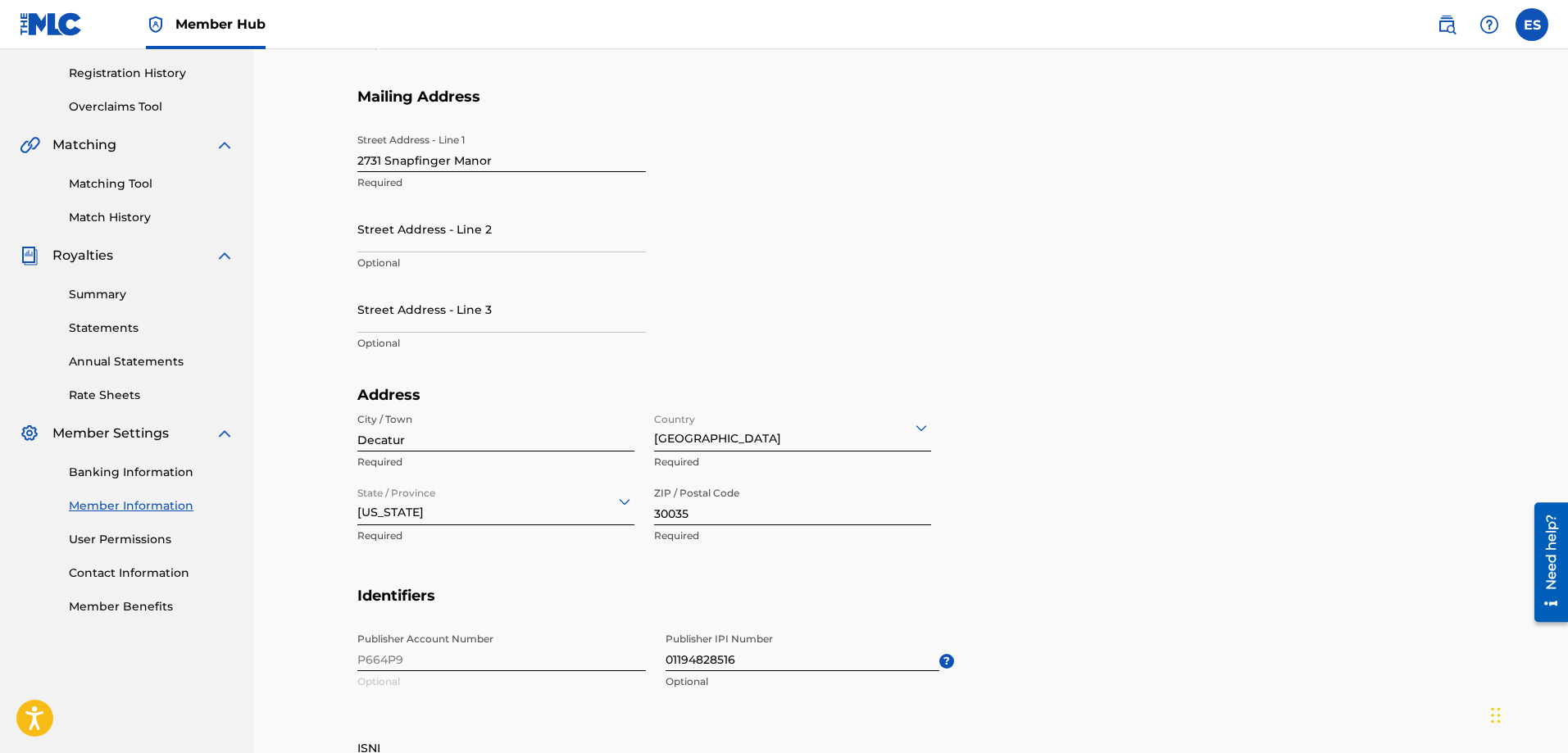
scroll to position [0, 0]
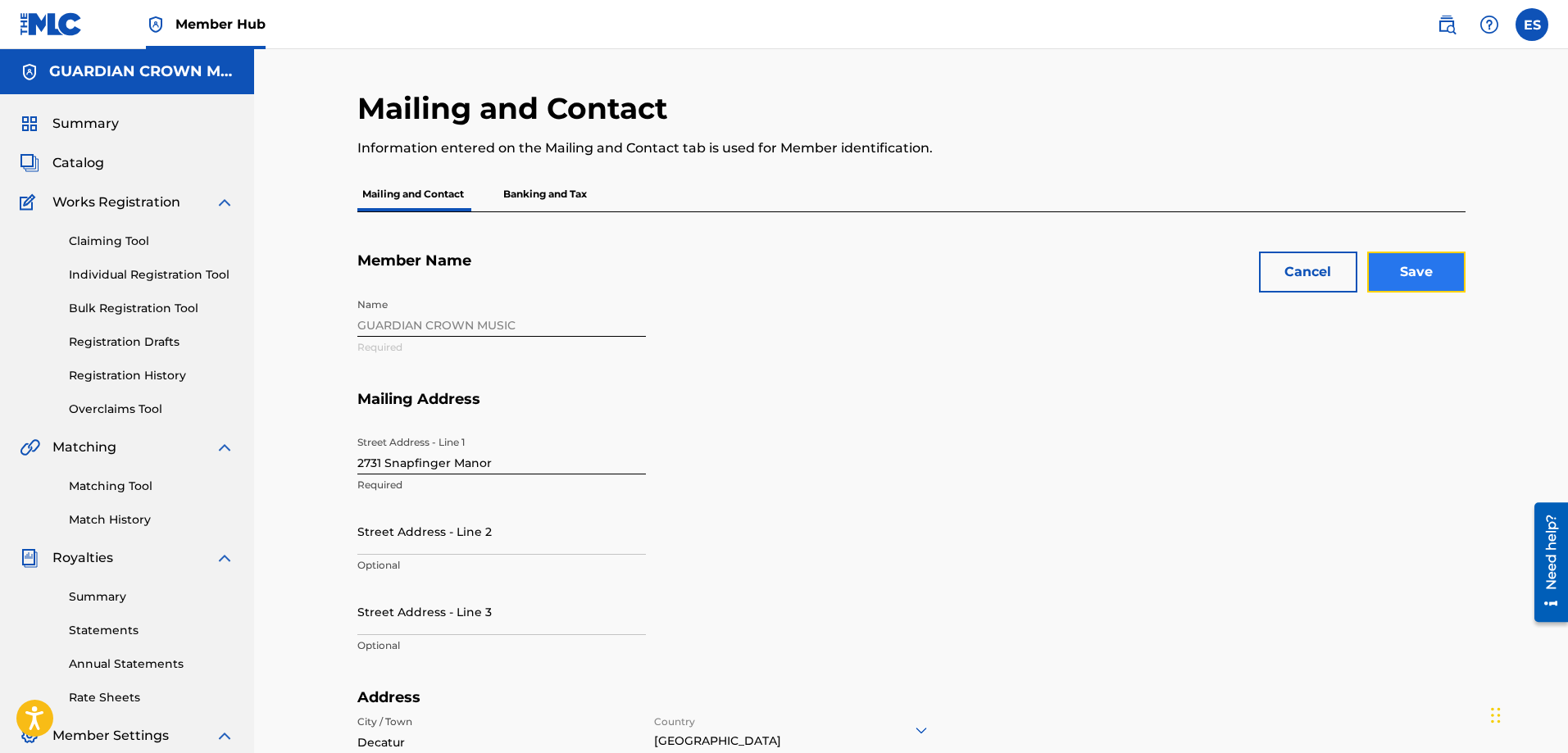
click at [1435, 274] on input "Save" at bounding box center [1416, 272] width 98 height 41
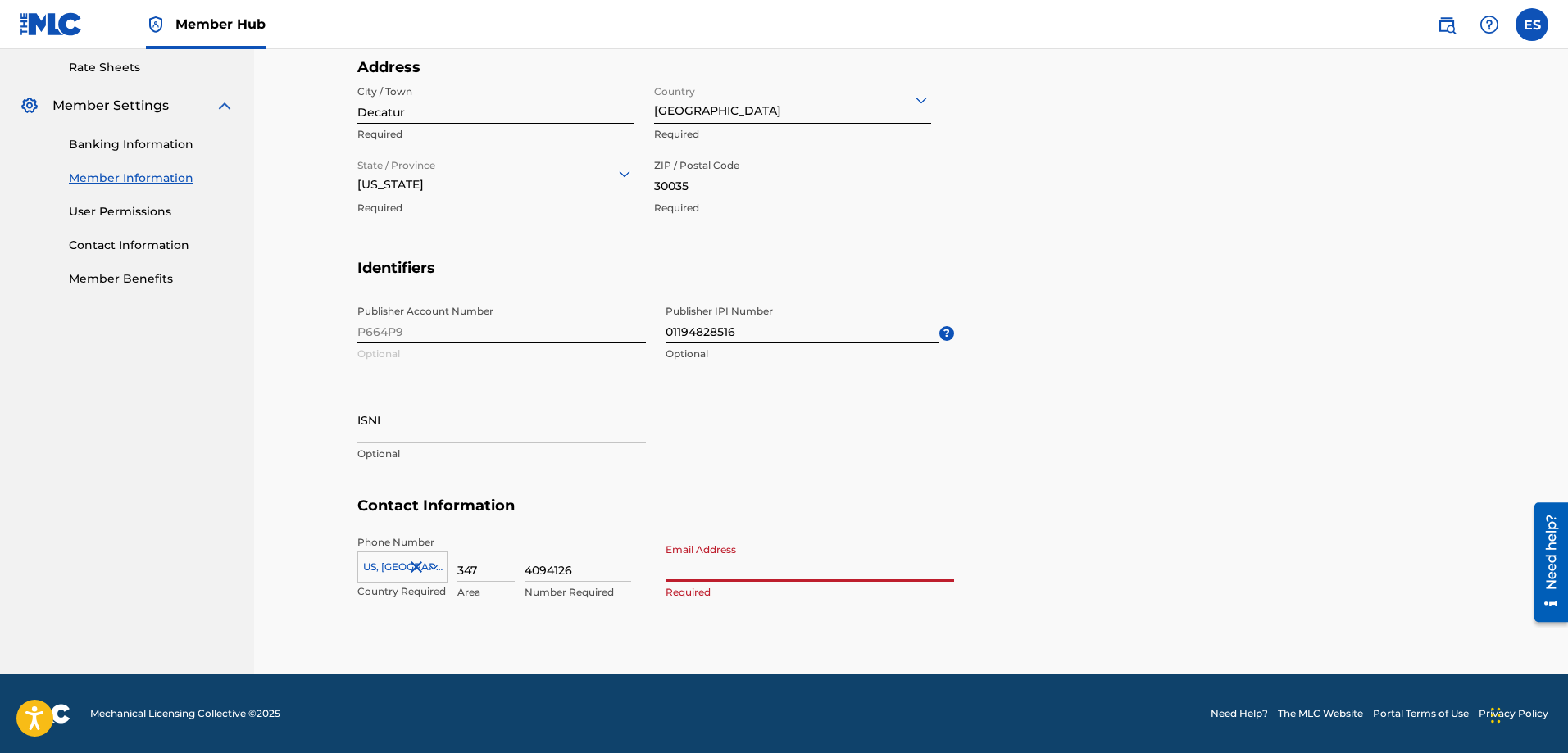
click at [777, 564] on input "Email Address" at bounding box center [810, 558] width 289 height 47
type input "[EMAIL_ADDRESS][DOMAIN_NAME]"
type input "[PERSON_NAME]"
type input "[GEOGRAPHIC_DATA]"
type input "[US_STATE]"
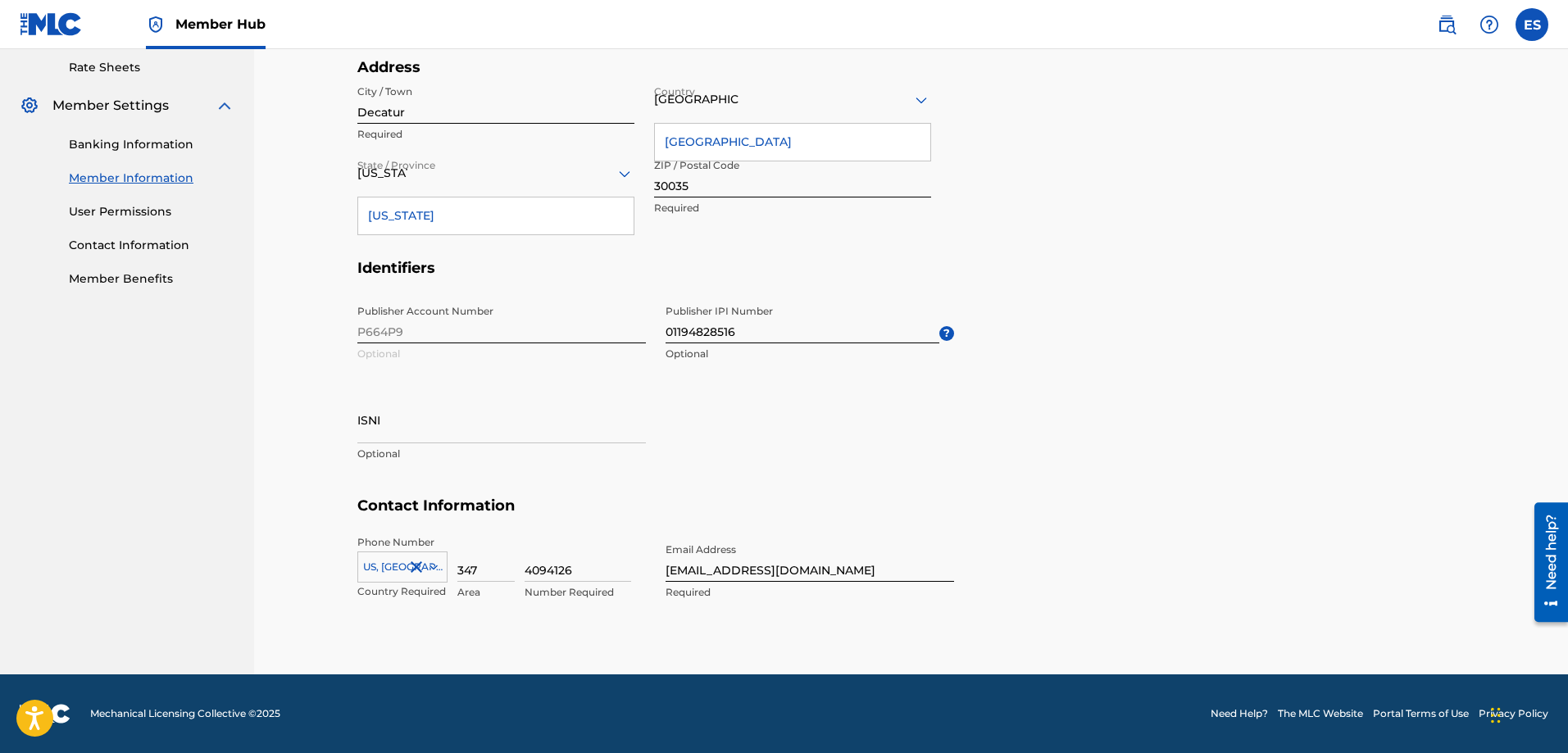
click at [1150, 516] on h5 "Contact Information" at bounding box center [911, 516] width 1108 height 38
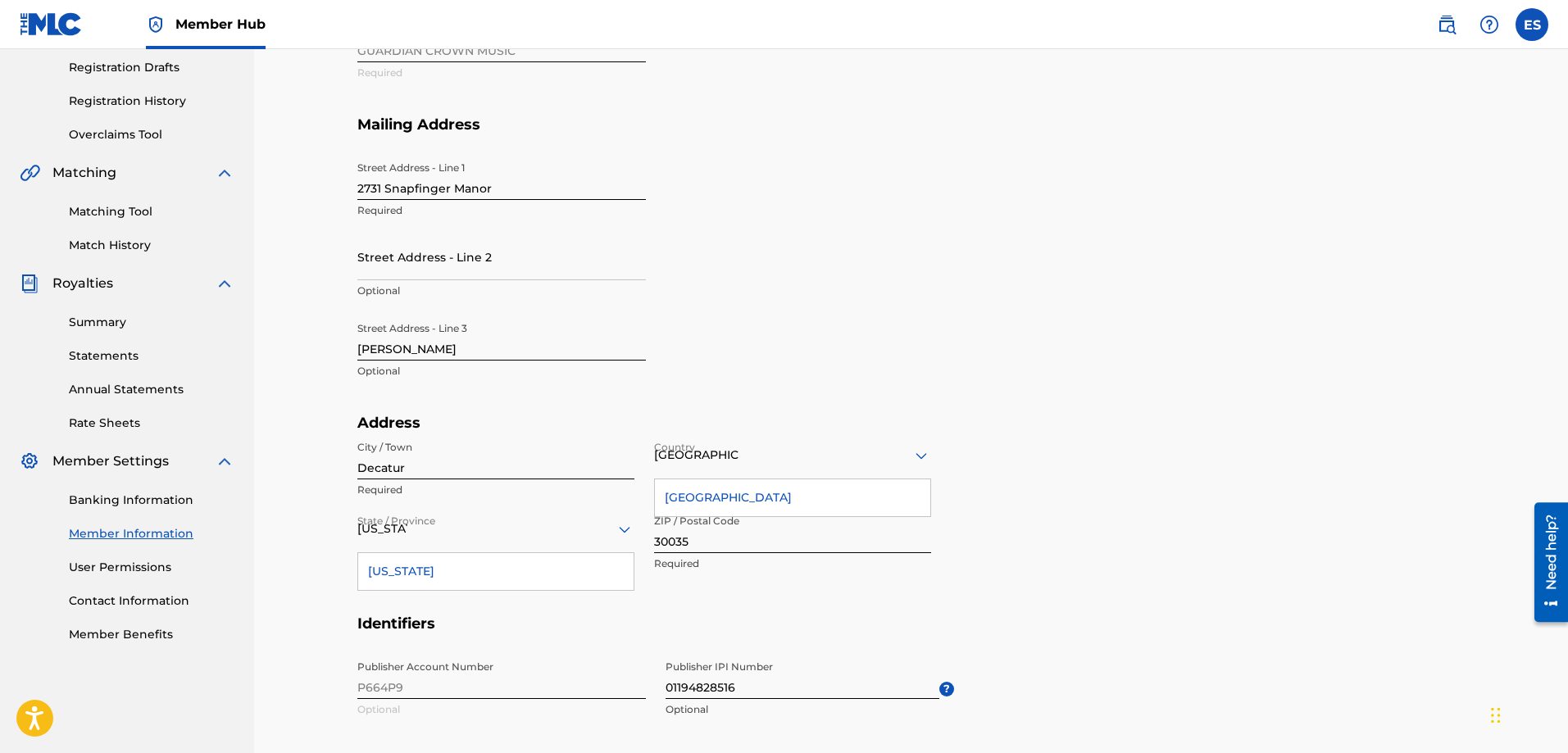
scroll to position [0, 0]
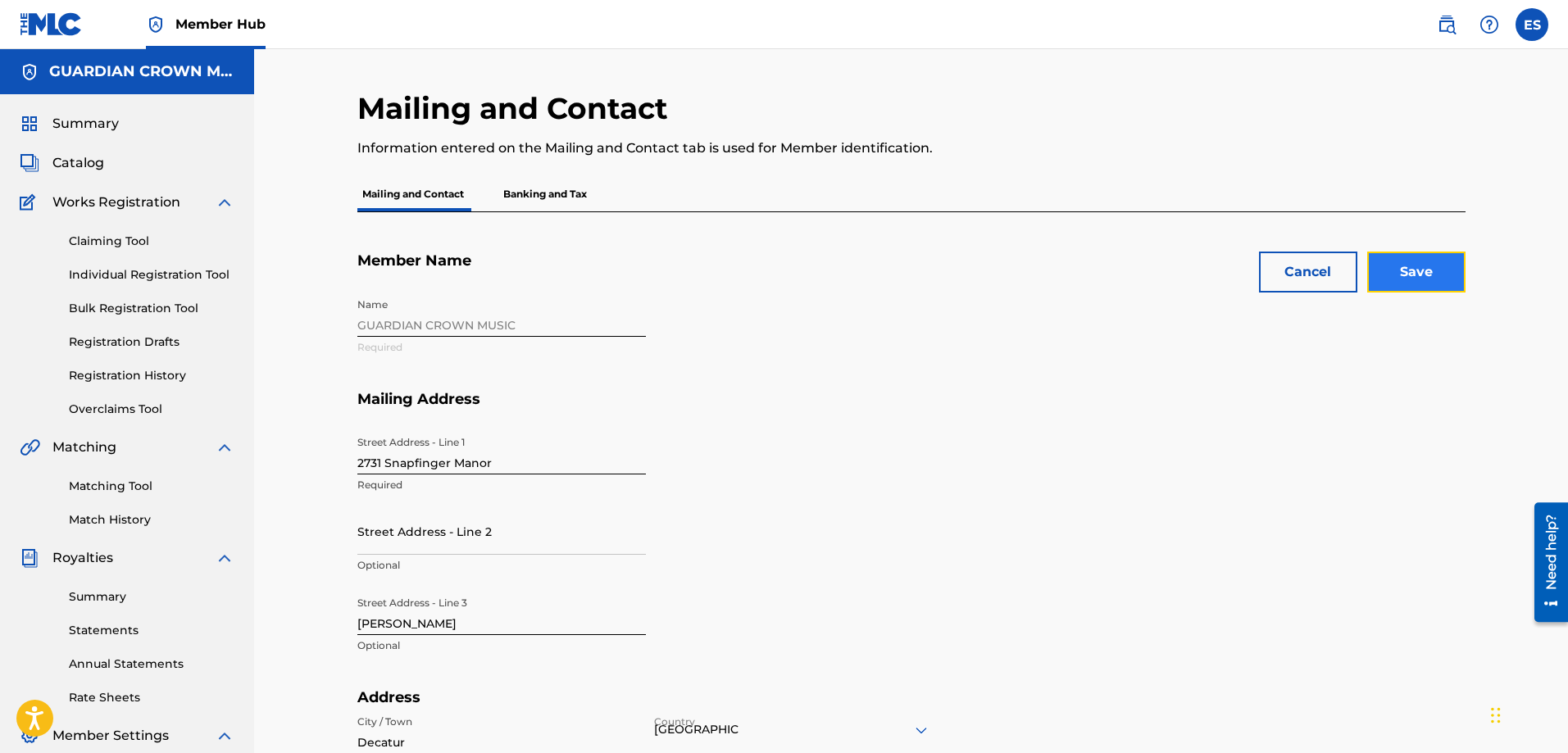
click at [1408, 268] on input "Save" at bounding box center [1416, 272] width 98 height 41
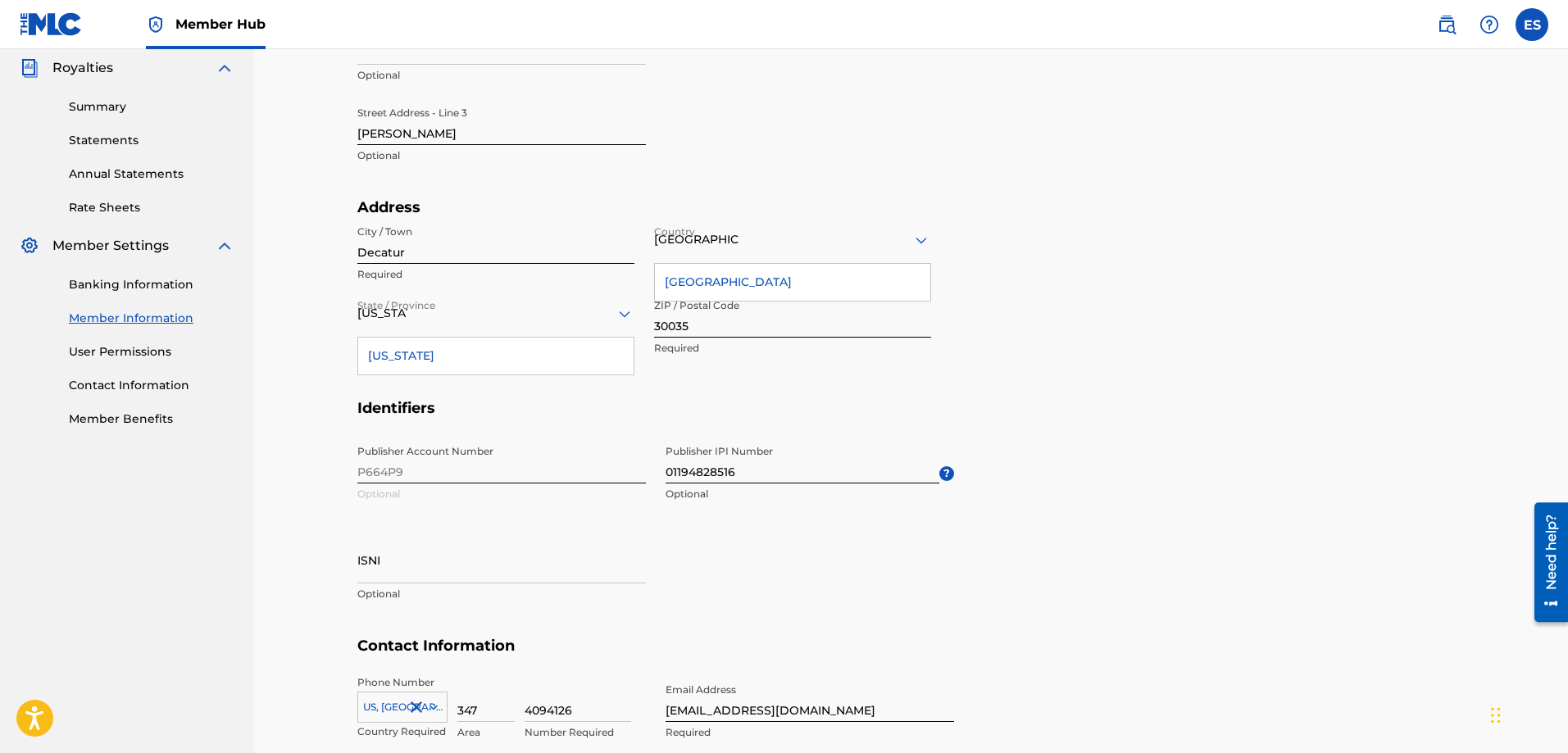
scroll to position [492, 0]
click at [912, 577] on div "Publisher Account Number P664P9 Optional Publisher IPI Number 01194828516 Optio…" at bounding box center [656, 535] width 597 height 200
click at [912, 578] on div "Publisher Account Number P664P9 Optional Publisher IPI Number 01194828516 Optio…" at bounding box center [656, 535] width 597 height 200
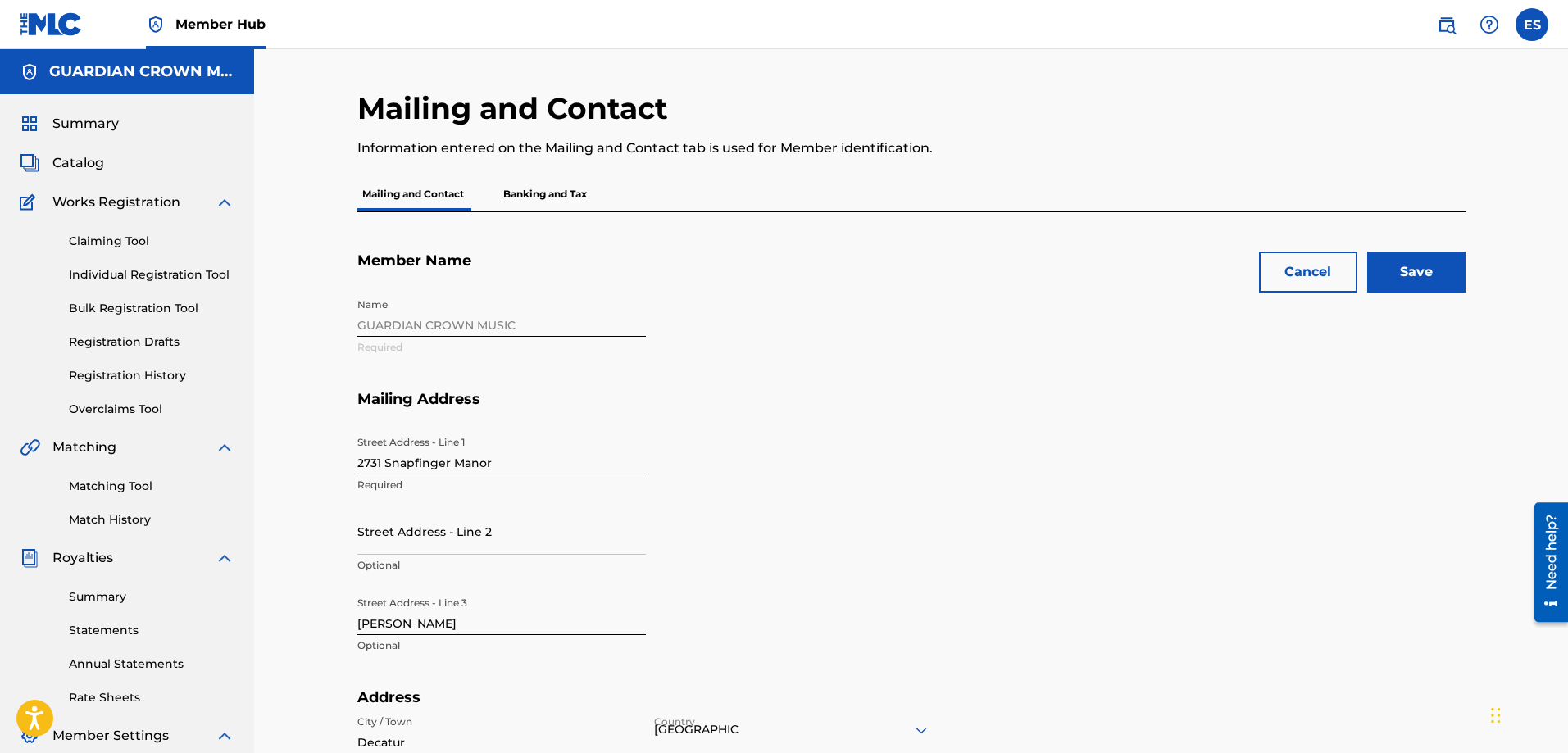
scroll to position [328, 0]
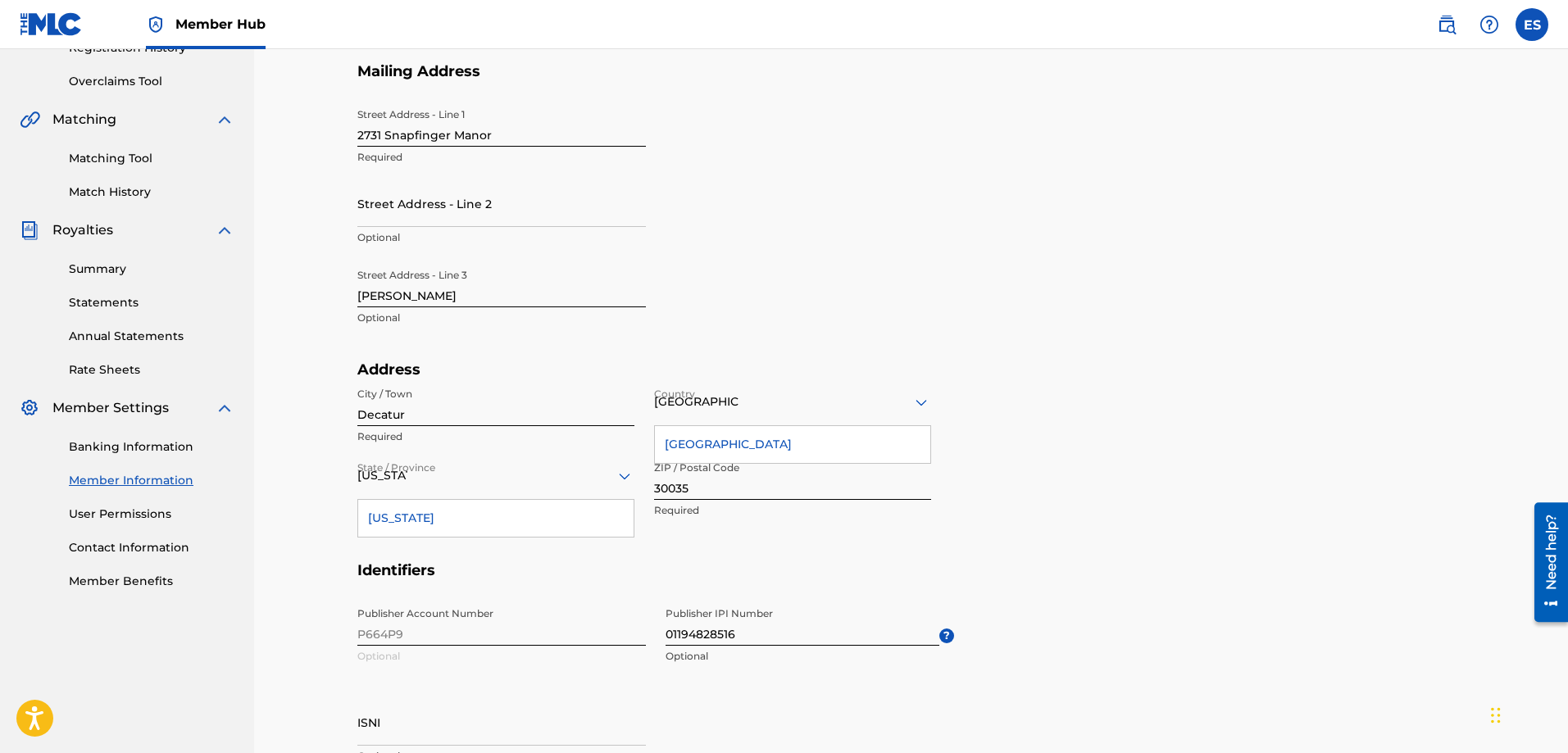
click at [114, 479] on link "Member Information" at bounding box center [151, 480] width 166 height 17
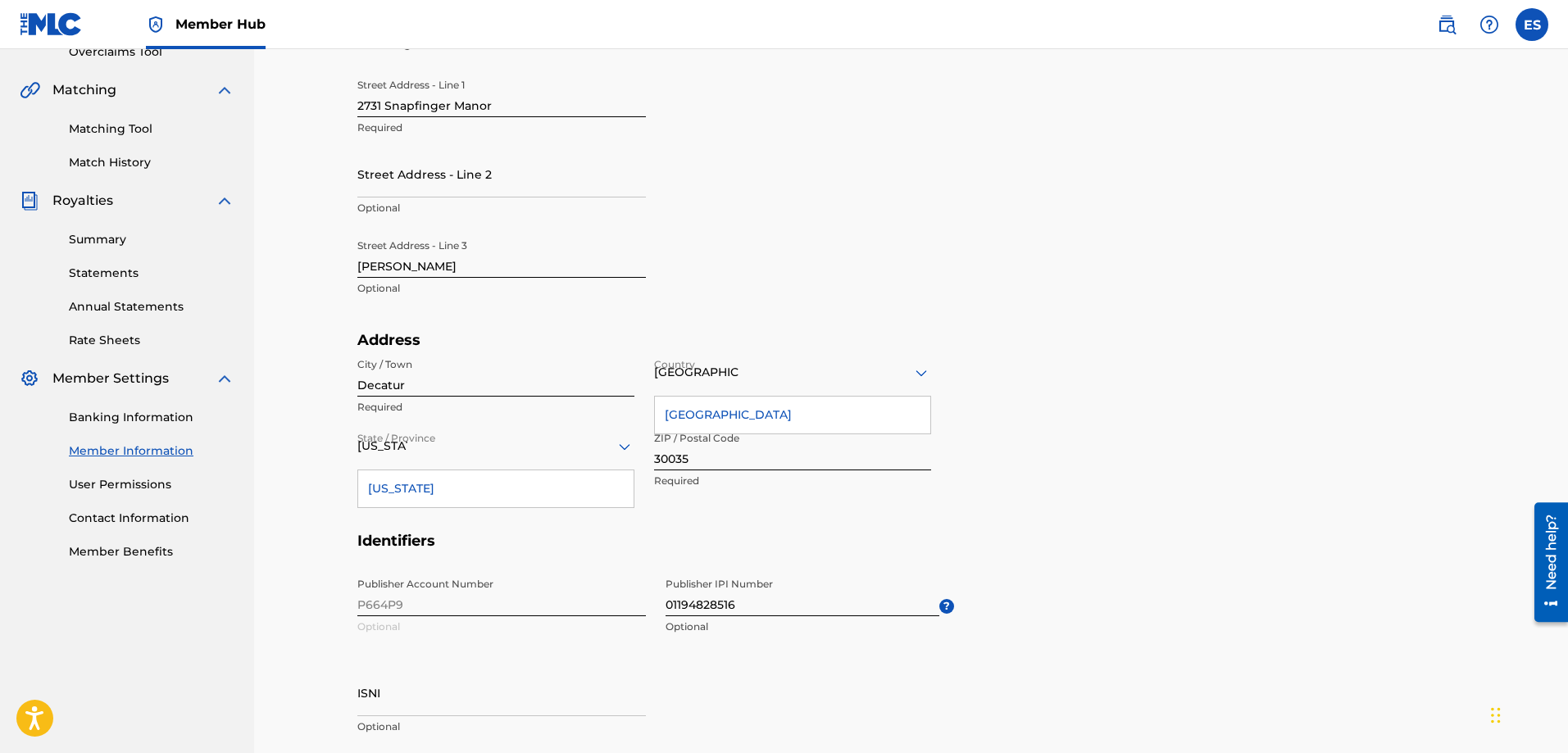
scroll to position [328, 0]
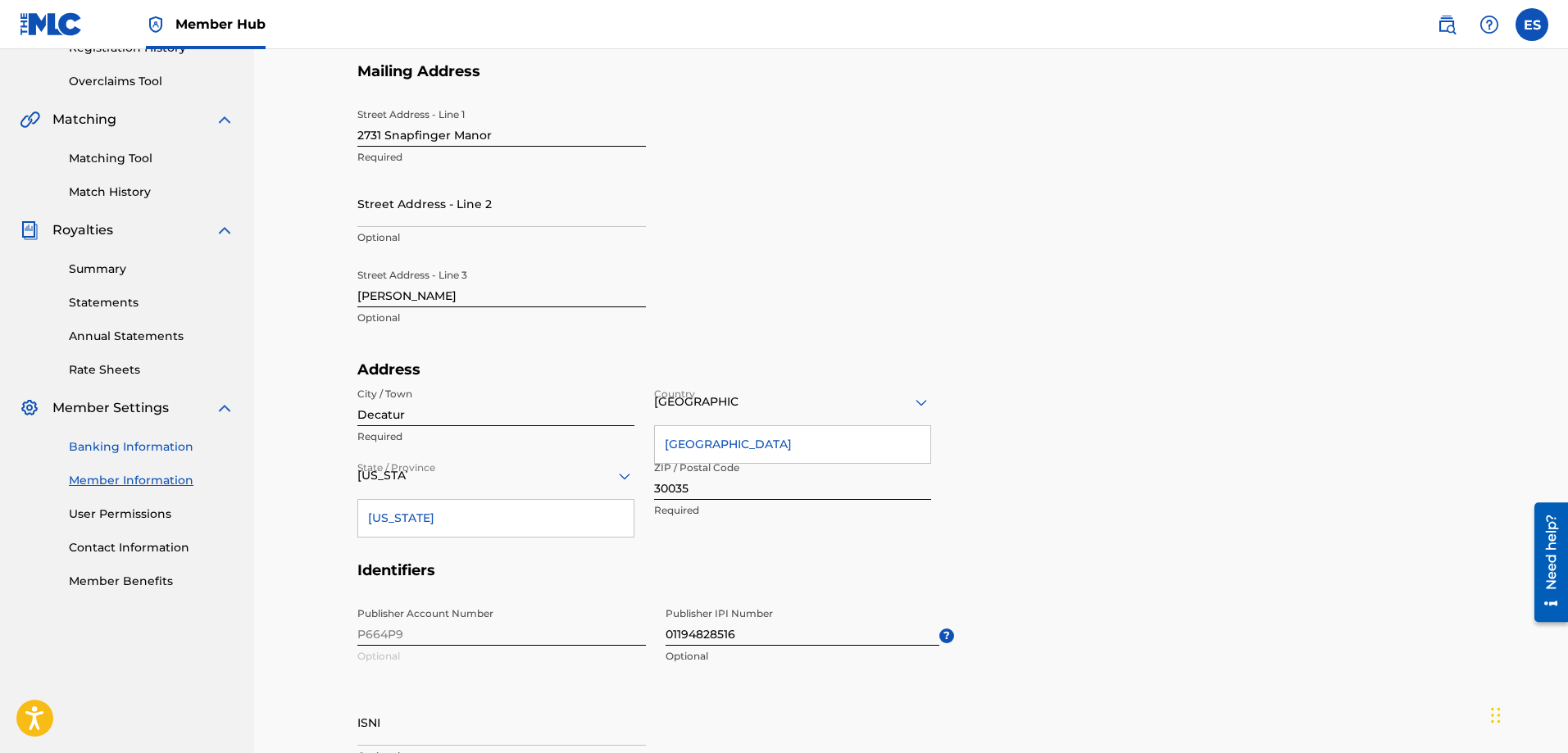
click at [149, 449] on link "Banking Information" at bounding box center [151, 446] width 166 height 17
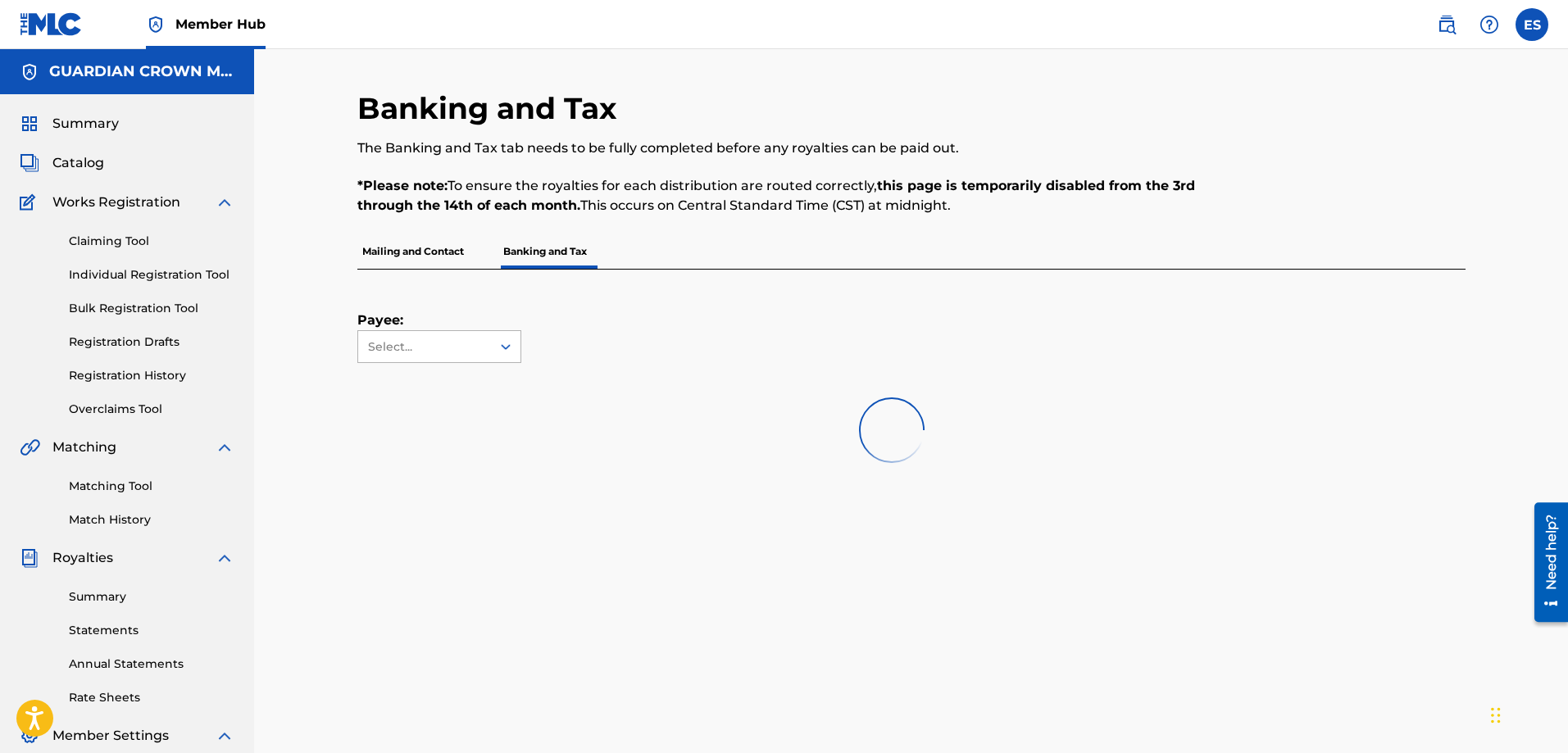
click at [508, 349] on icon at bounding box center [506, 346] width 17 height 17
click at [501, 353] on icon at bounding box center [506, 346] width 17 height 17
click at [509, 455] on div at bounding box center [891, 430] width 1068 height 105
click at [437, 262] on p "Mailing and Contact" at bounding box center [413, 252] width 112 height 35
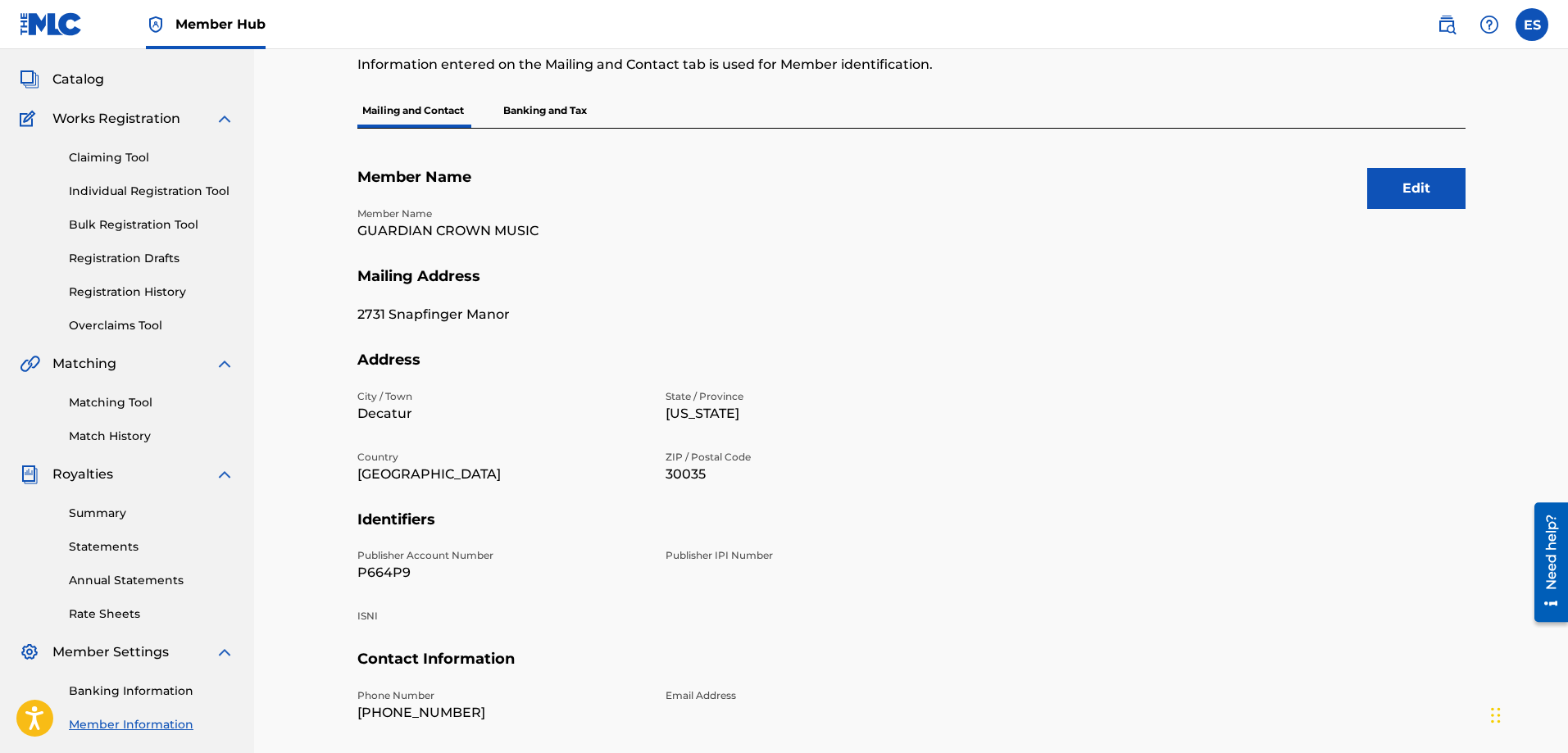
scroll to position [246, 0]
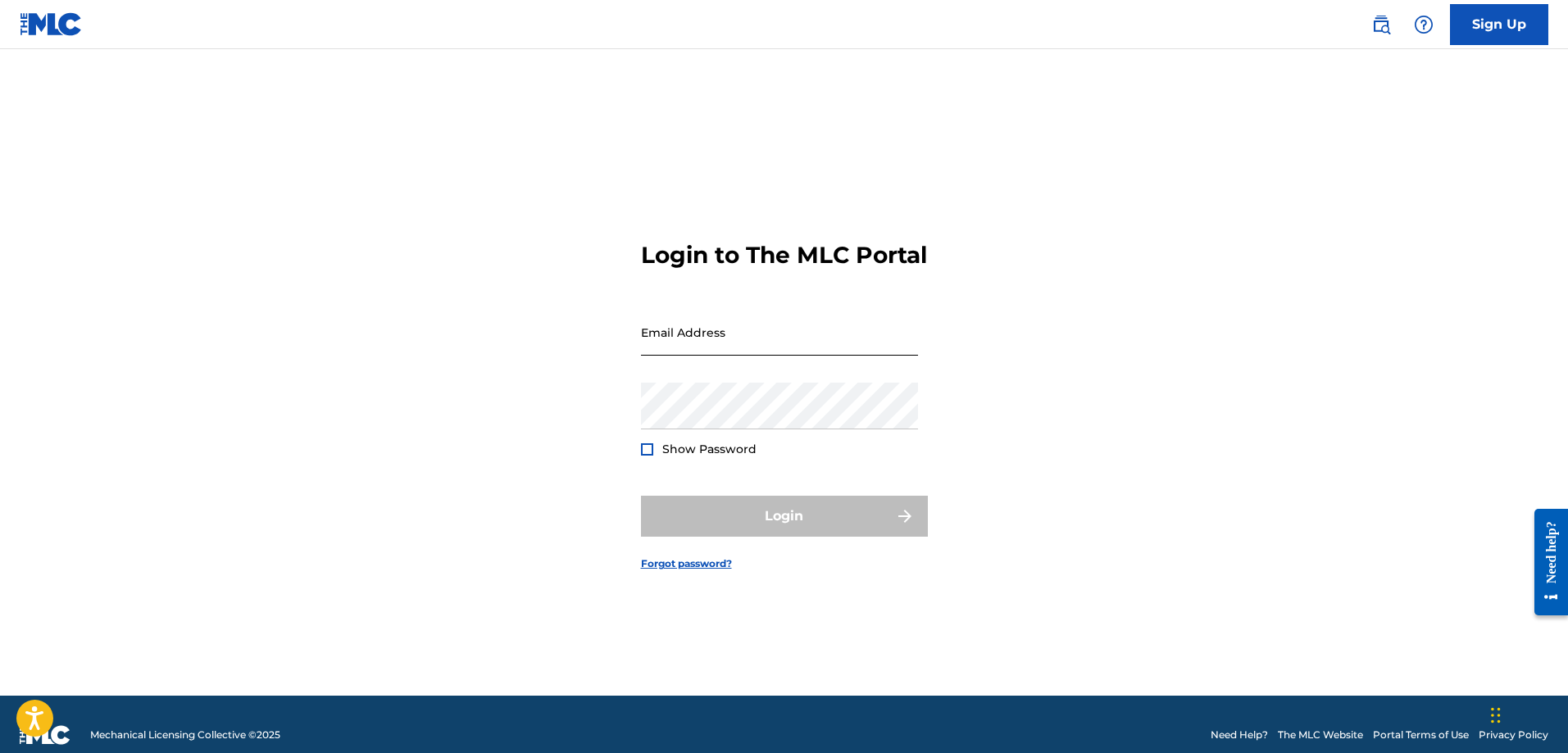
click at [813, 356] on input "Email Address" at bounding box center [779, 332] width 277 height 47
type input "[EMAIL_ADDRESS][DOMAIN_NAME]"
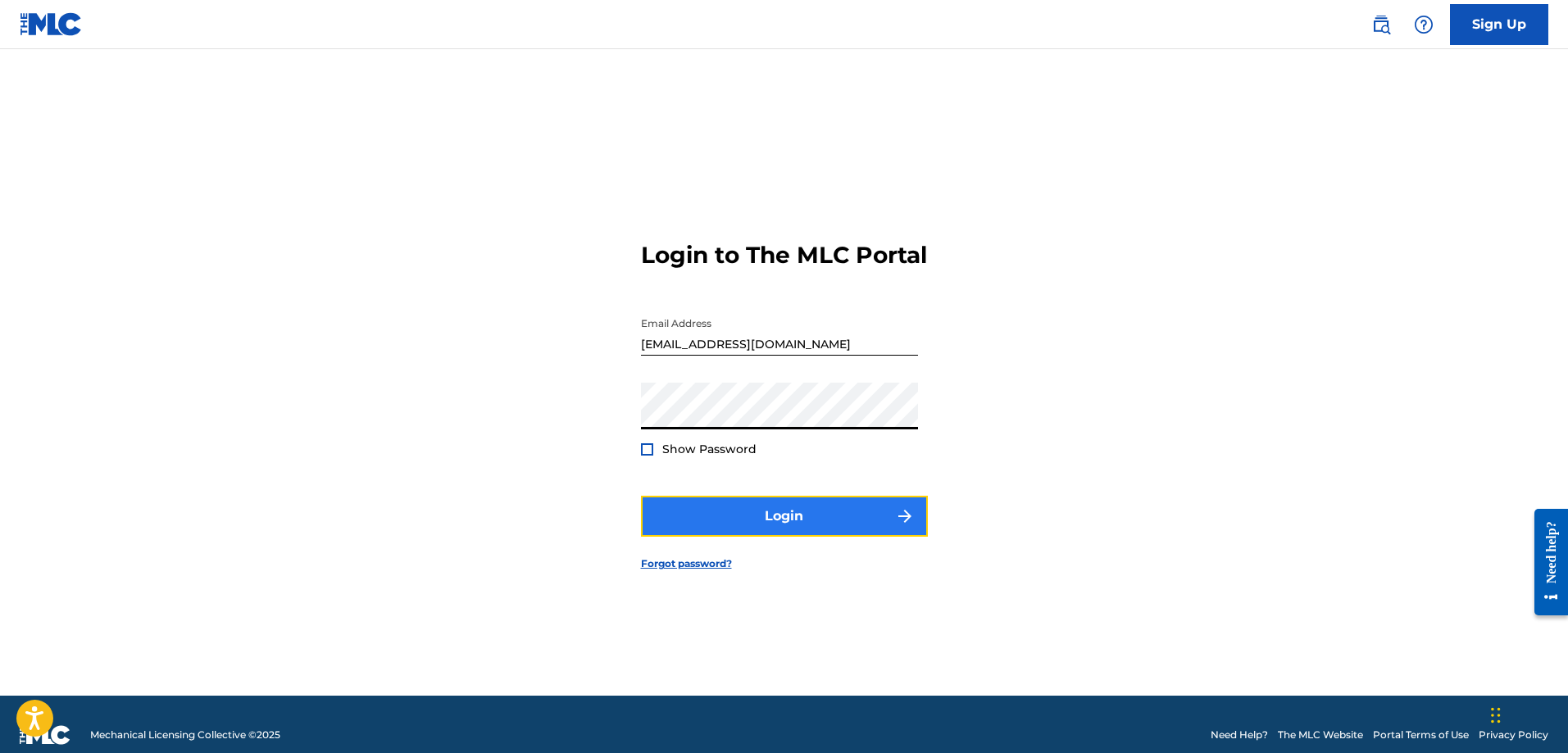
click at [759, 535] on button "Login" at bounding box center [784, 516] width 287 height 41
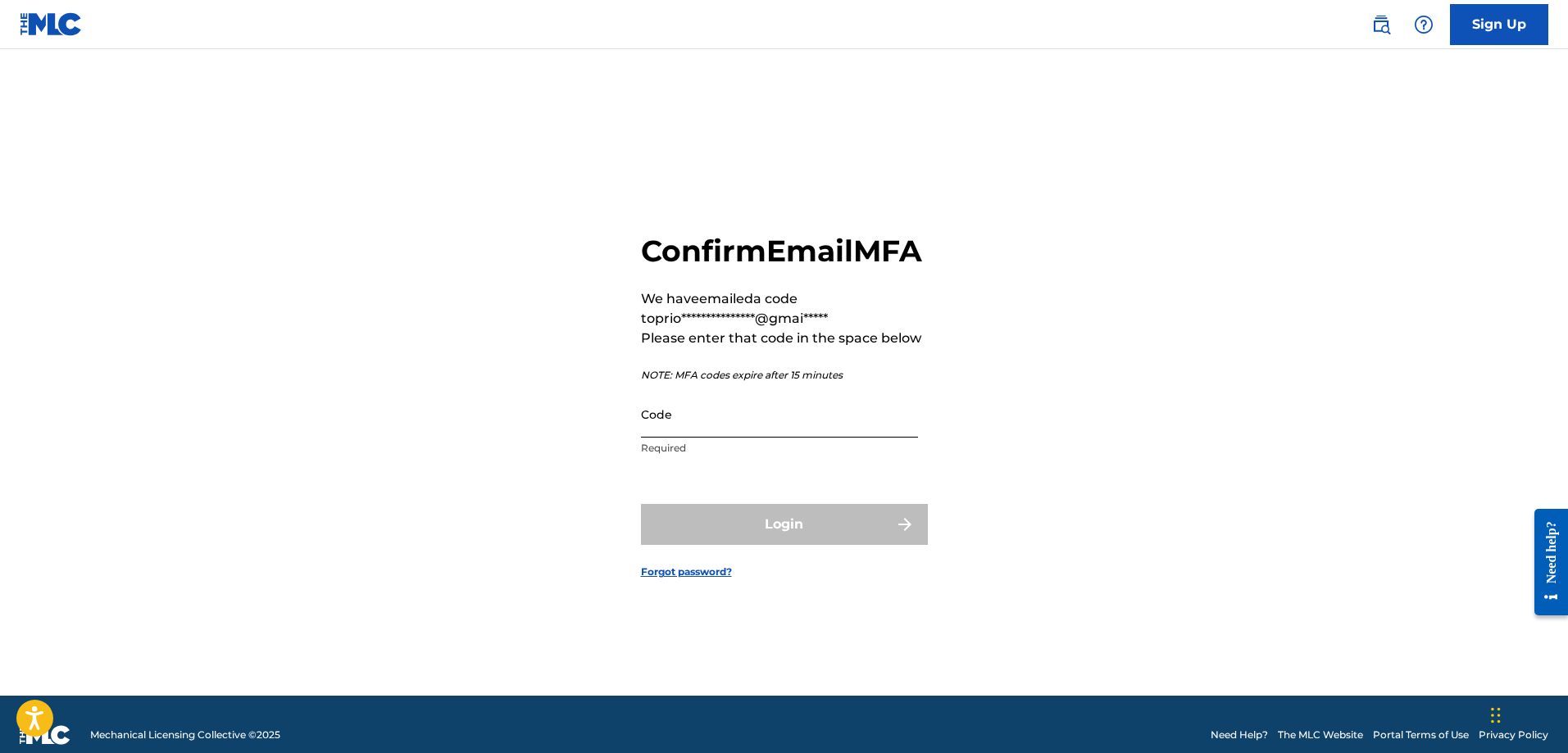
click at [704, 438] on input "Code" at bounding box center [779, 414] width 277 height 47
paste input "795647"
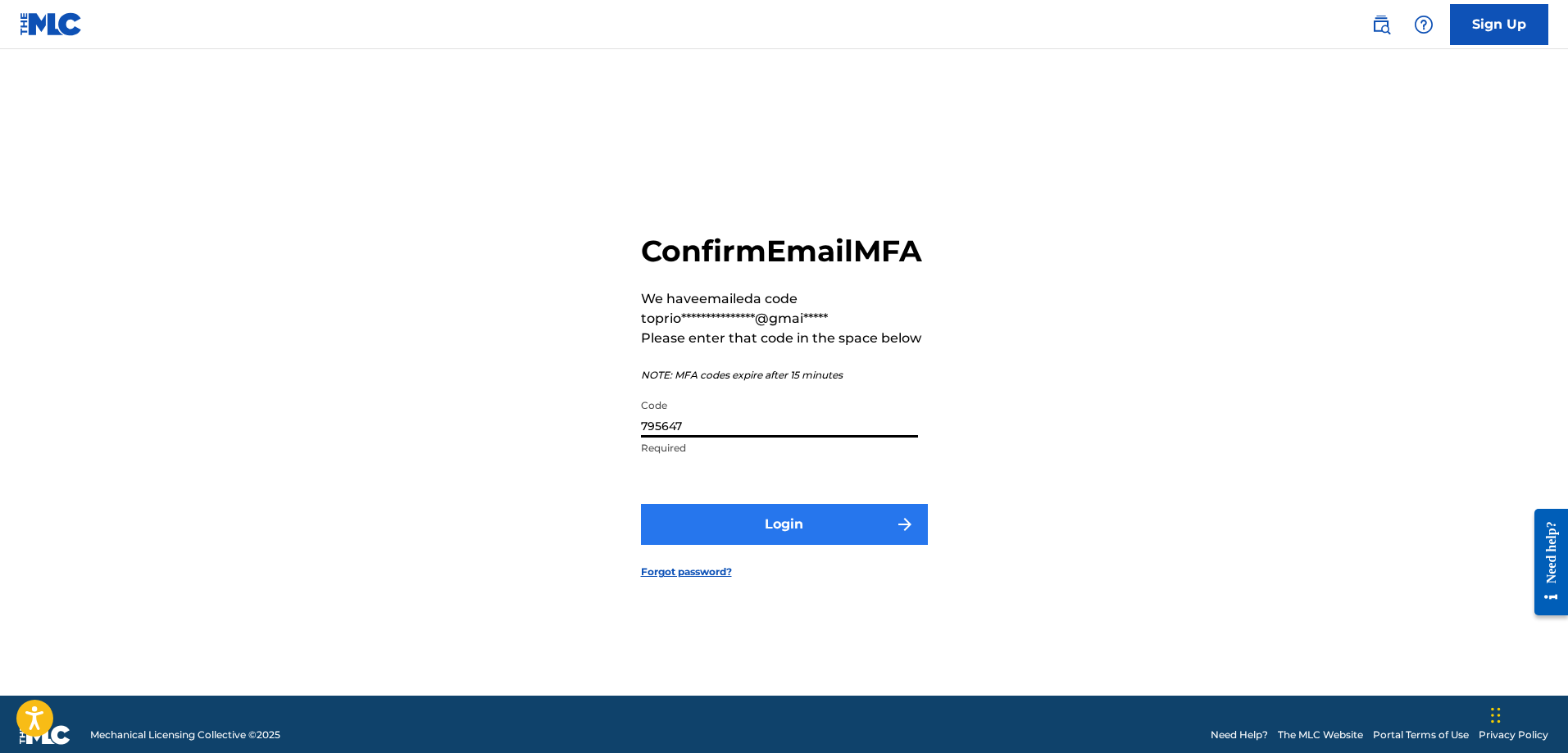
type input "795647"
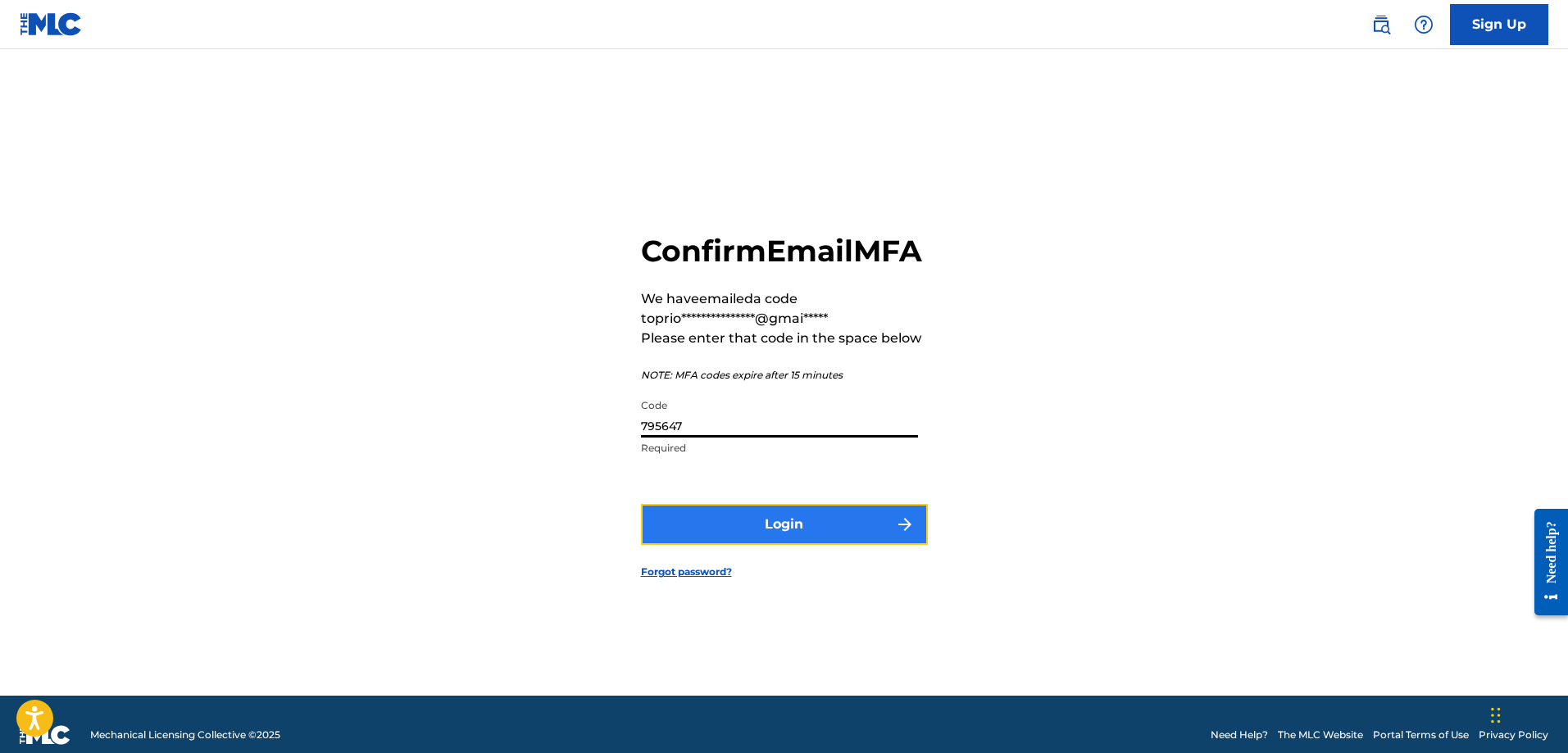
click at [755, 542] on button "Login" at bounding box center [784, 524] width 287 height 41
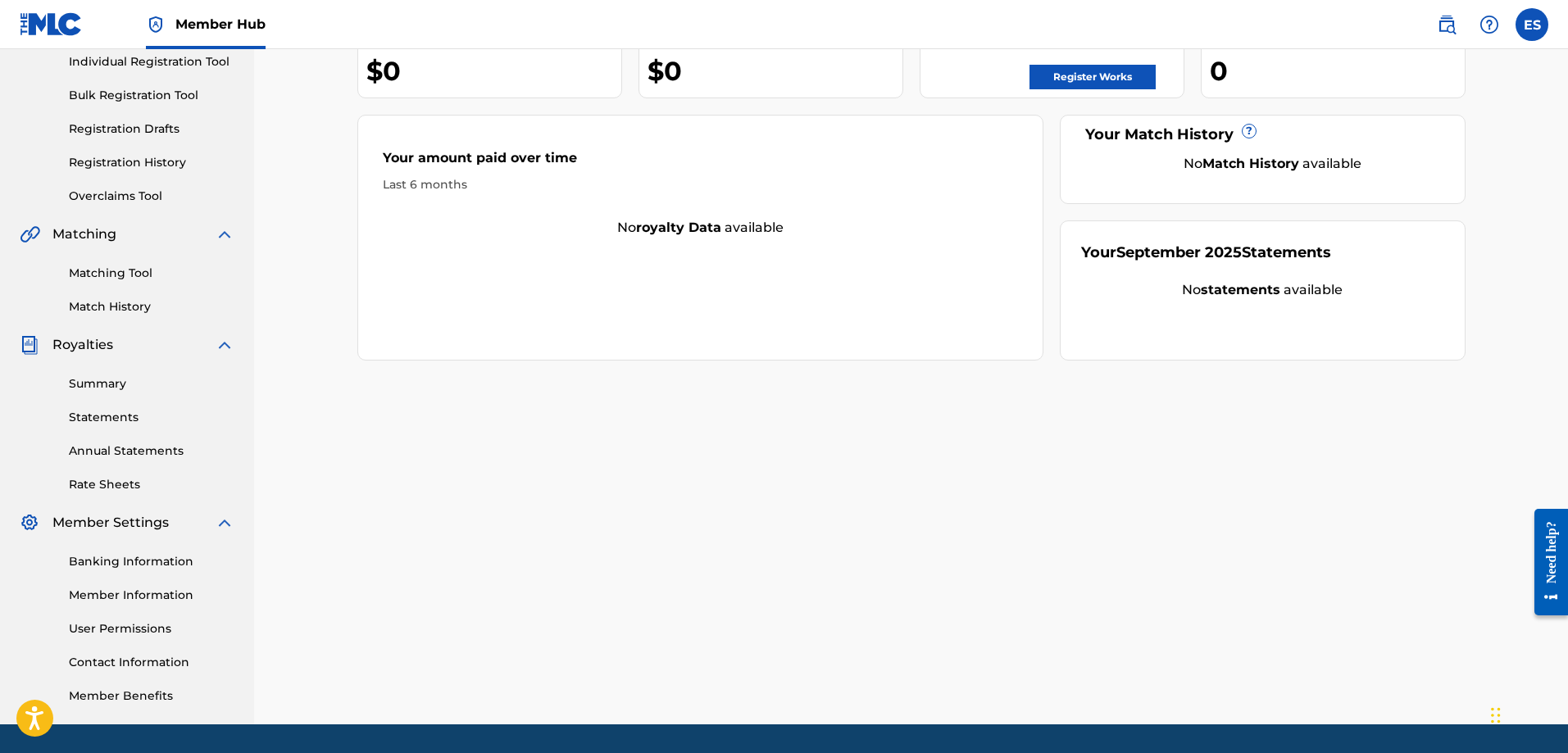
scroll to position [263, 0]
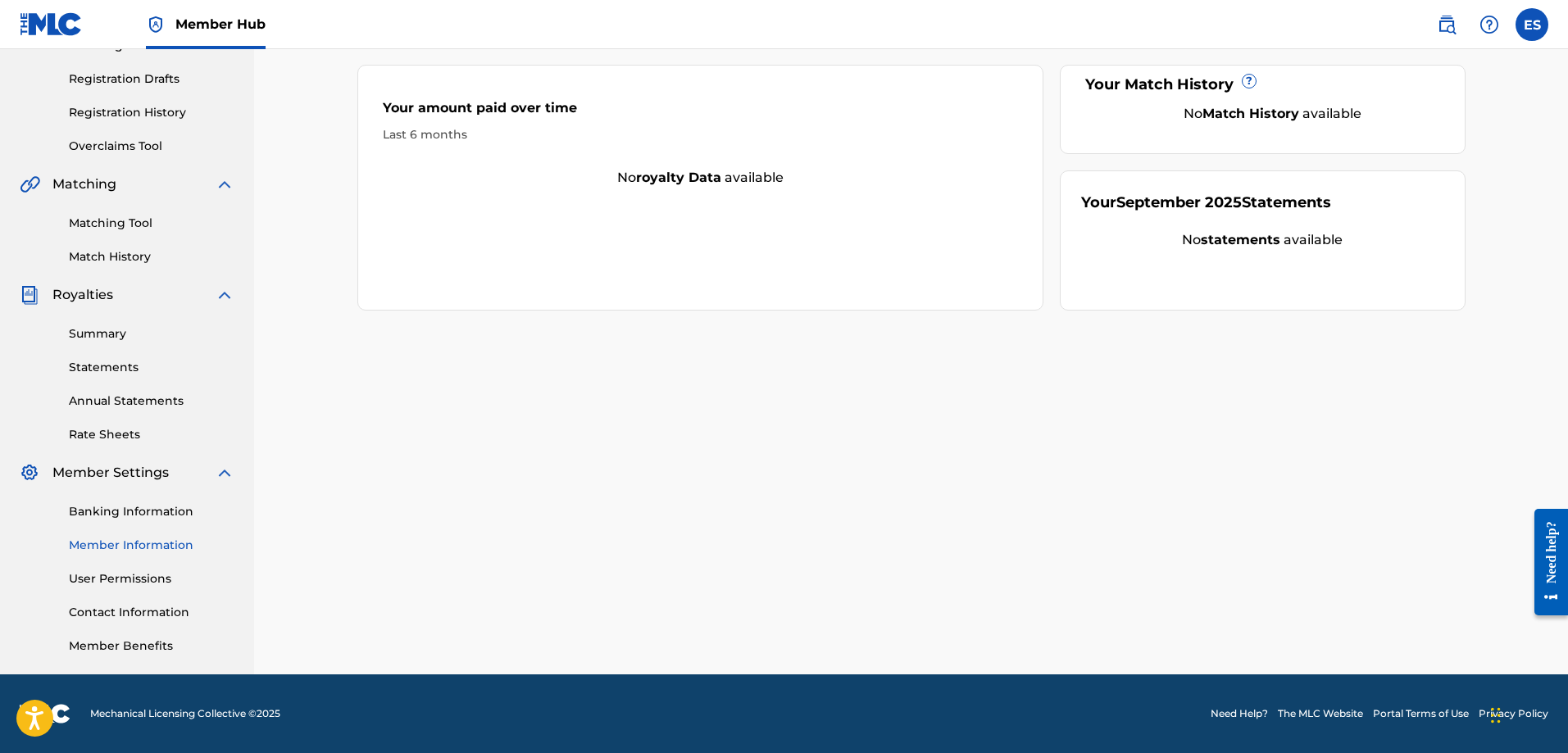
click at [121, 547] on link "Member Information" at bounding box center [151, 545] width 166 height 17
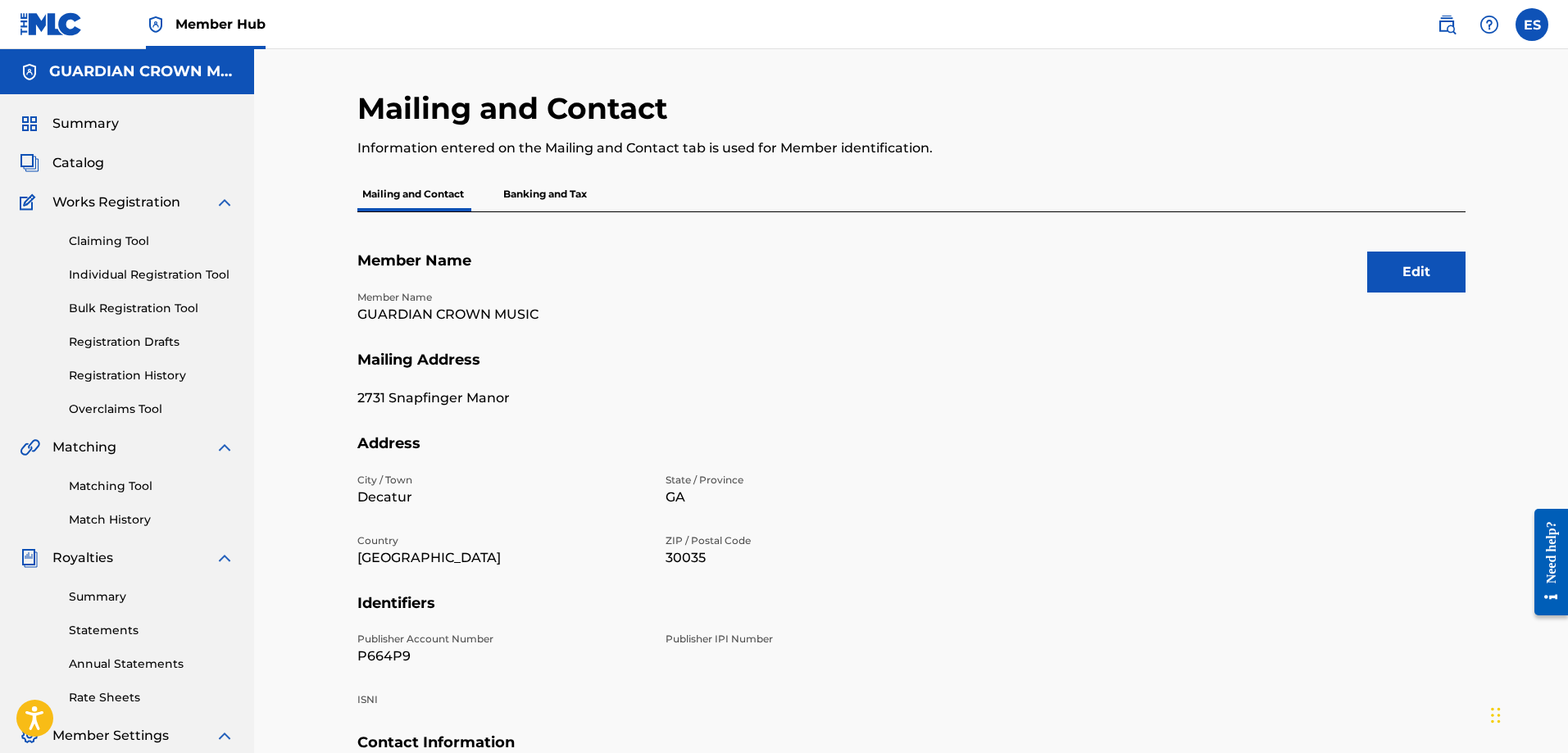
scroll to position [164, 0]
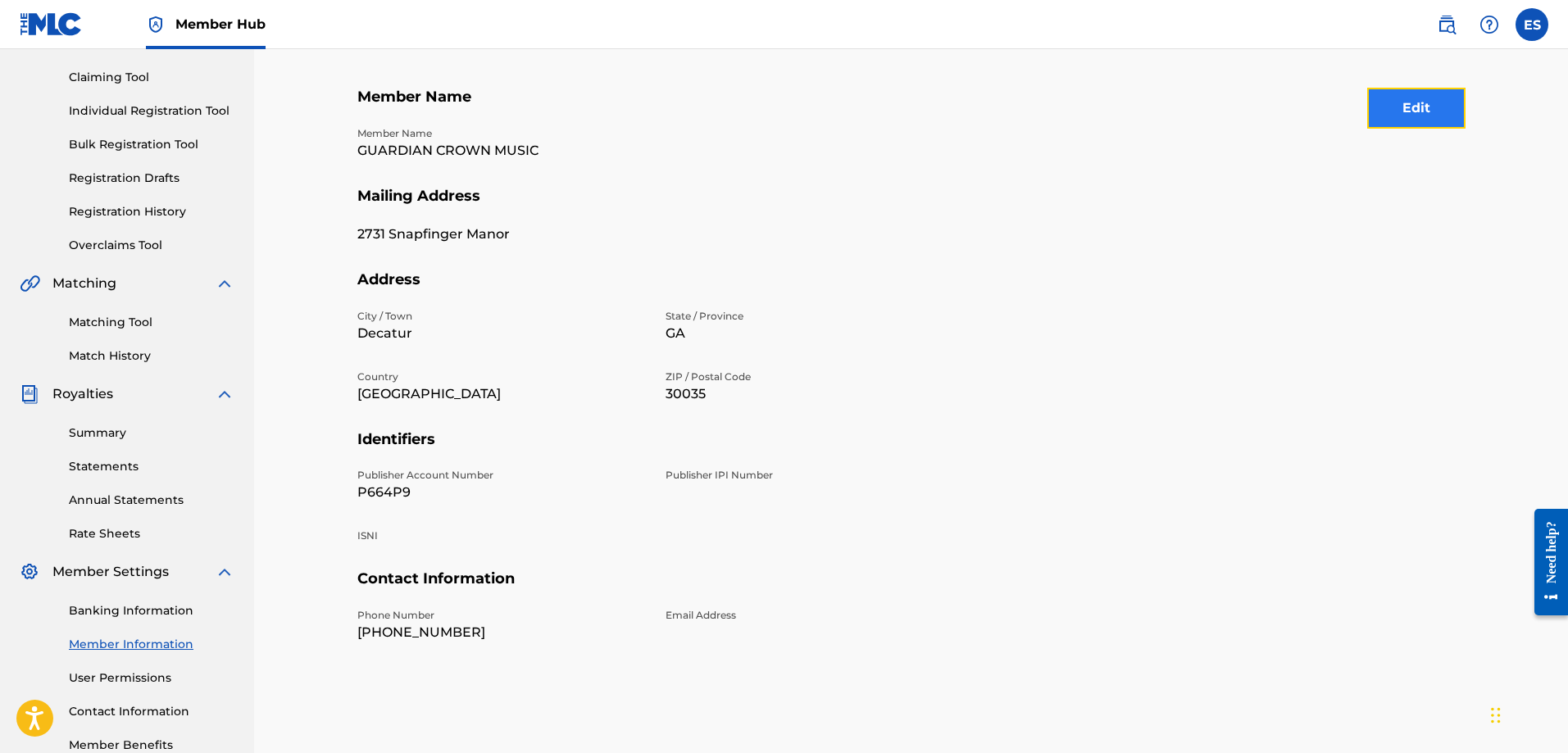
click at [1423, 108] on button "Edit" at bounding box center [1416, 108] width 98 height 41
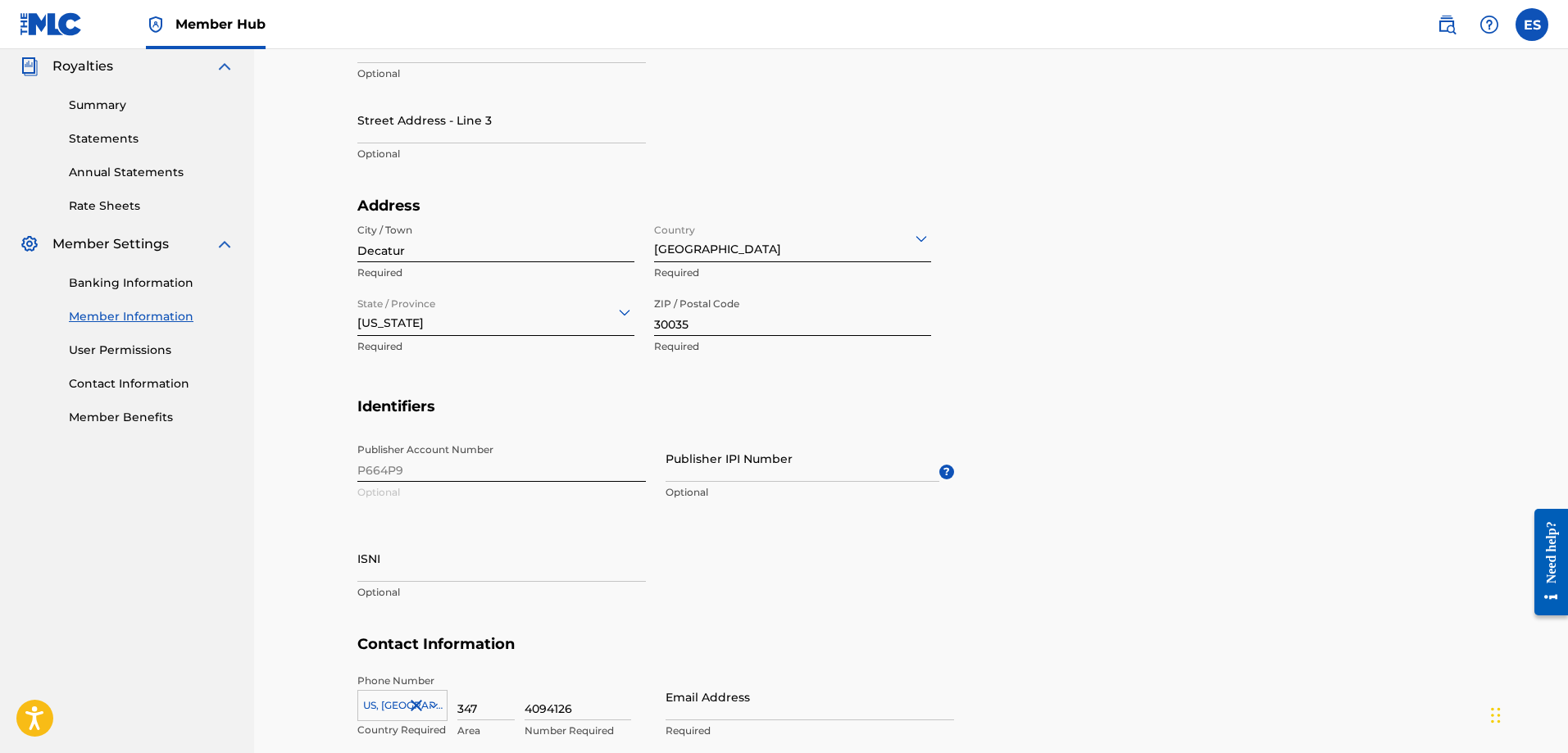
scroll to position [630, 0]
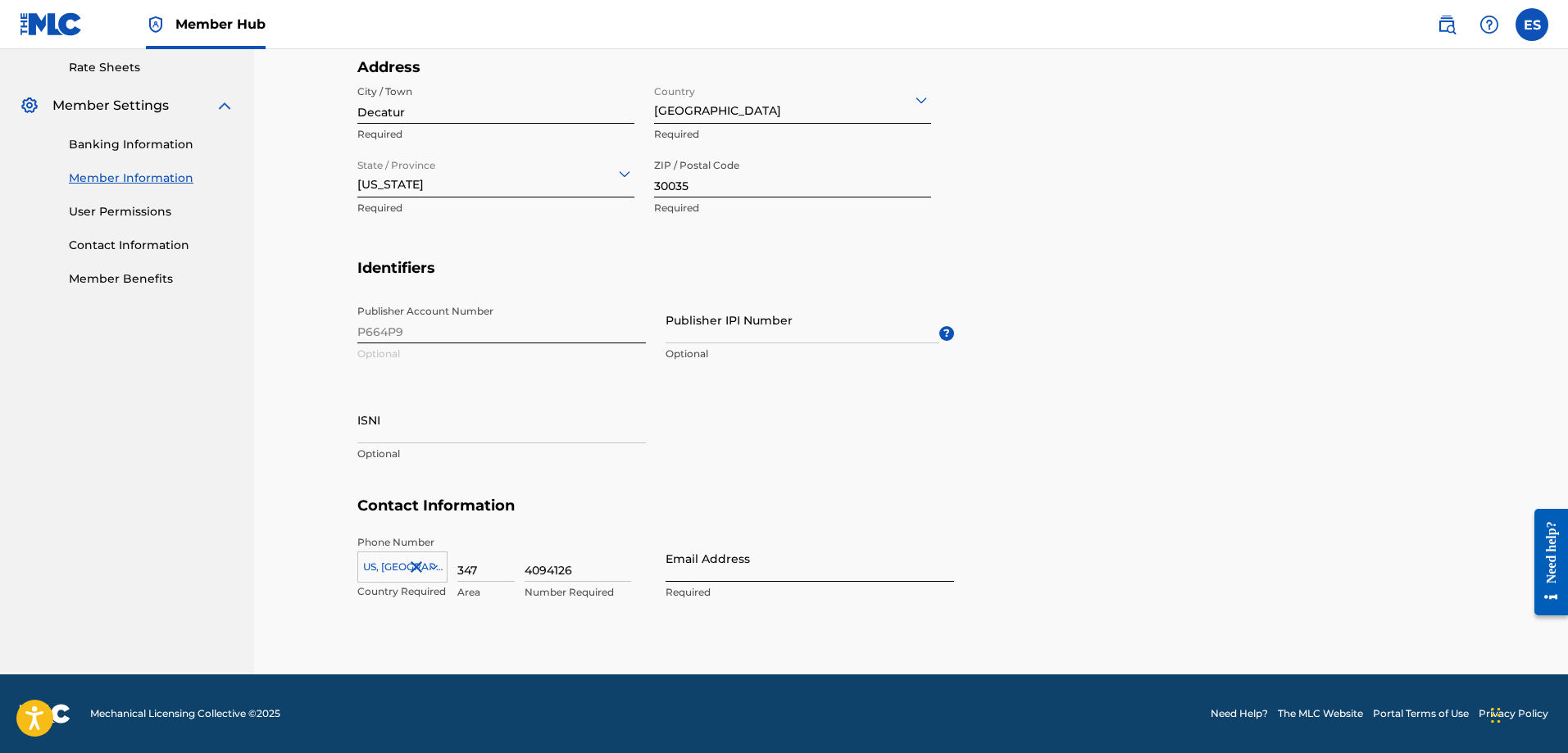
click at [745, 571] on input "Email Address" at bounding box center [810, 558] width 289 height 47
type input "[EMAIL_ADDRESS][DOMAIN_NAME]"
type input "[PERSON_NAME]"
type input "[GEOGRAPHIC_DATA]"
type input "[US_STATE]"
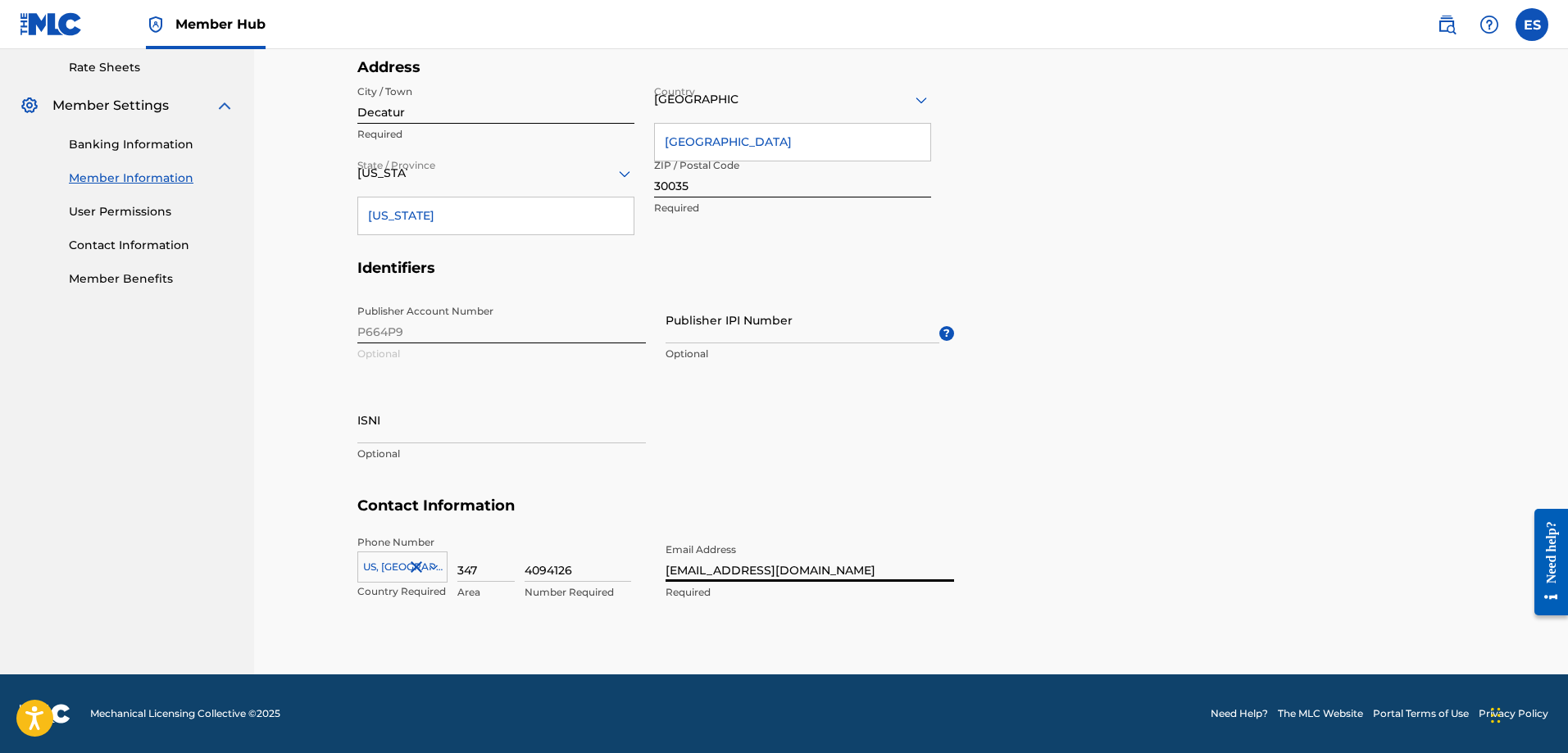
click at [1113, 596] on section "Contact Information Phone Number [GEOGRAPHIC_DATA] +1 Country Required 347 Area…" at bounding box center [911, 566] width 1108 height 138
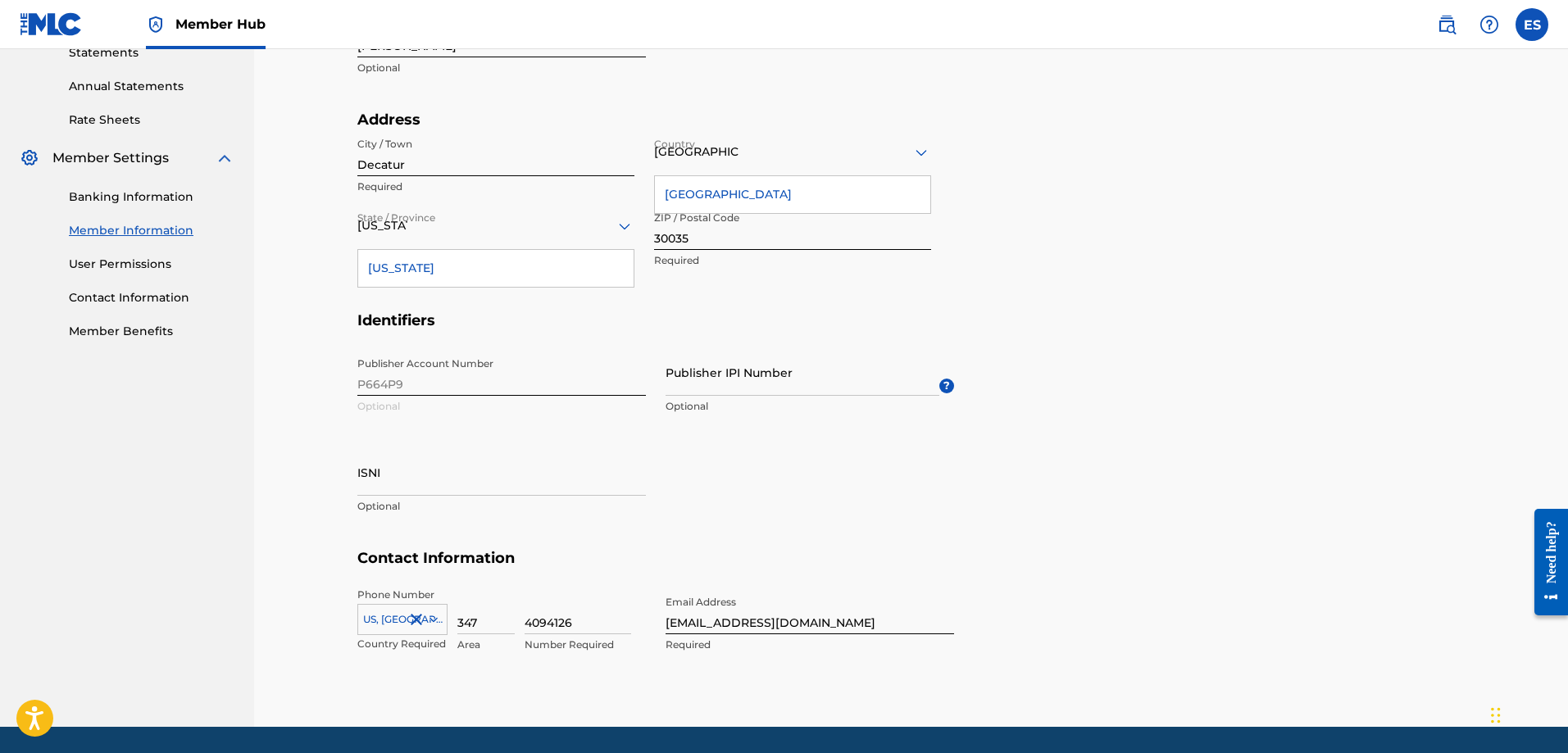
scroll to position [548, 0]
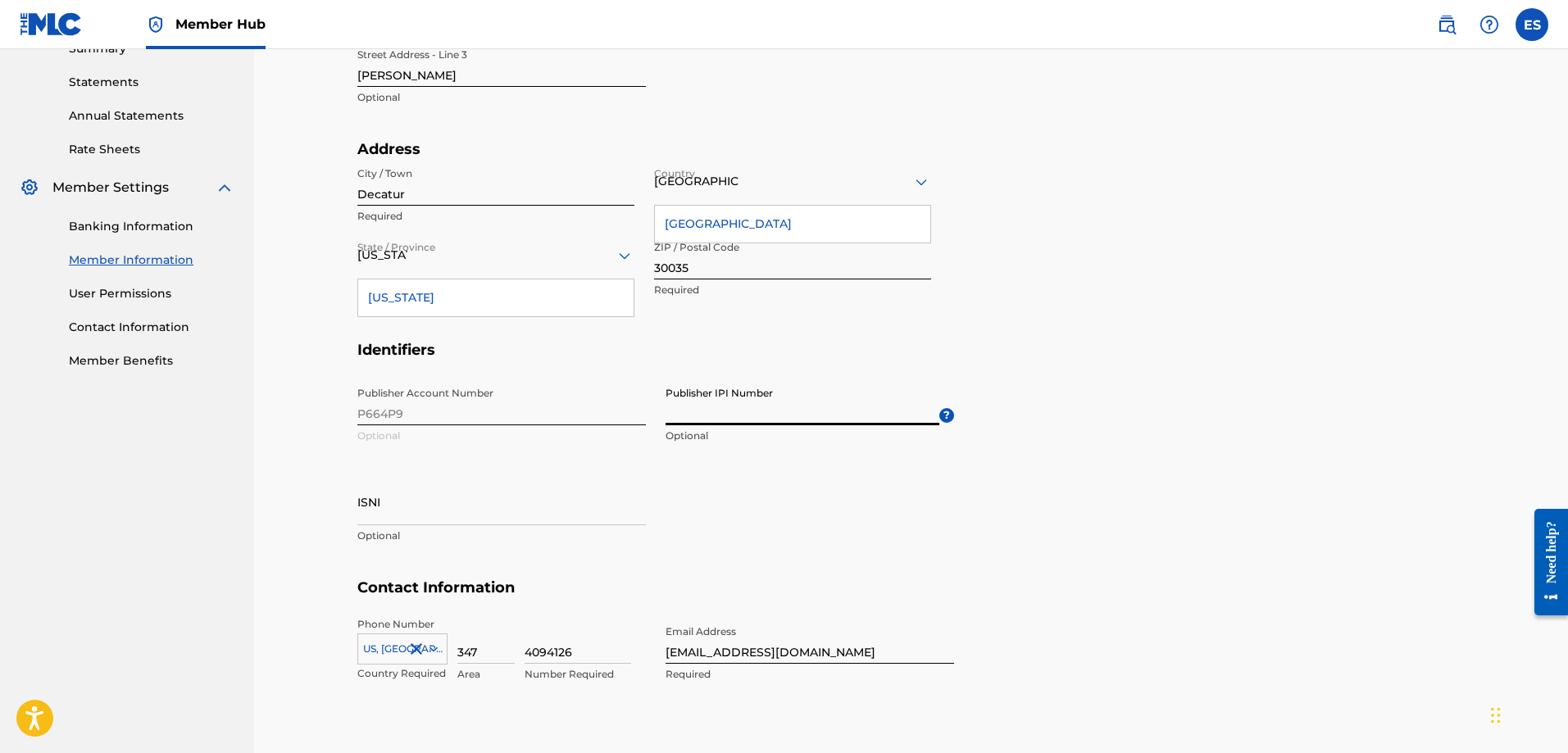
click at [889, 394] on input "Publisher IPI Number" at bounding box center [802, 401] width 274 height 47
type input "01194828516"
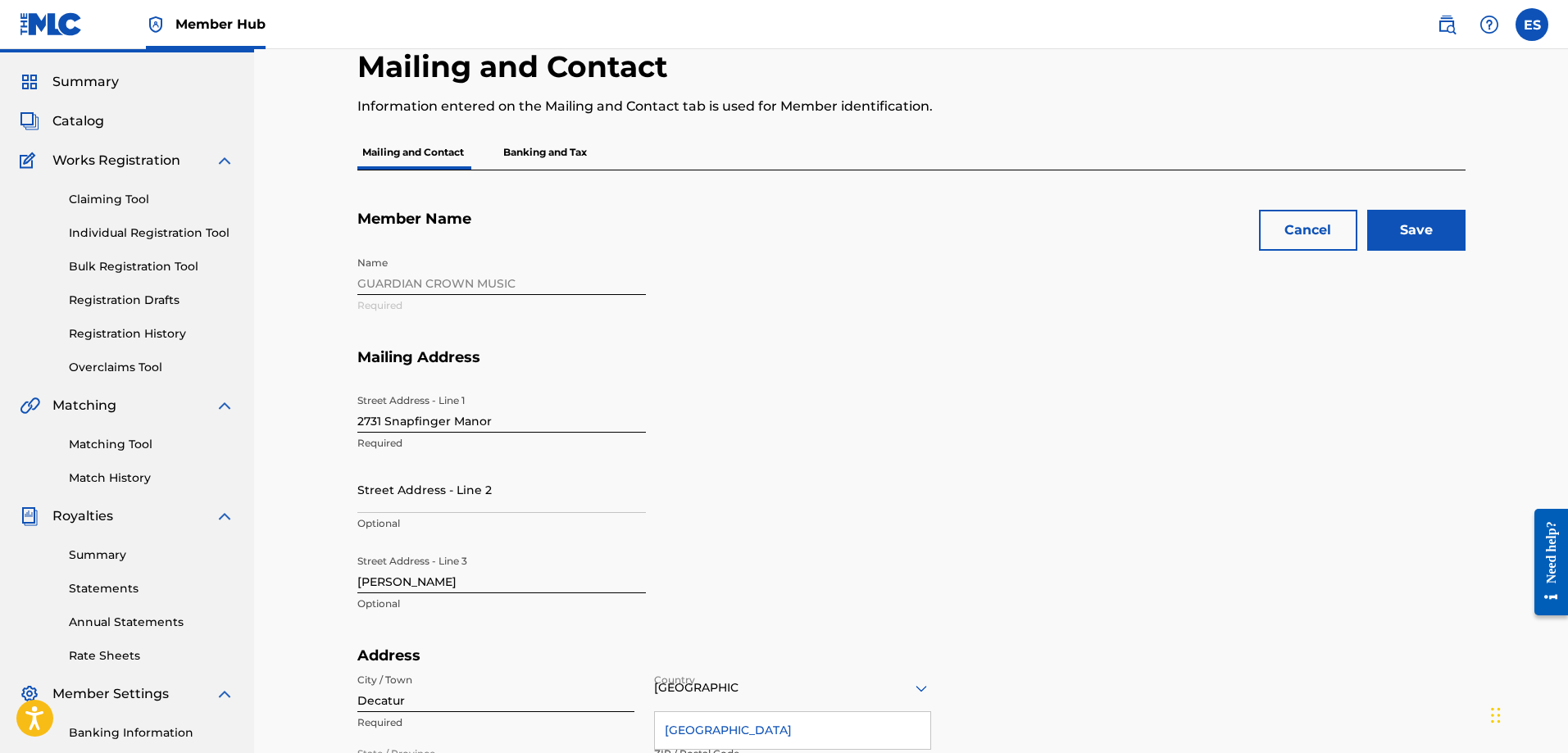
scroll to position [0, 0]
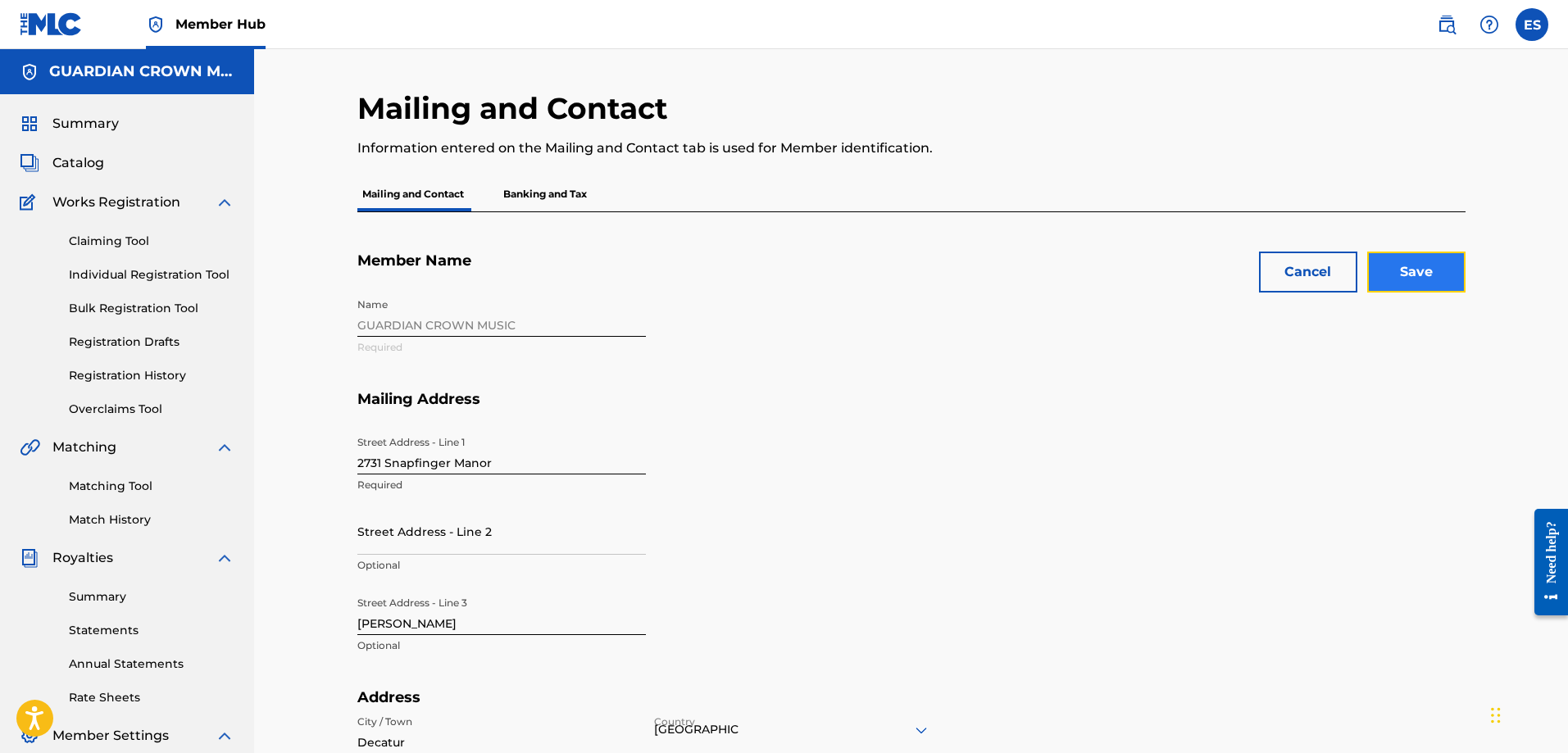
click at [1432, 288] on input "Save" at bounding box center [1416, 272] width 98 height 41
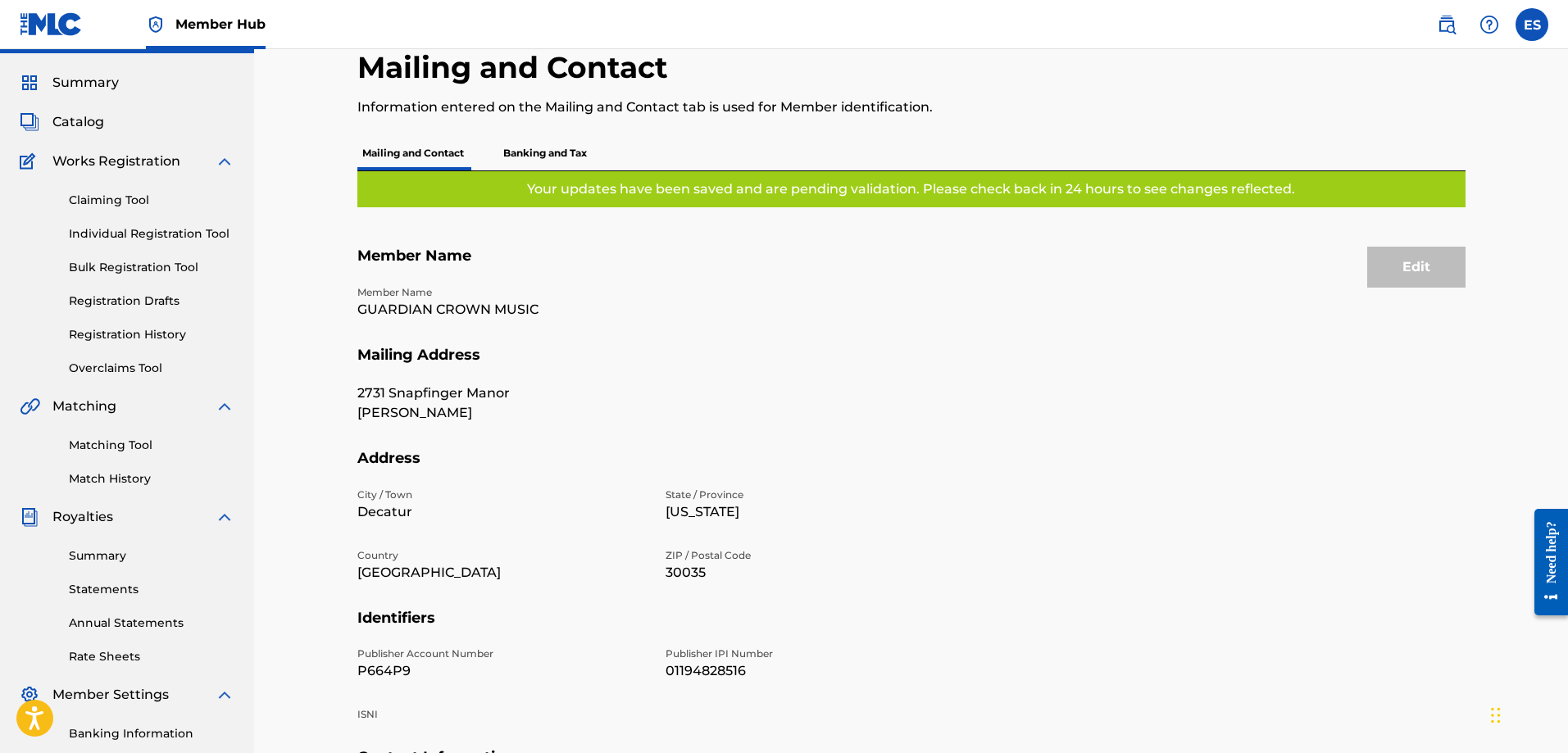
scroll to position [246, 0]
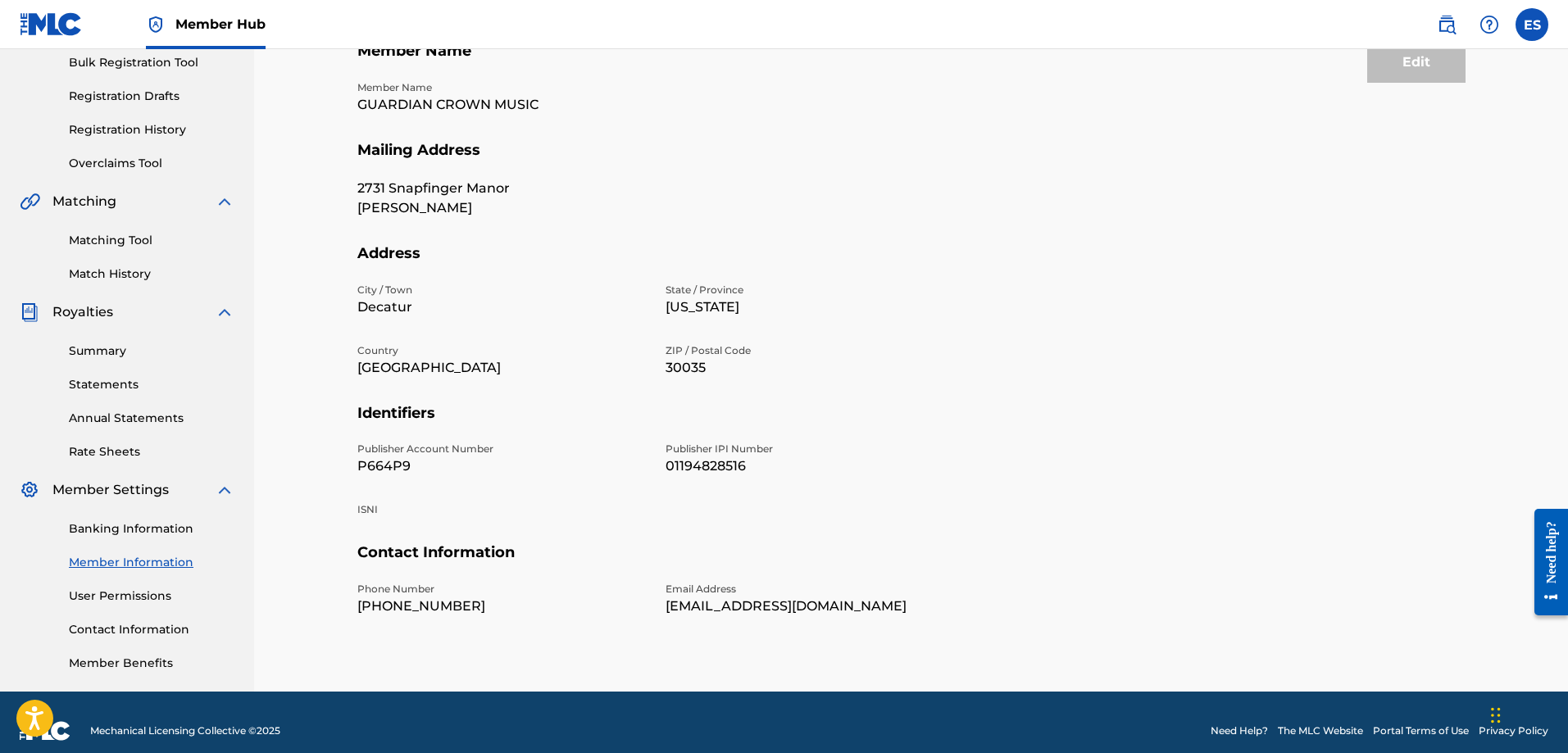
click at [128, 561] on link "Member Information" at bounding box center [151, 562] width 166 height 17
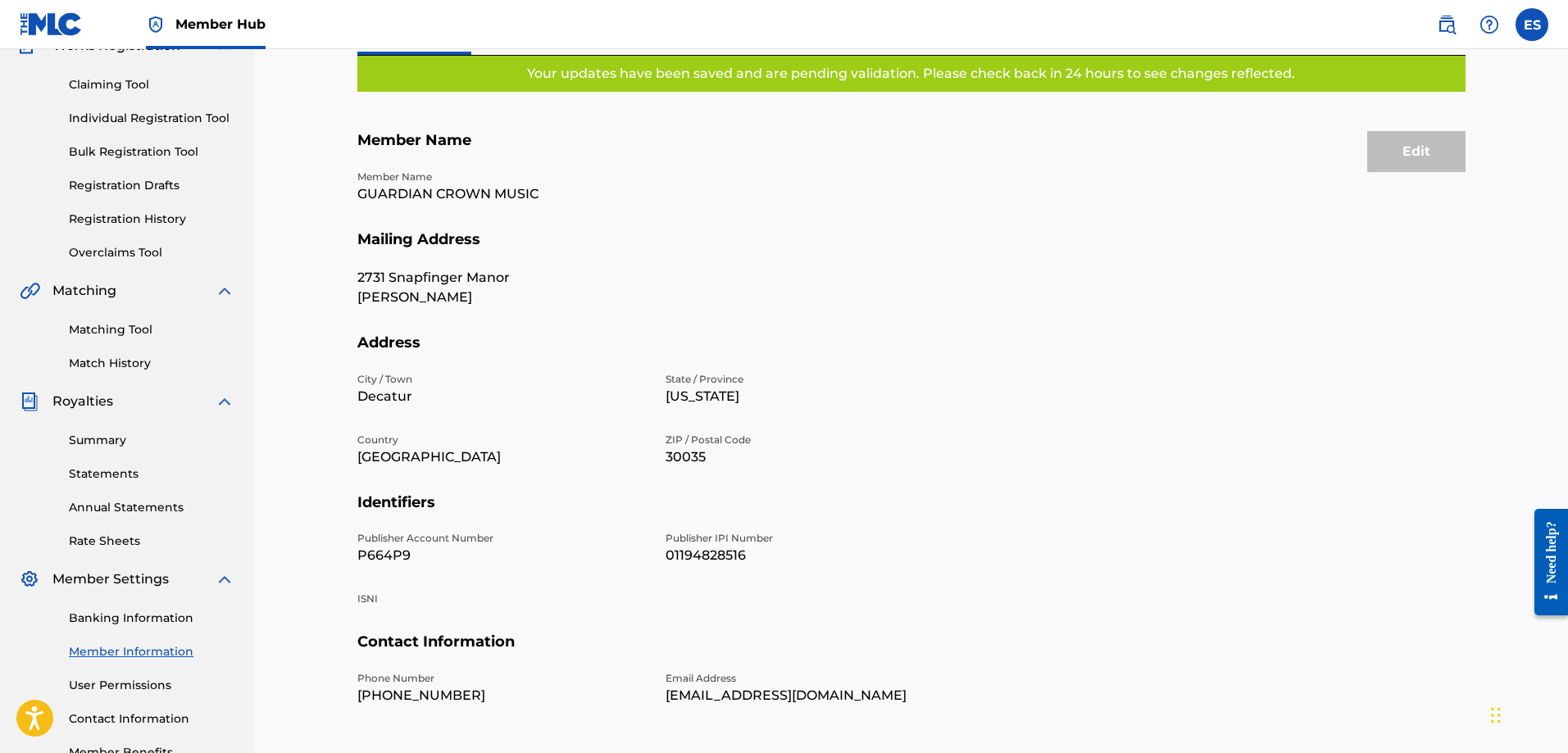
scroll to position [246, 0]
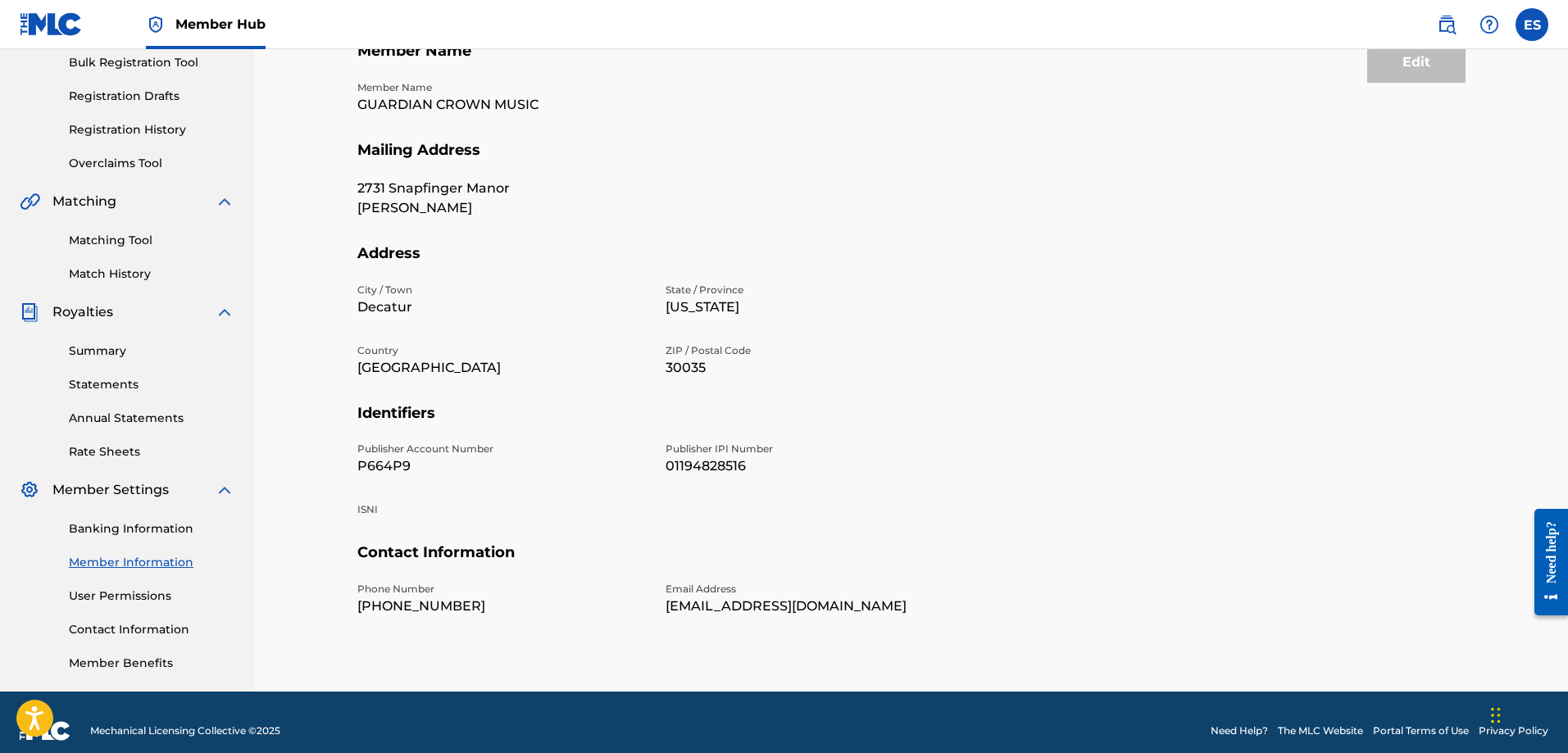
click at [955, 532] on section "Identifiers Publisher Account Number P664P9 Publisher IPI Number 01194828516 IS…" at bounding box center [911, 474] width 1108 height 140
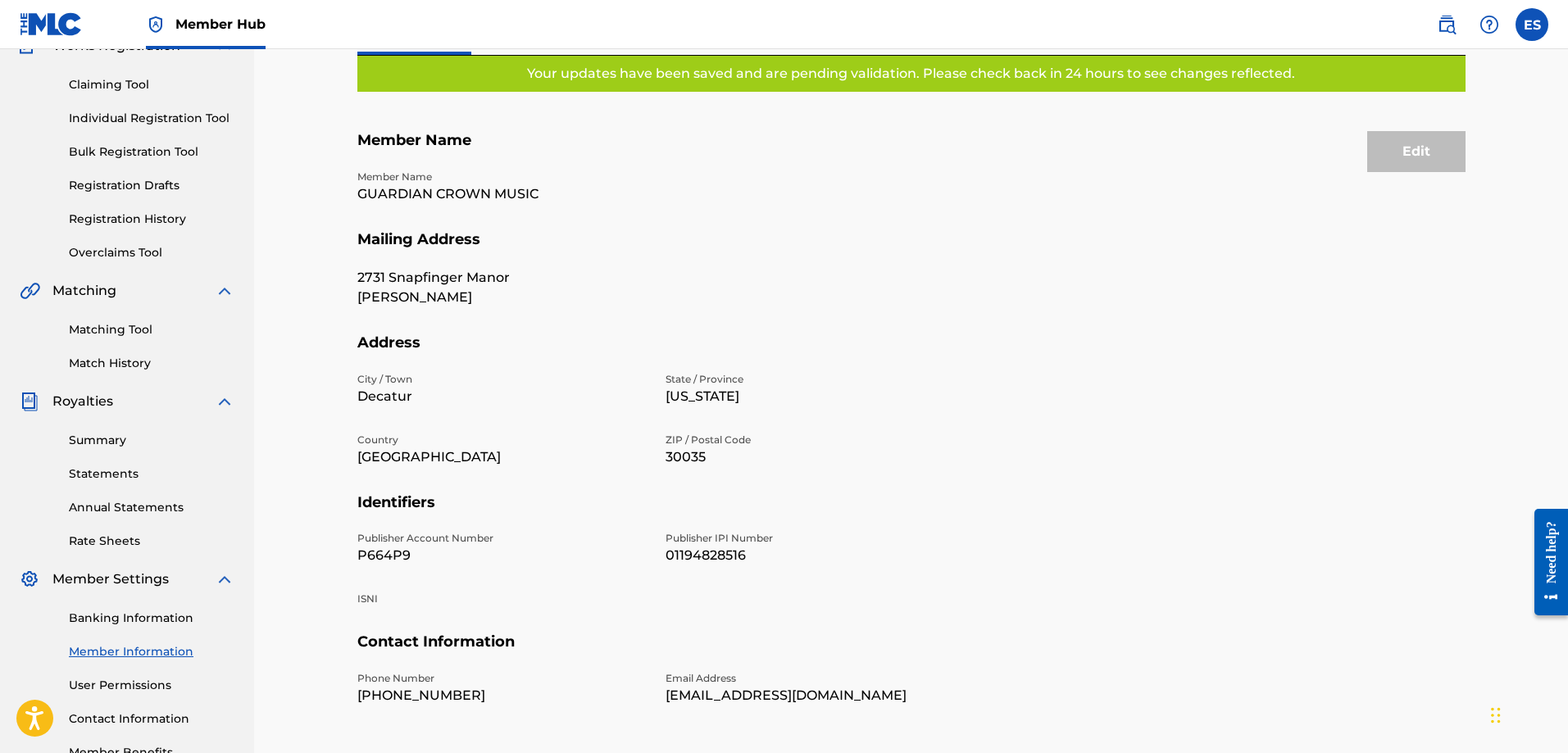
scroll to position [0, 0]
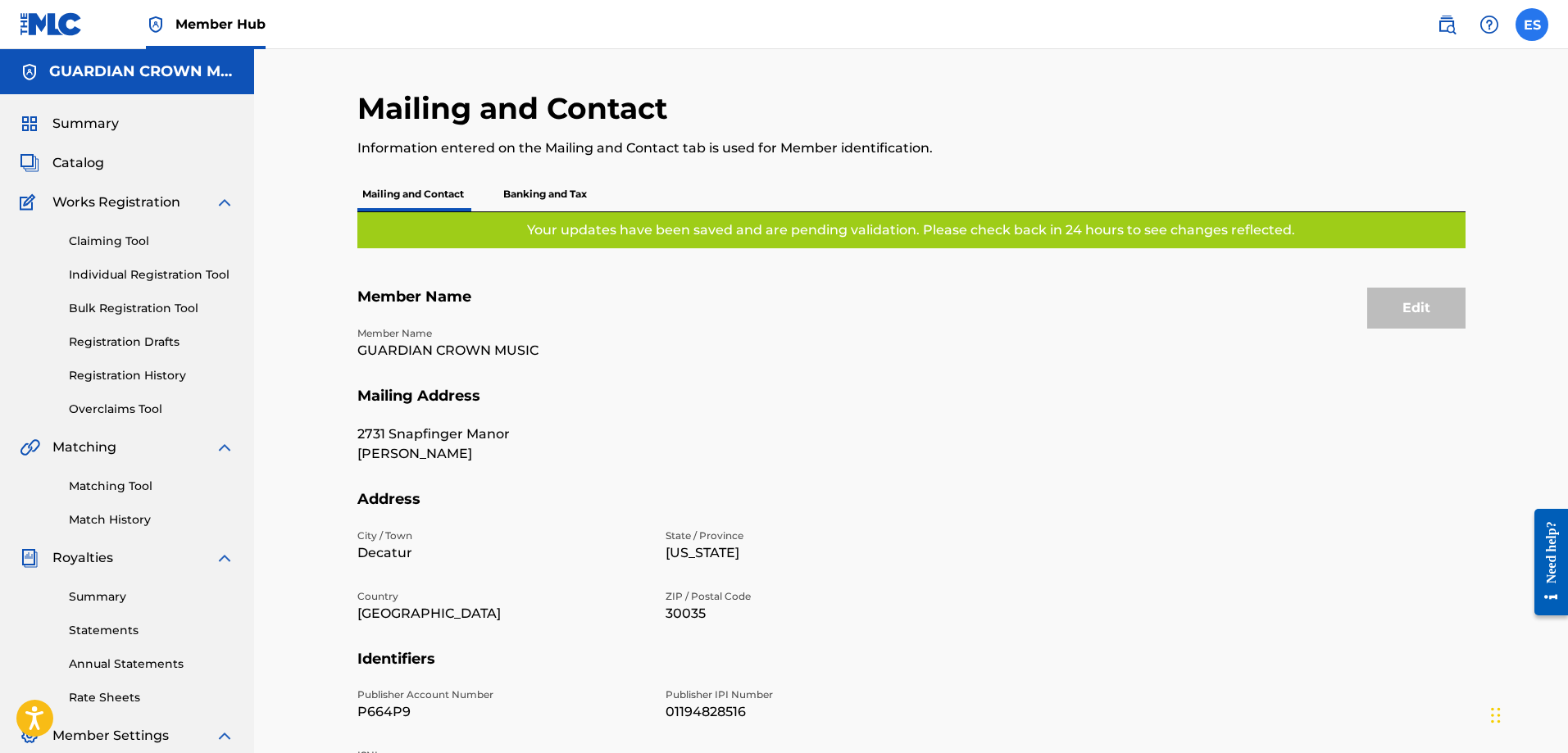
click at [1522, 12] on label at bounding box center [1532, 24] width 33 height 33
click at [1532, 25] on input "ES [PERSON_NAME] [EMAIL_ADDRESS][DOMAIN_NAME] Notification Preferences Profile …" at bounding box center [1532, 25] width 0 height 0
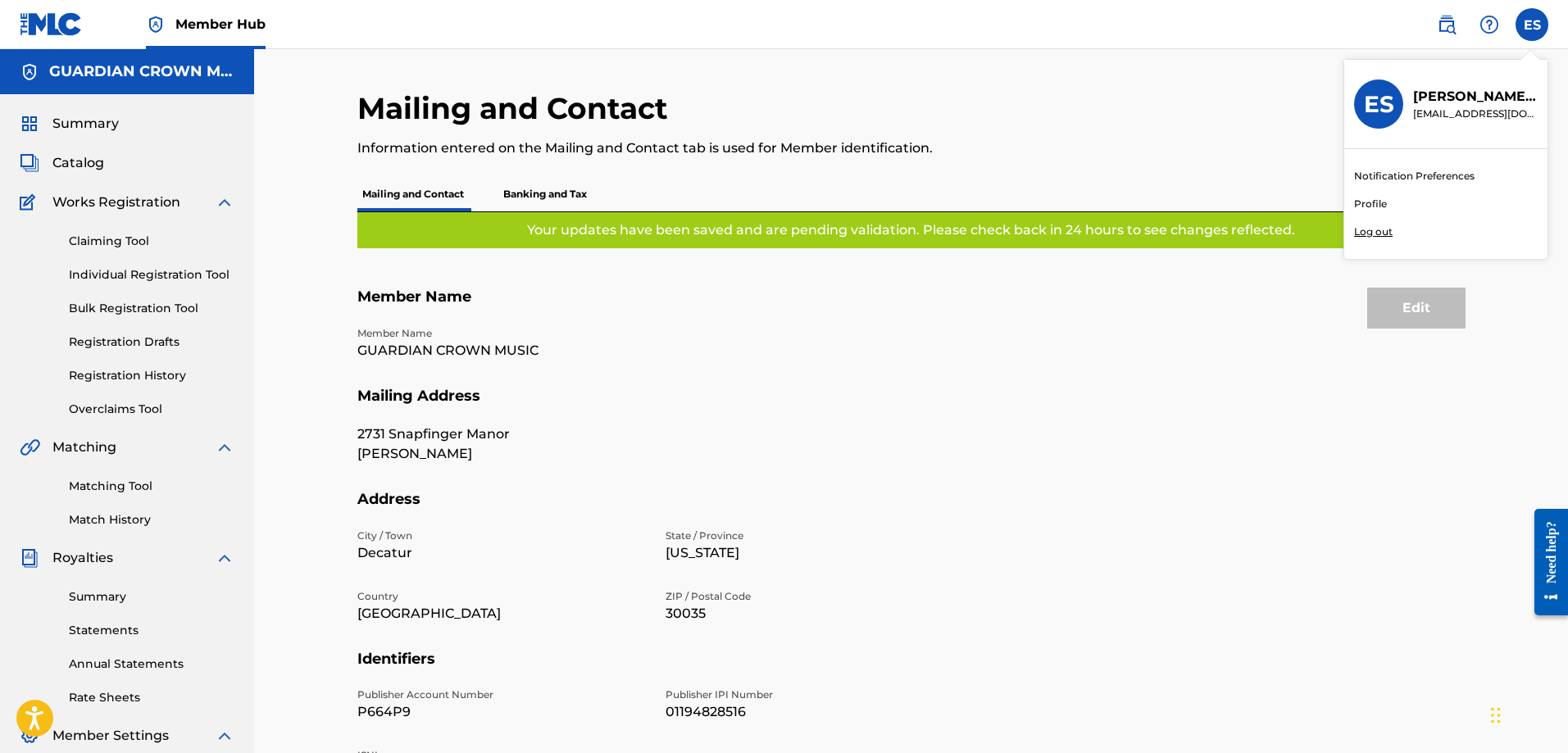
click at [1380, 209] on link "Profile" at bounding box center [1370, 204] width 33 height 15
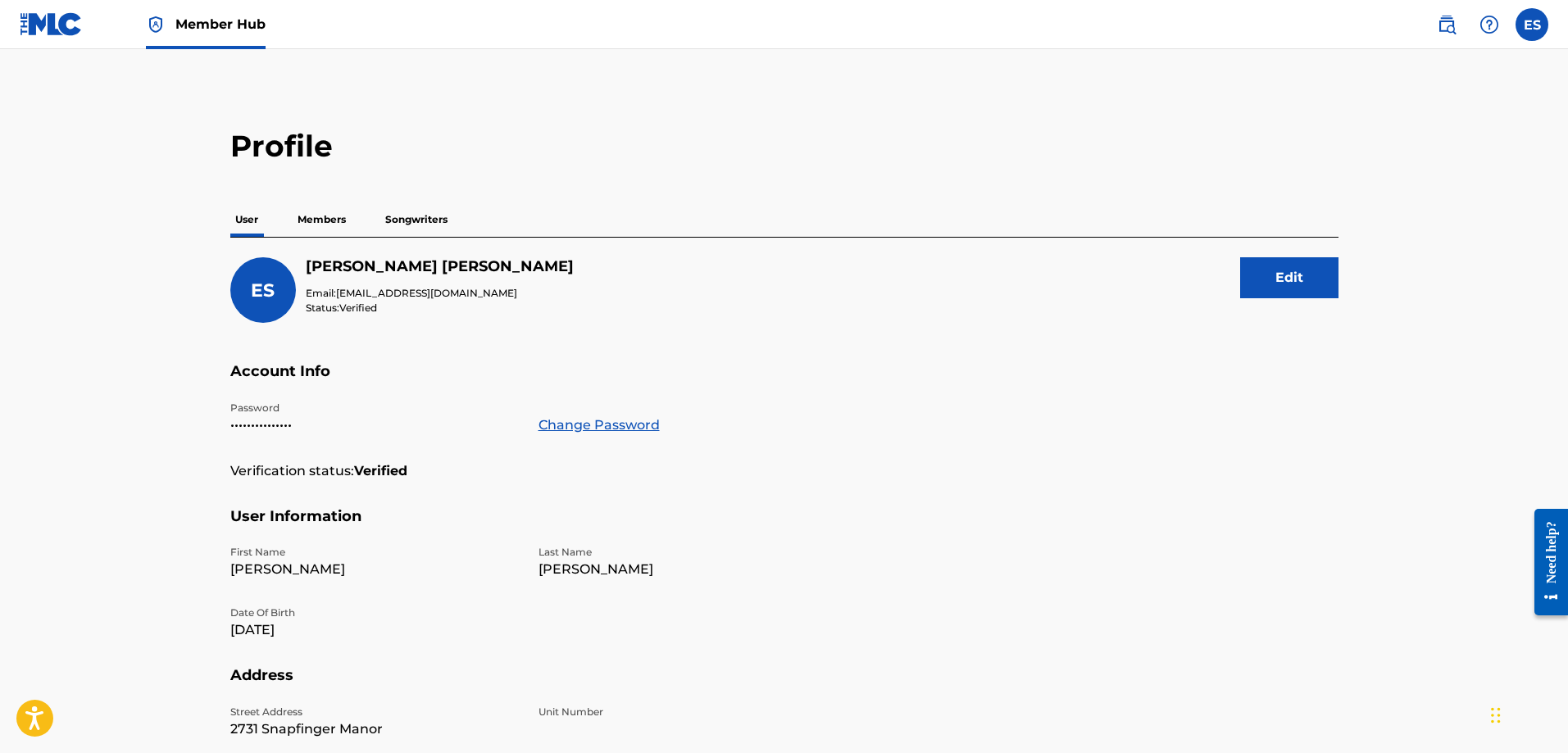
click at [312, 217] on p "Members" at bounding box center [322, 220] width 58 height 35
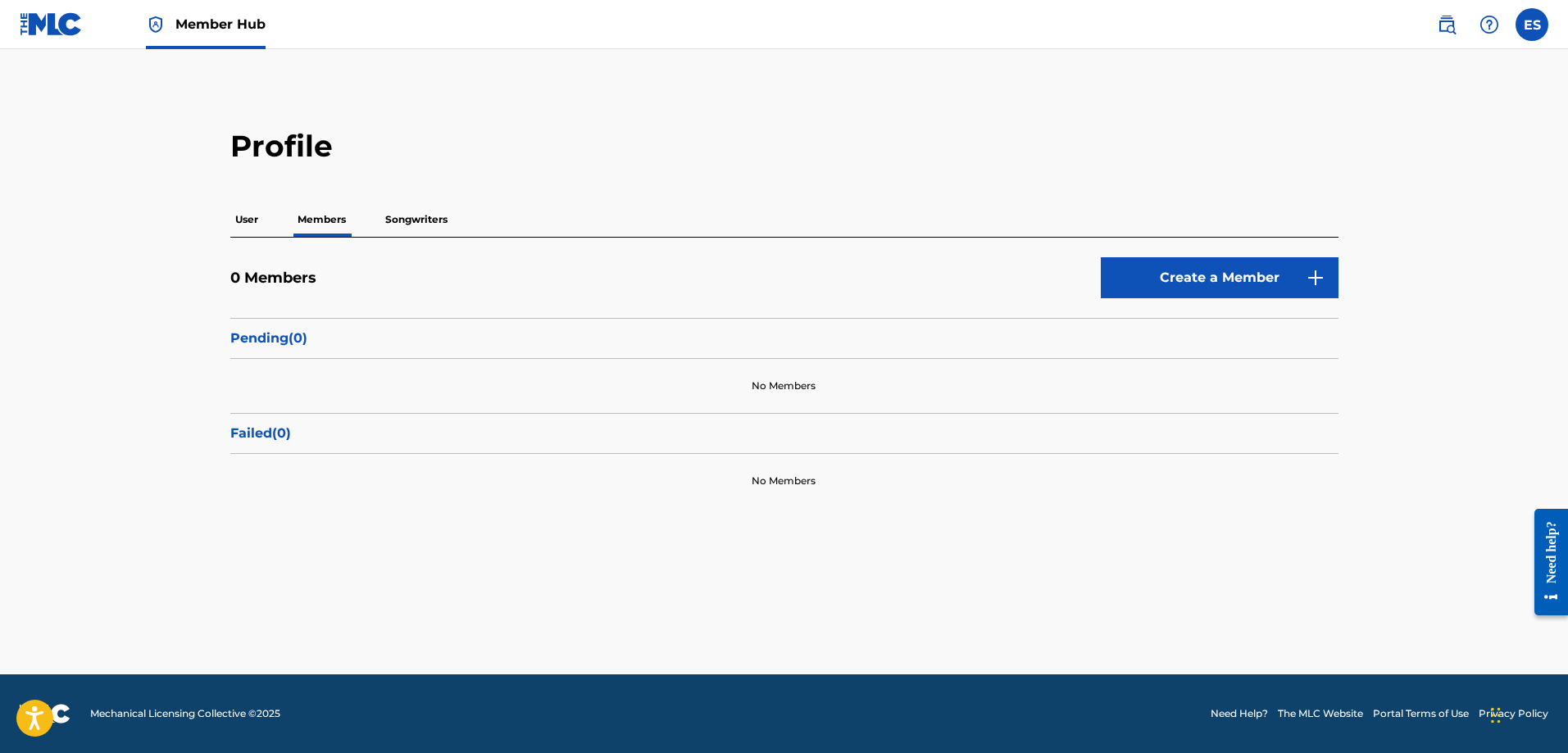
click at [424, 216] on p "Songwriters" at bounding box center [415, 220] width 72 height 35
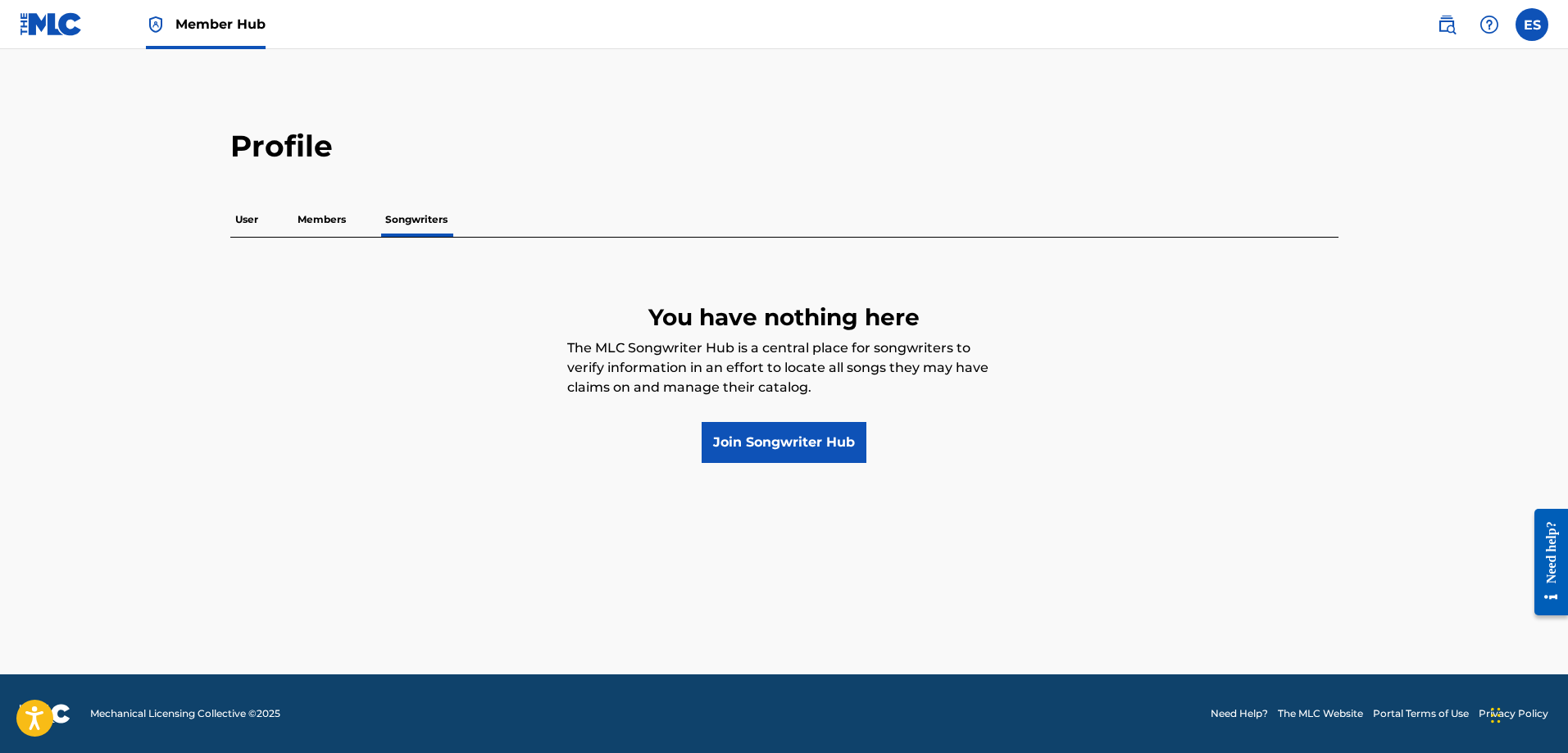
click at [348, 220] on p "Members" at bounding box center [322, 220] width 58 height 35
